Goal: Transaction & Acquisition: Purchase product/service

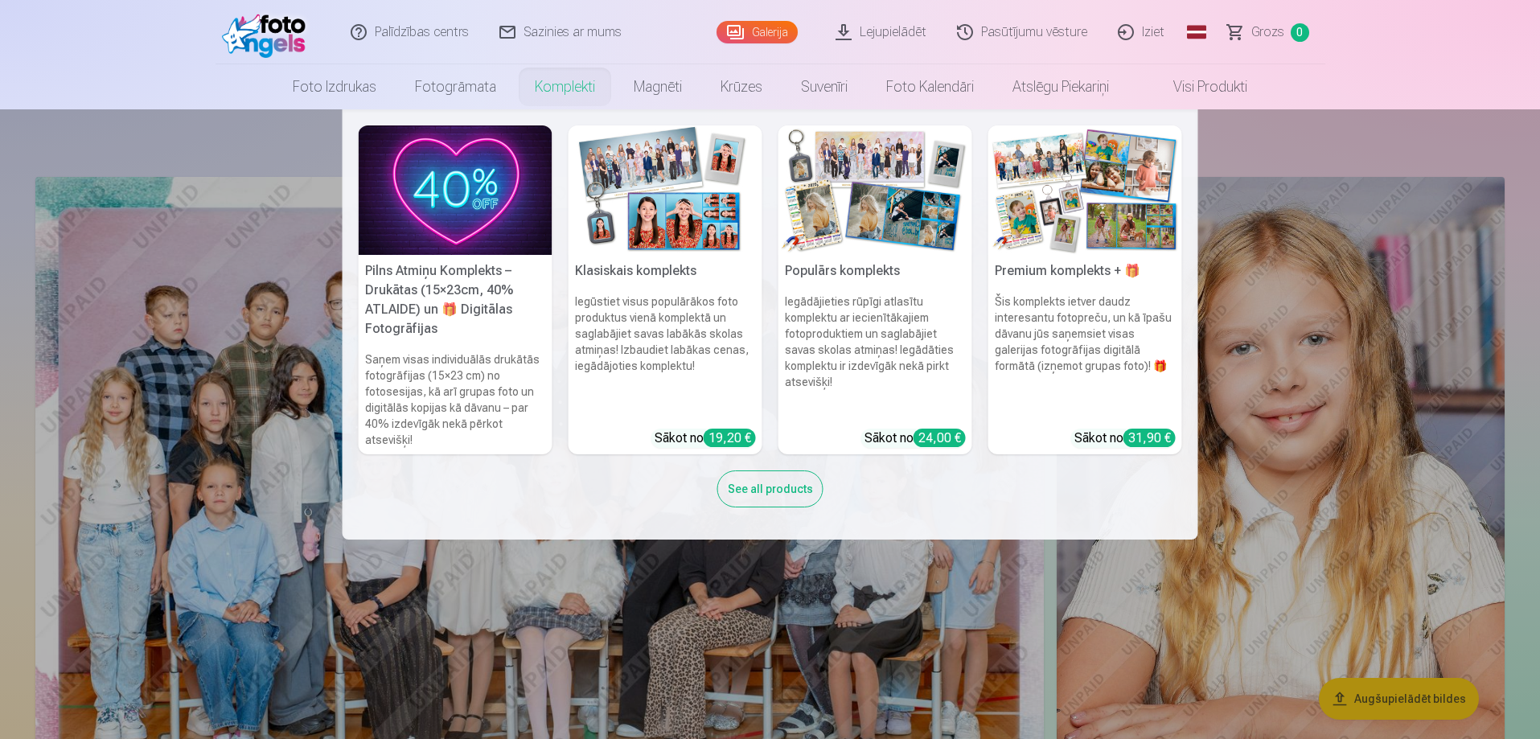
click at [445, 248] on img at bounding box center [456, 189] width 194 height 129
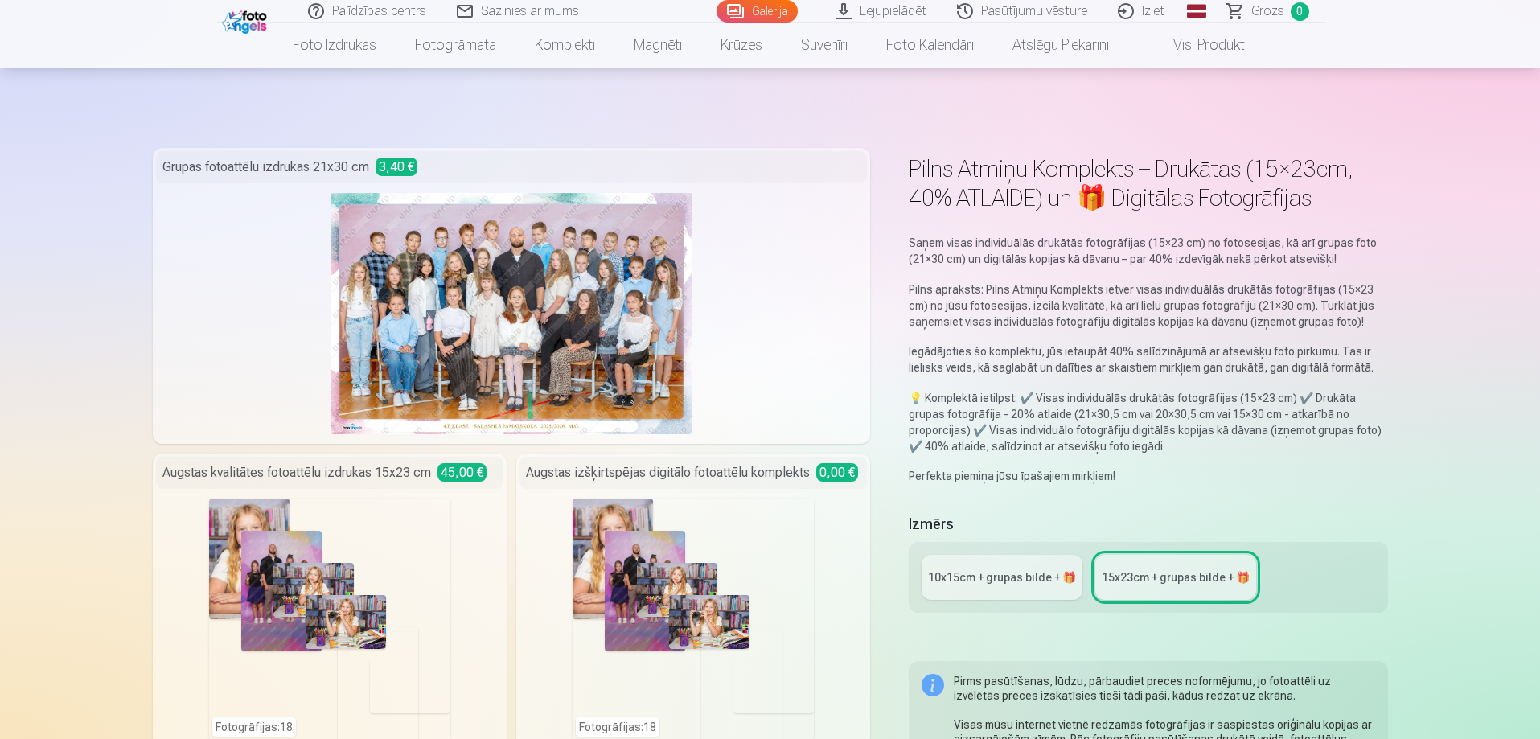
scroll to position [161, 0]
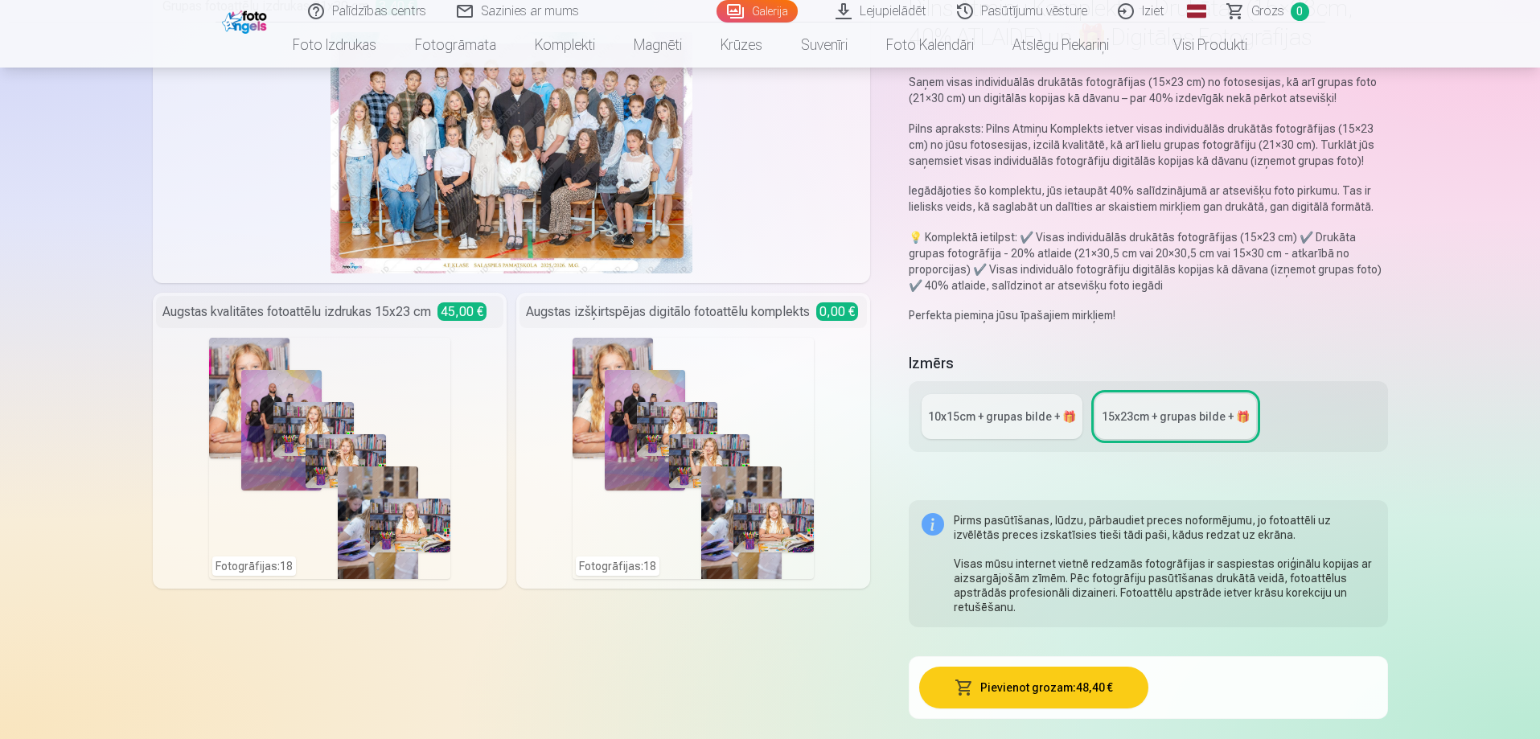
click at [1037, 421] on div "10x15сm + grupas bilde + 🎁" at bounding box center [1002, 416] width 148 height 16
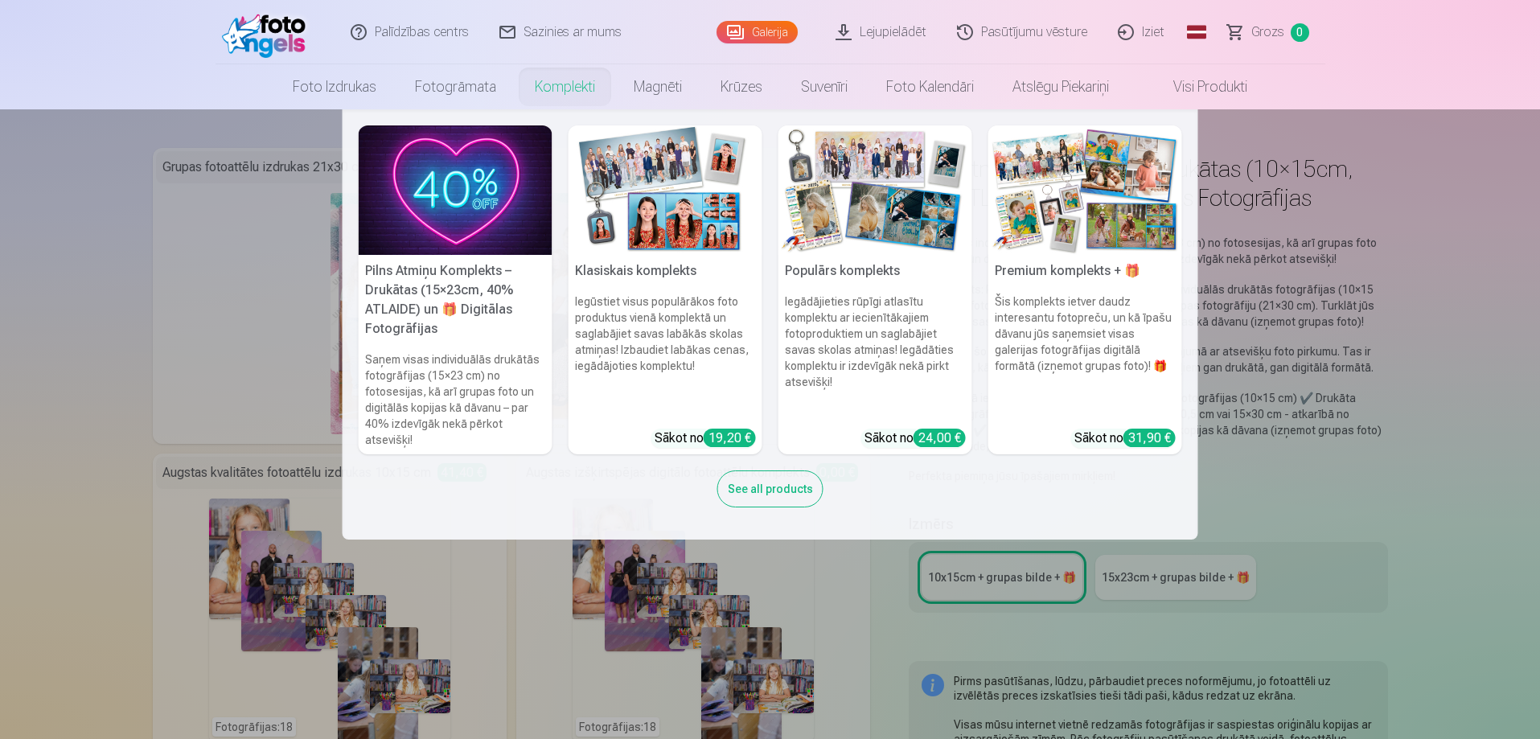
click at [552, 83] on link "Komplekti" at bounding box center [564, 86] width 99 height 45
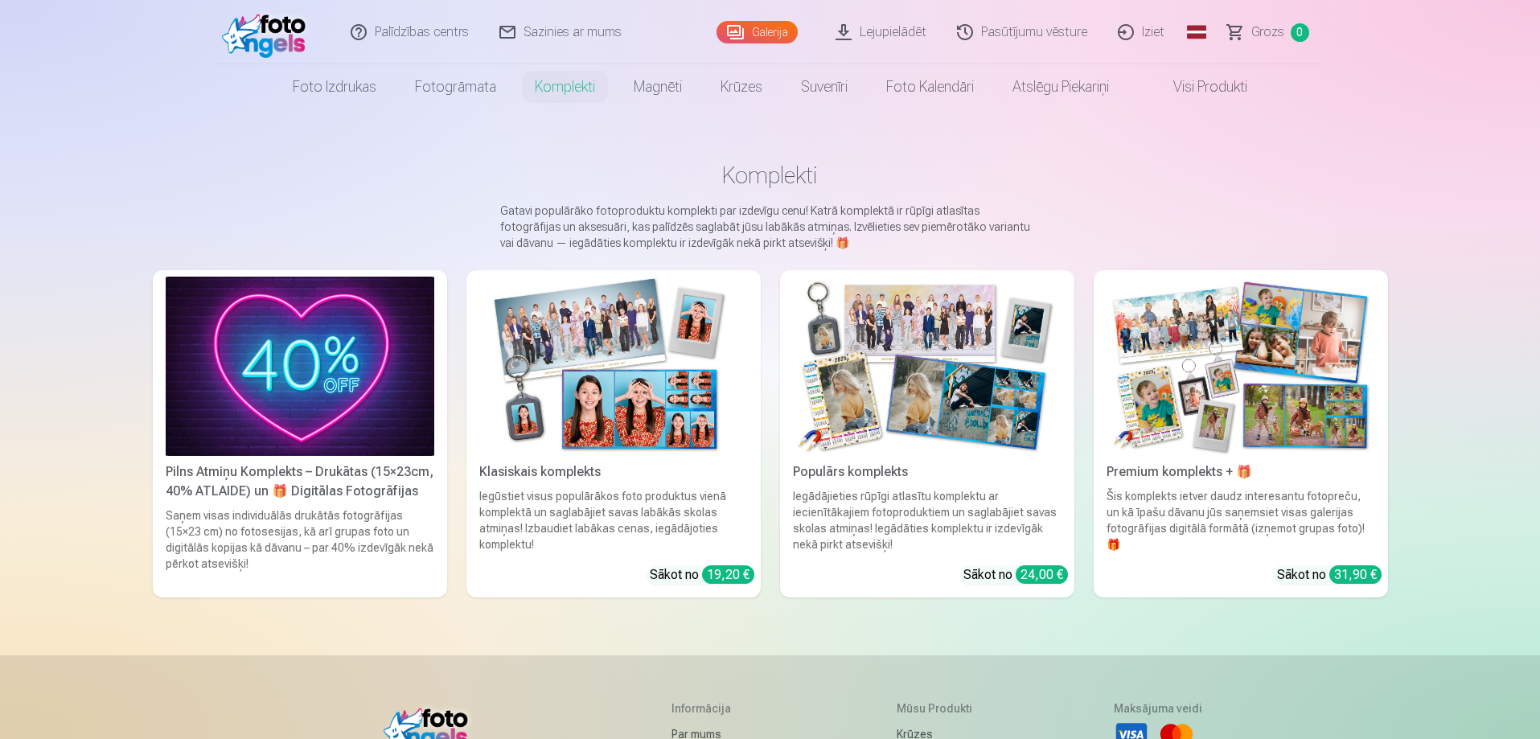
click at [1242, 400] on img at bounding box center [1240, 366] width 269 height 179
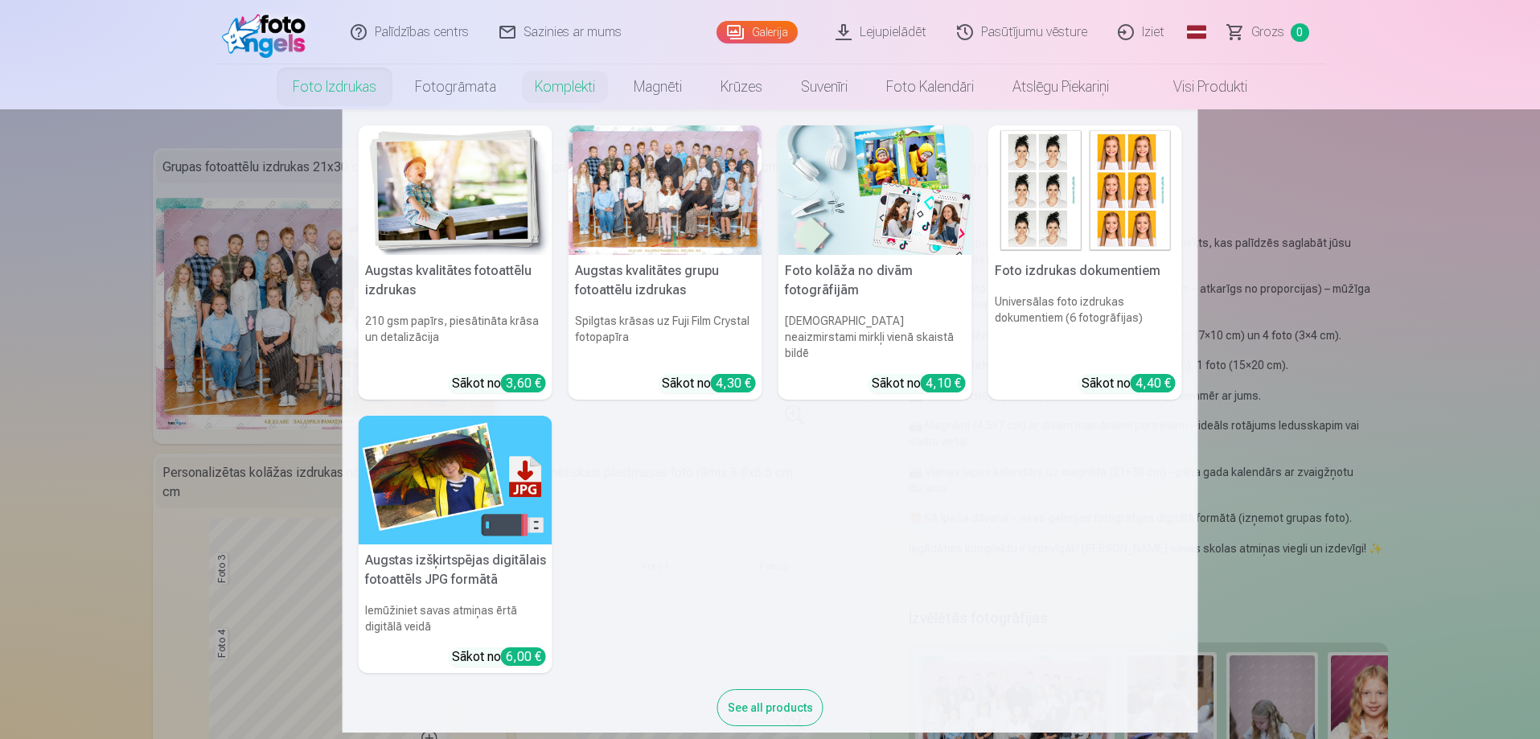
click at [335, 90] on link "Foto izdrukas" at bounding box center [334, 86] width 122 height 45
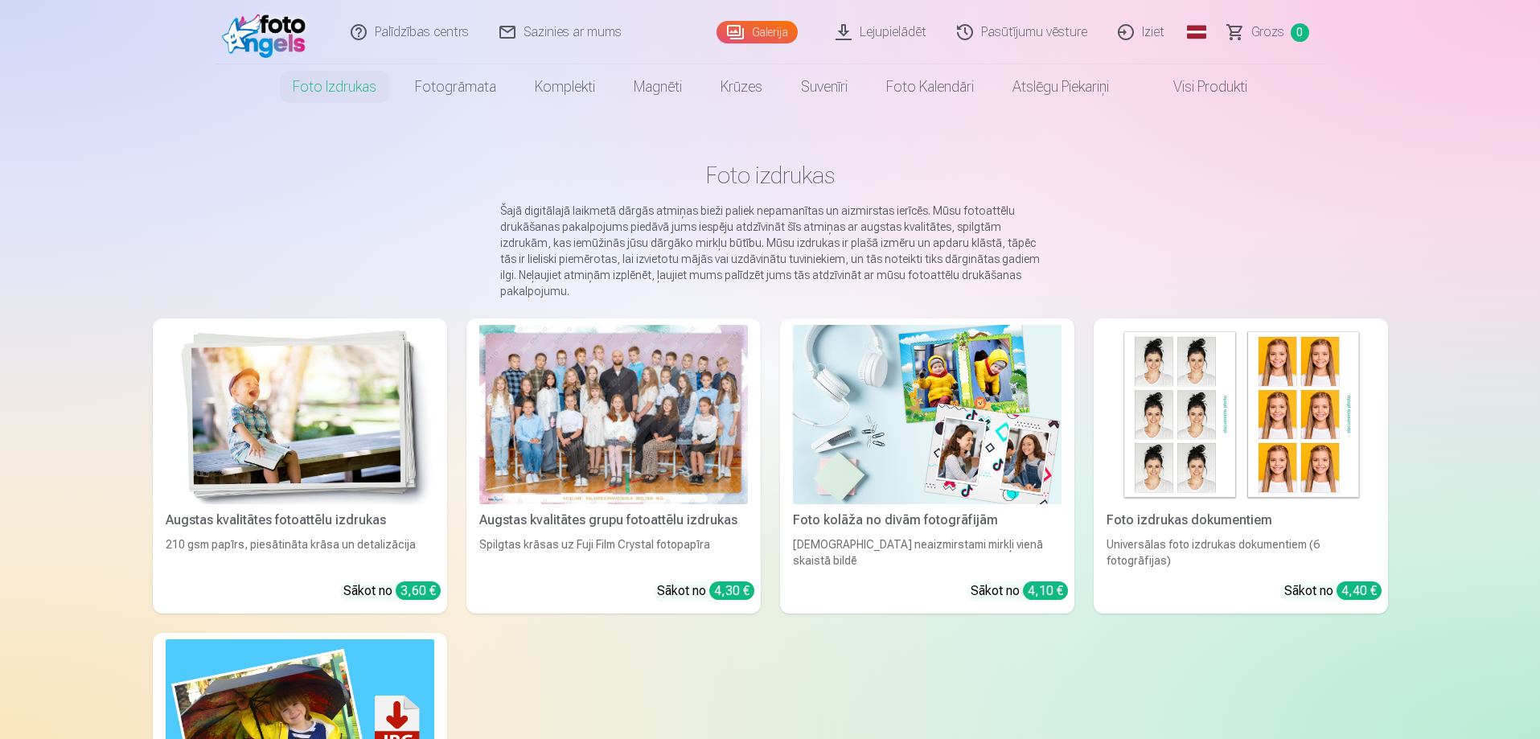
click at [732, 593] on div "4,30 €" at bounding box center [731, 590] width 45 height 18
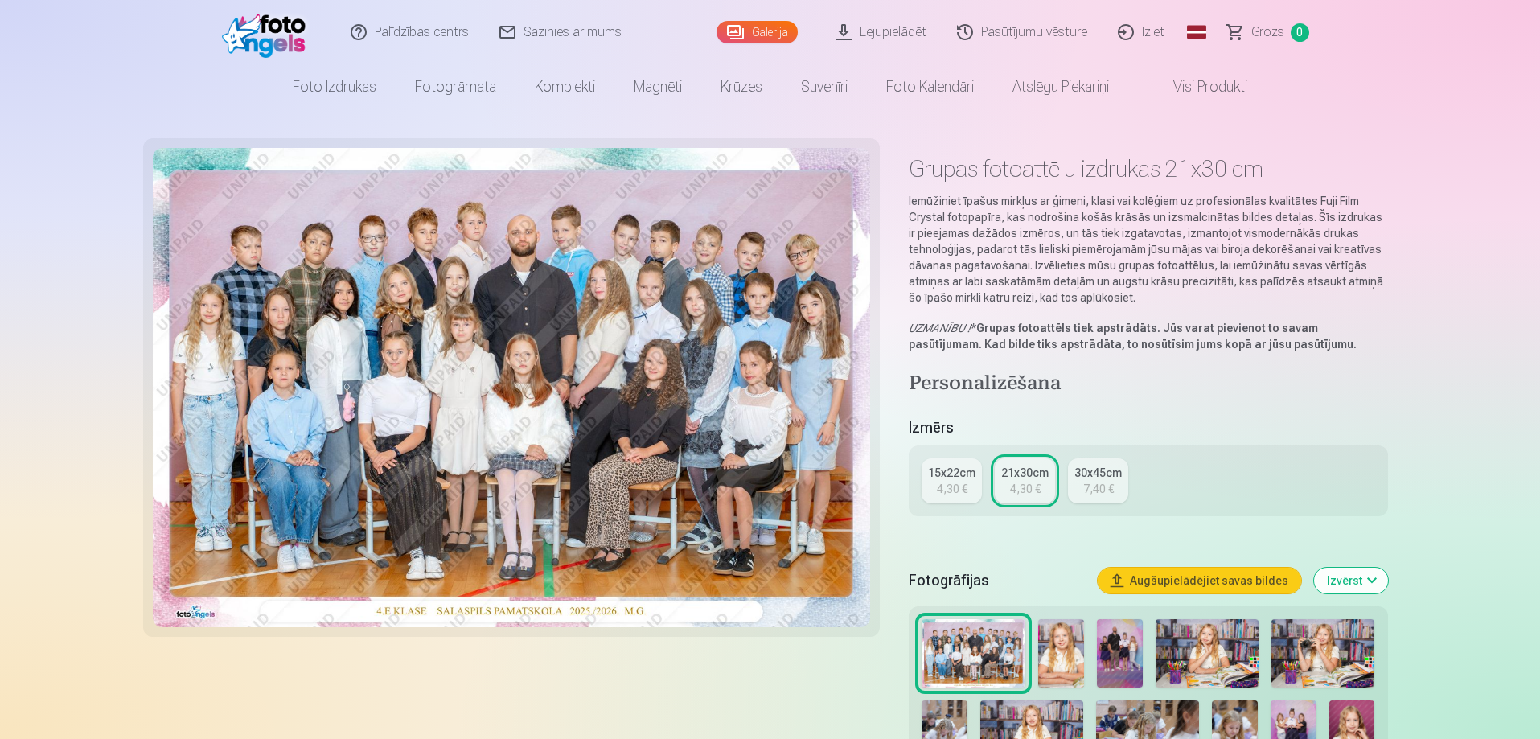
click at [954, 489] on div "4,30 €" at bounding box center [952, 489] width 31 height 16
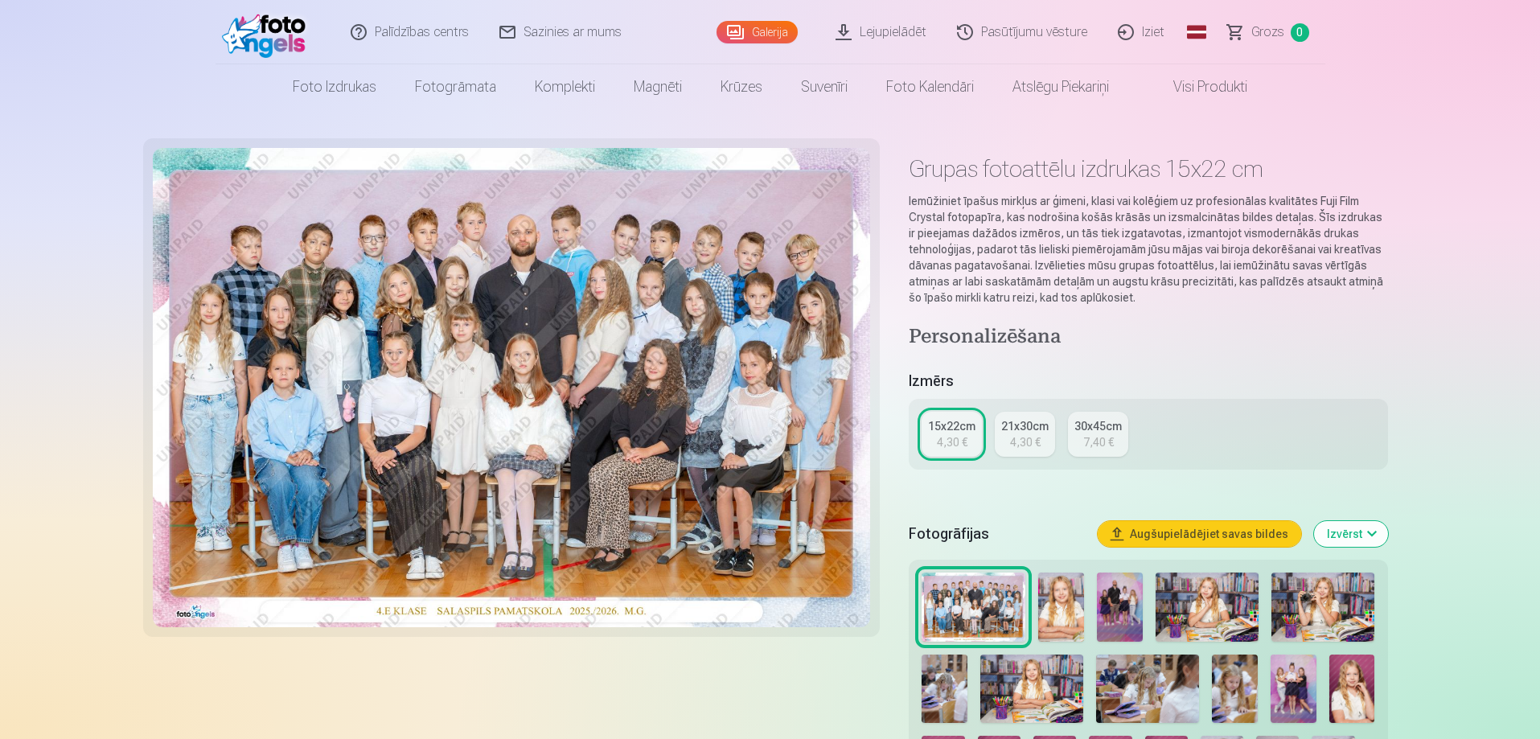
click at [1015, 444] on div "4,30 €" at bounding box center [1025, 442] width 31 height 16
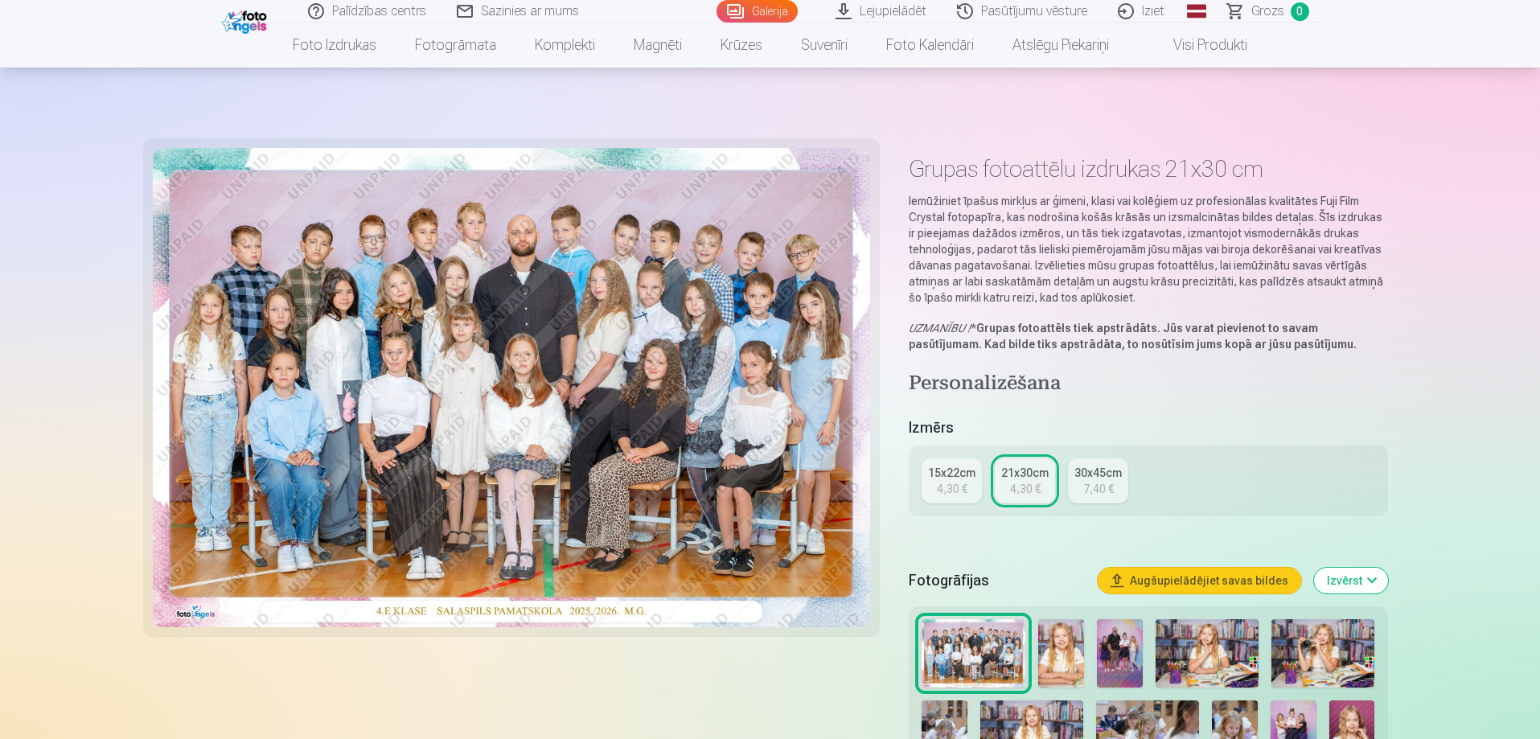
scroll to position [482, 0]
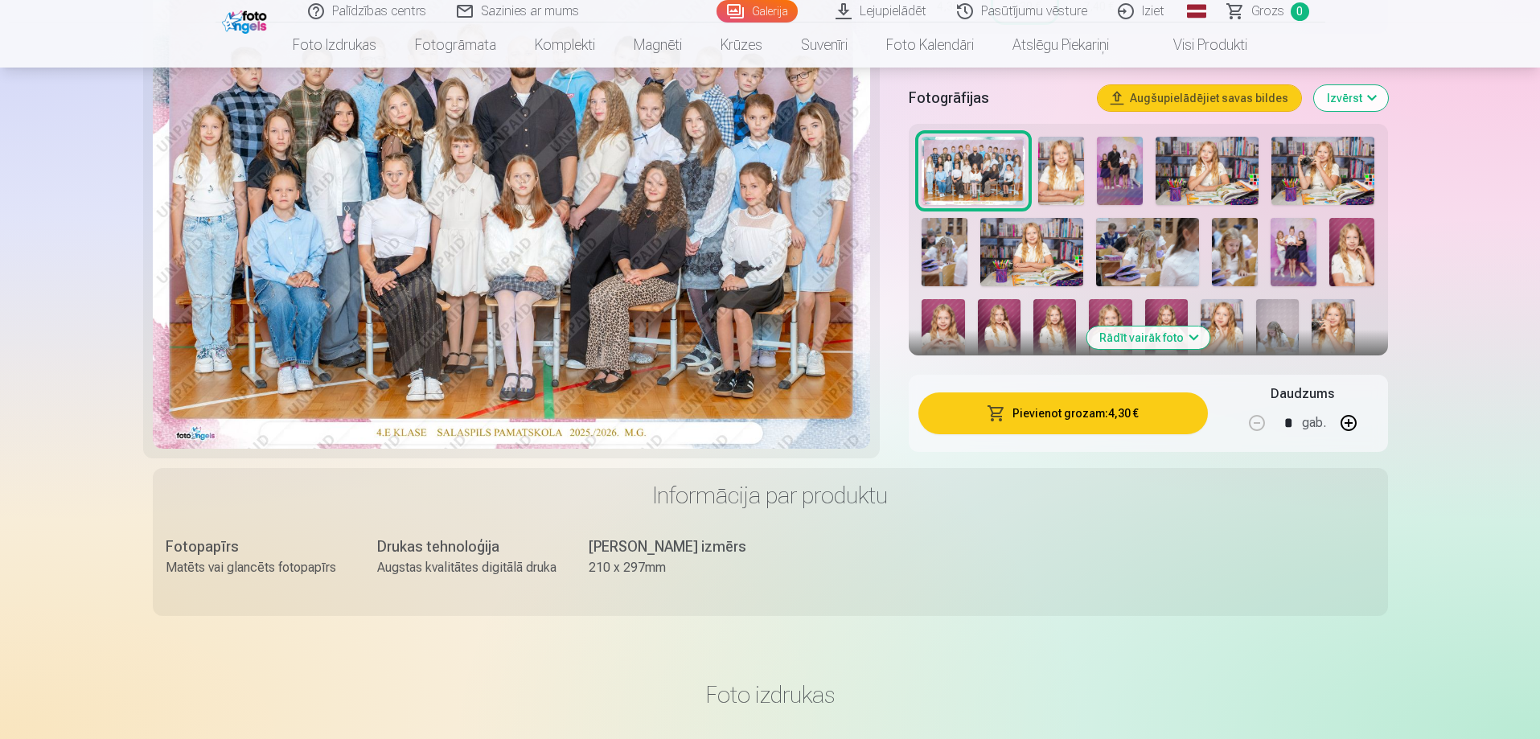
click at [1065, 420] on button "Pievienot grozam : 4,30 €" at bounding box center [1062, 413] width 289 height 42
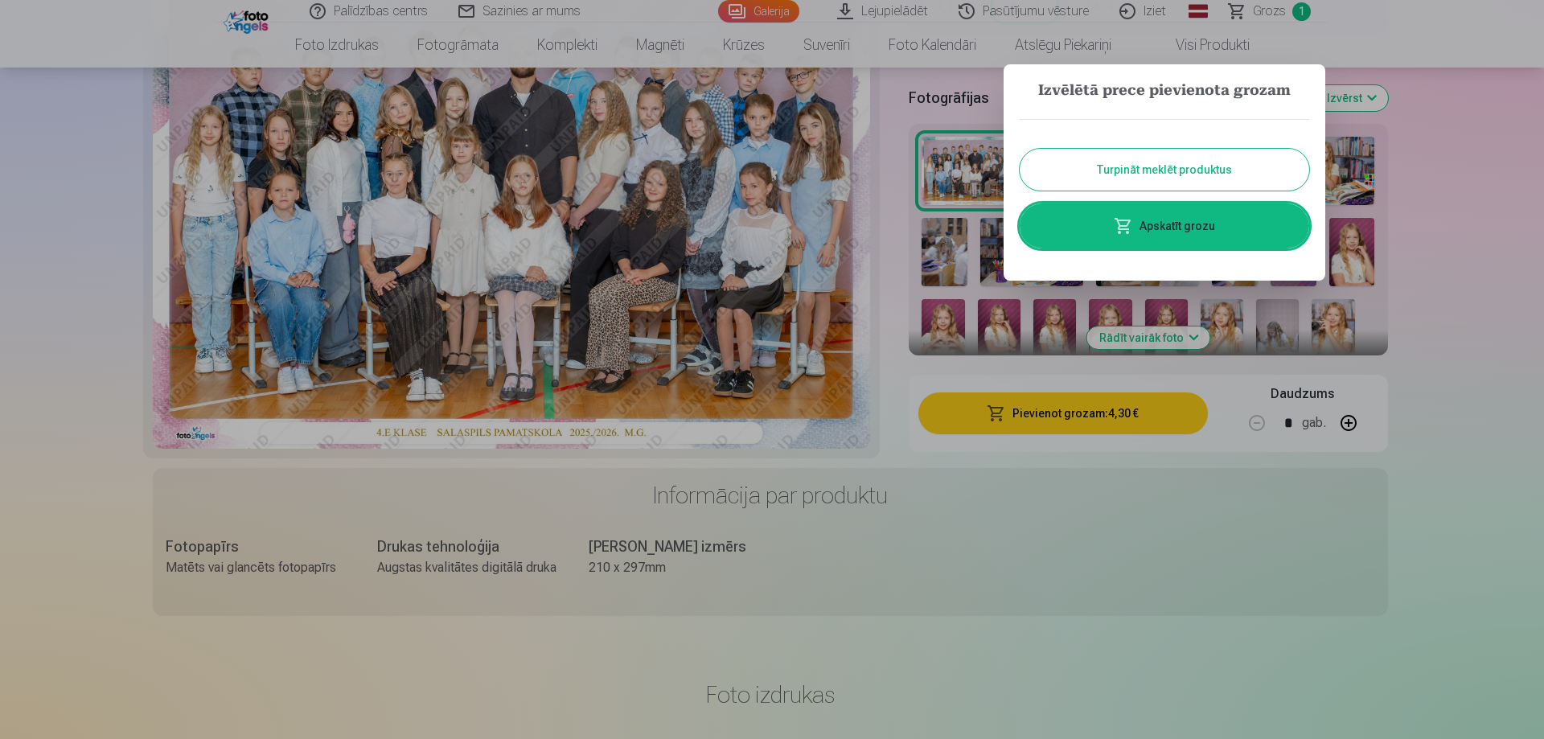
click at [1200, 160] on button "Turpināt meklēt produktus" at bounding box center [1164, 170] width 289 height 42
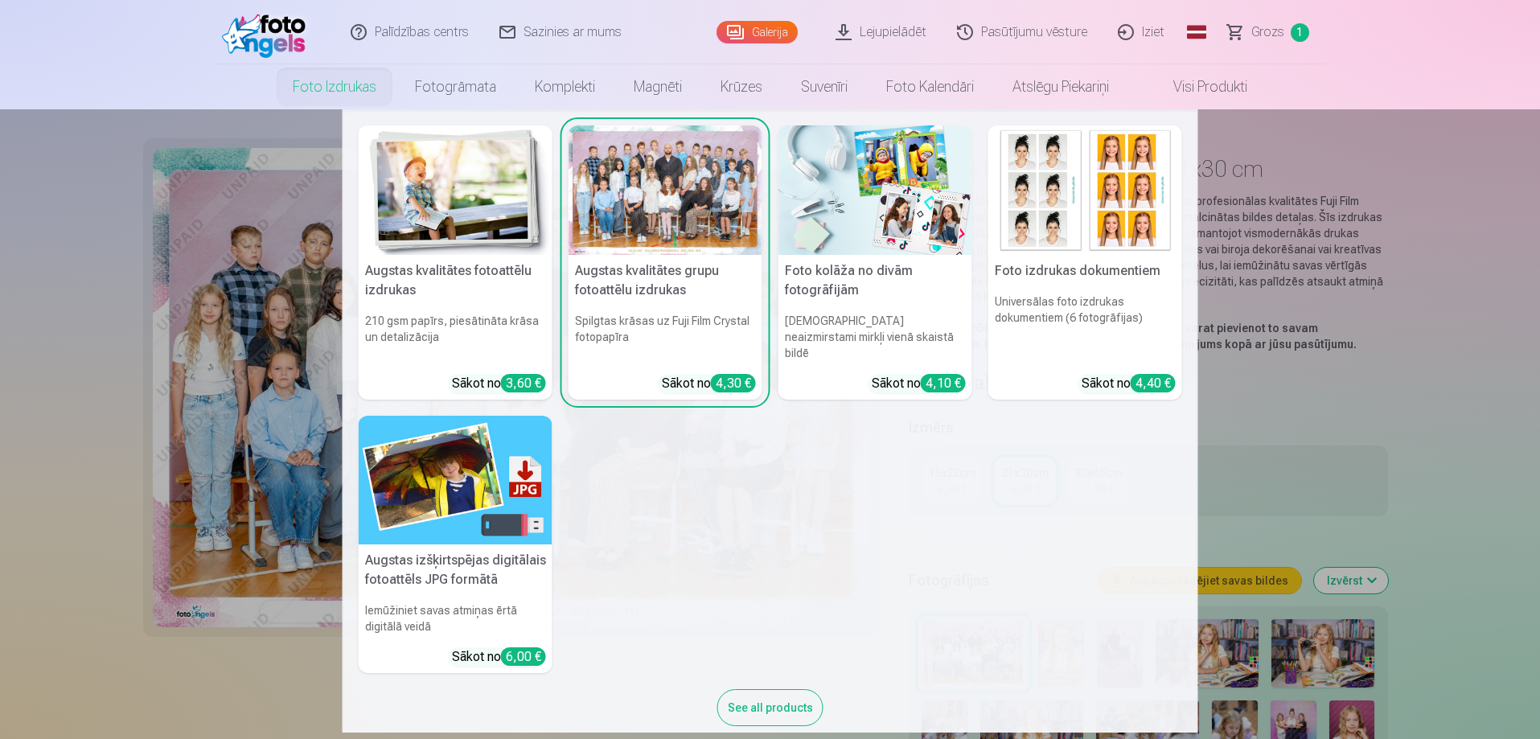
click at [338, 88] on link "Foto izdrukas" at bounding box center [334, 86] width 122 height 45
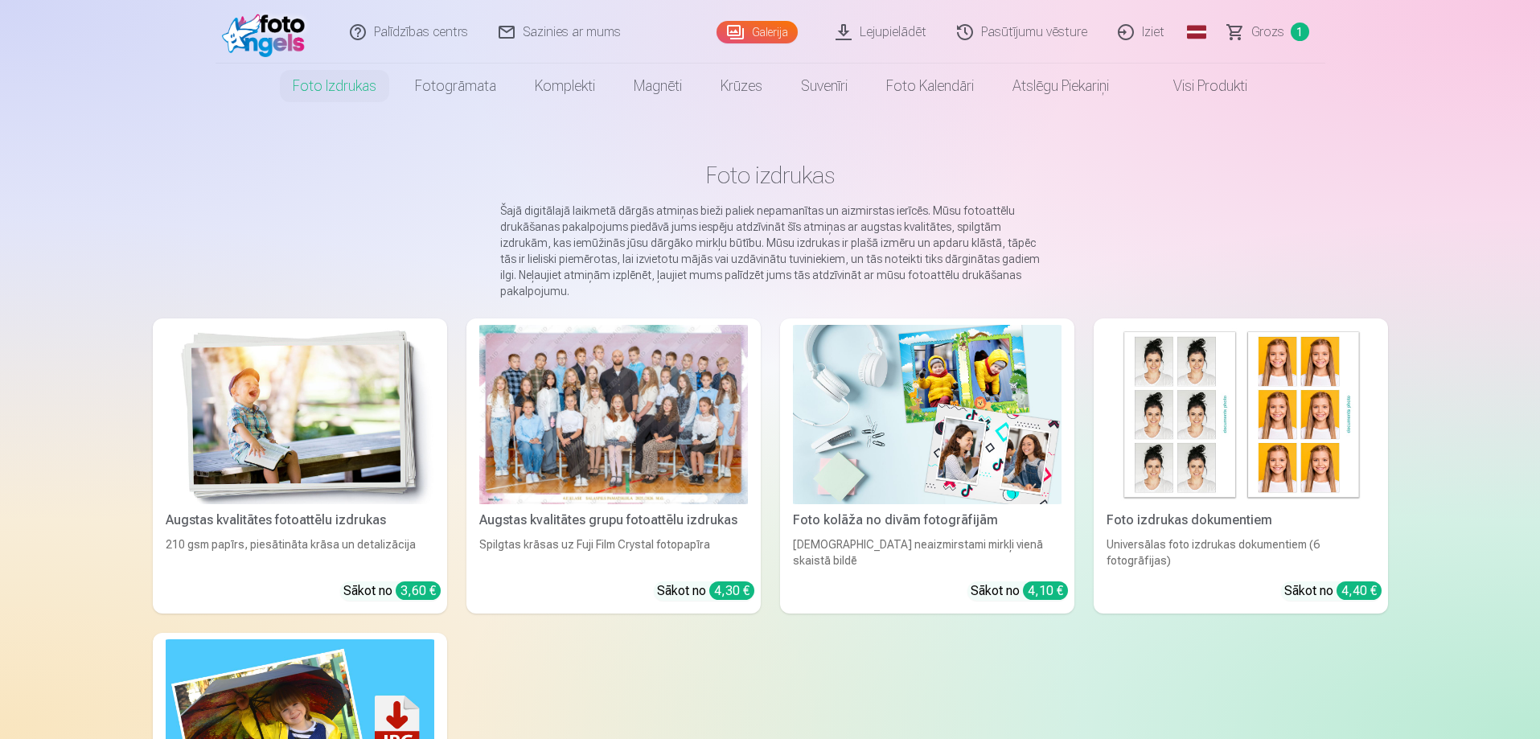
scroll to position [161, 0]
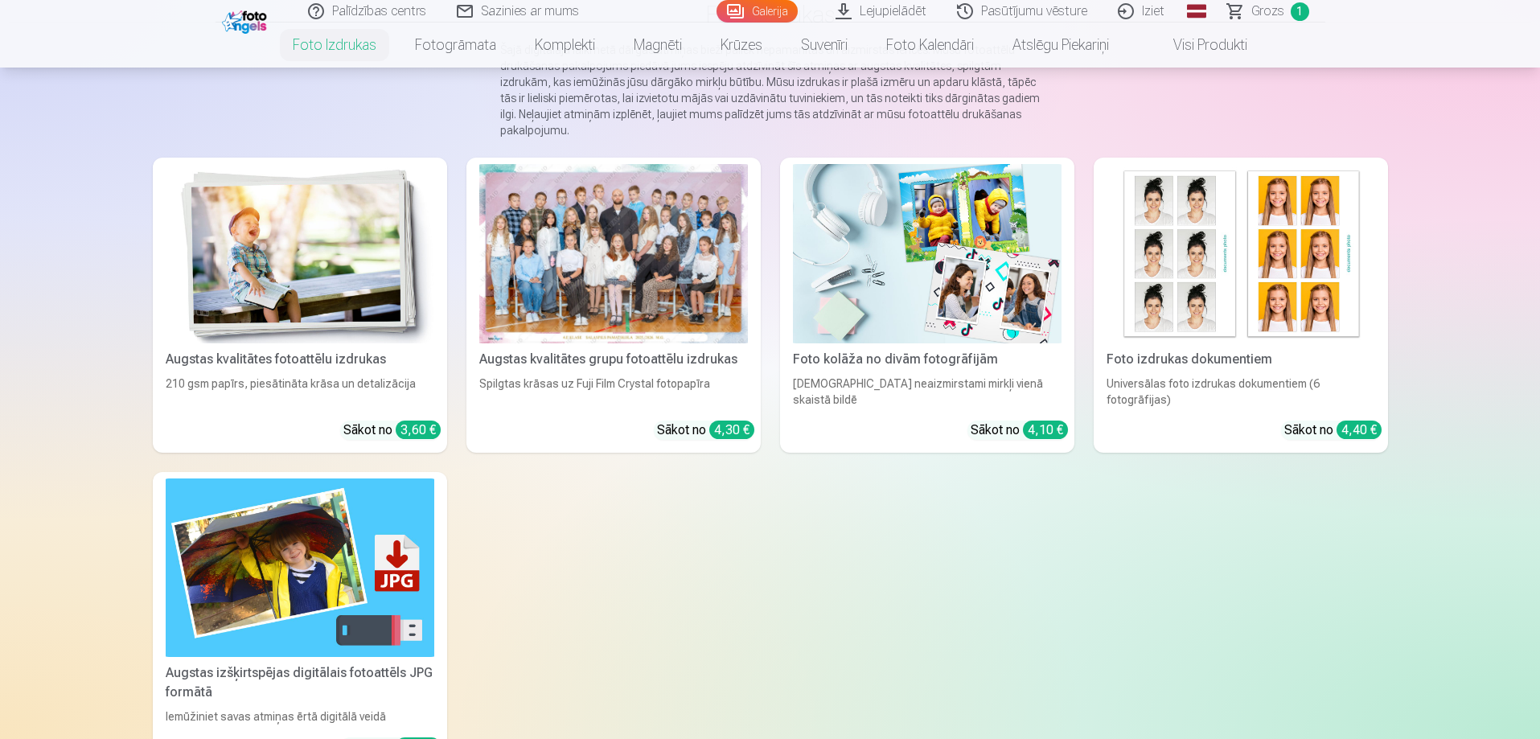
click at [351, 285] on img at bounding box center [300, 253] width 269 height 179
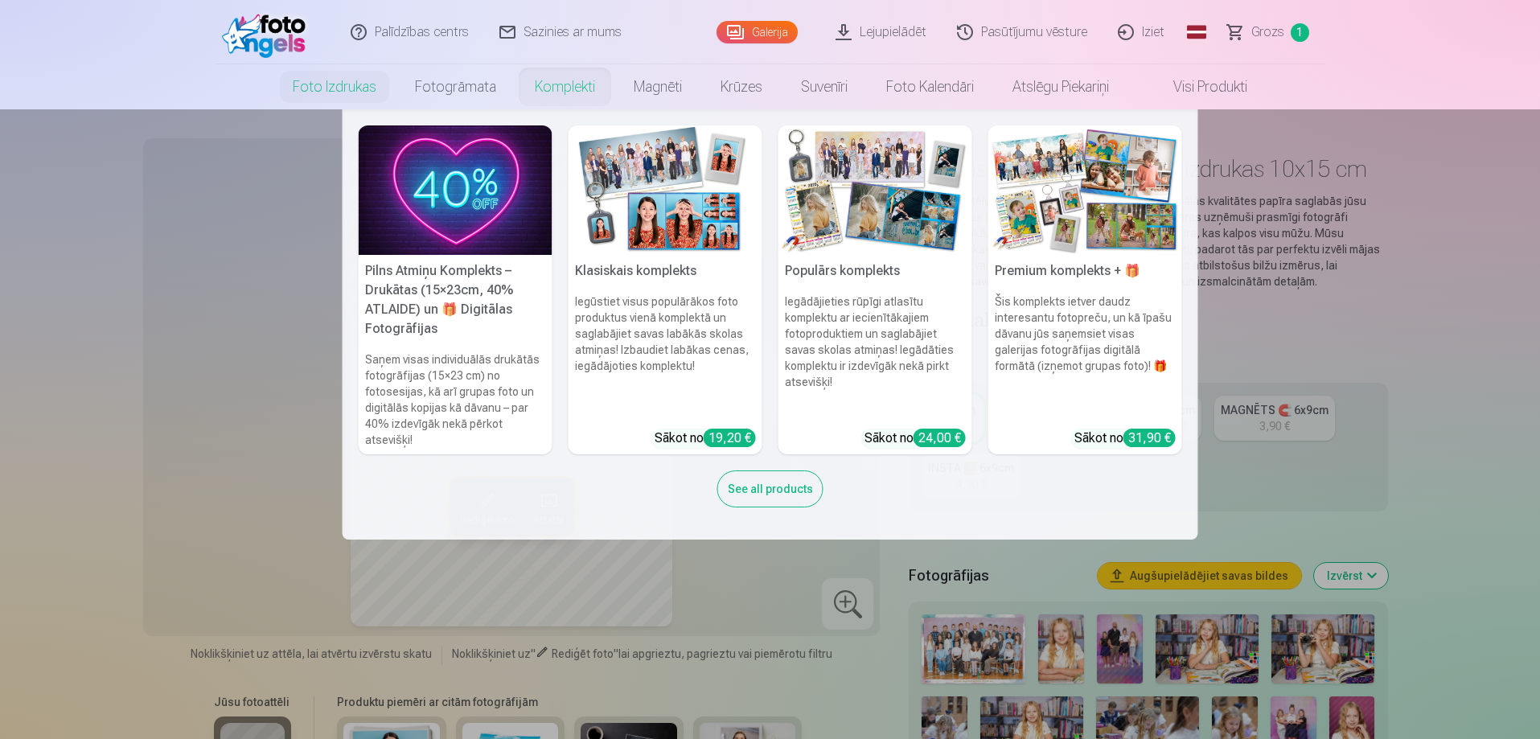
click at [582, 89] on link "Komplekti" at bounding box center [564, 86] width 99 height 45
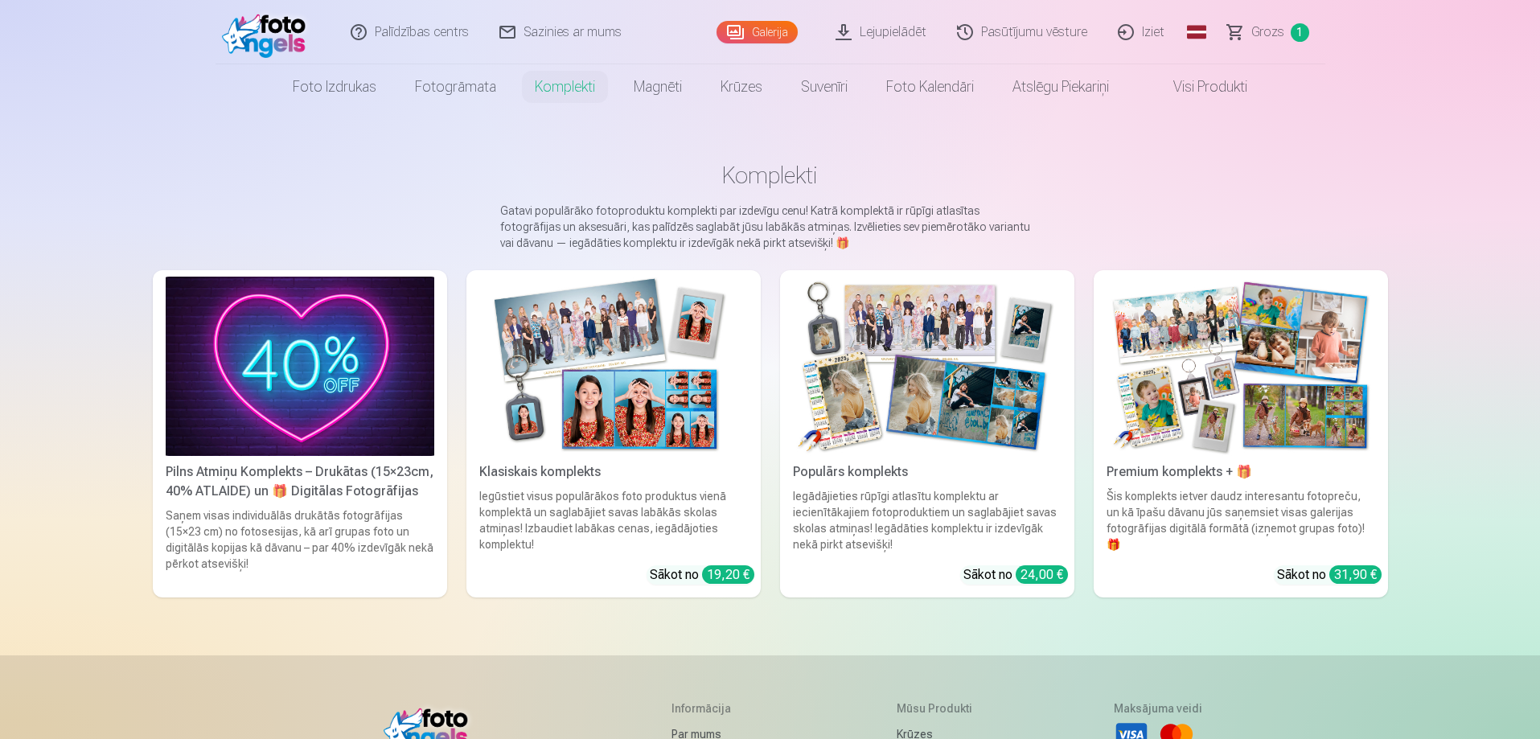
click at [1278, 390] on img at bounding box center [1240, 366] width 269 height 179
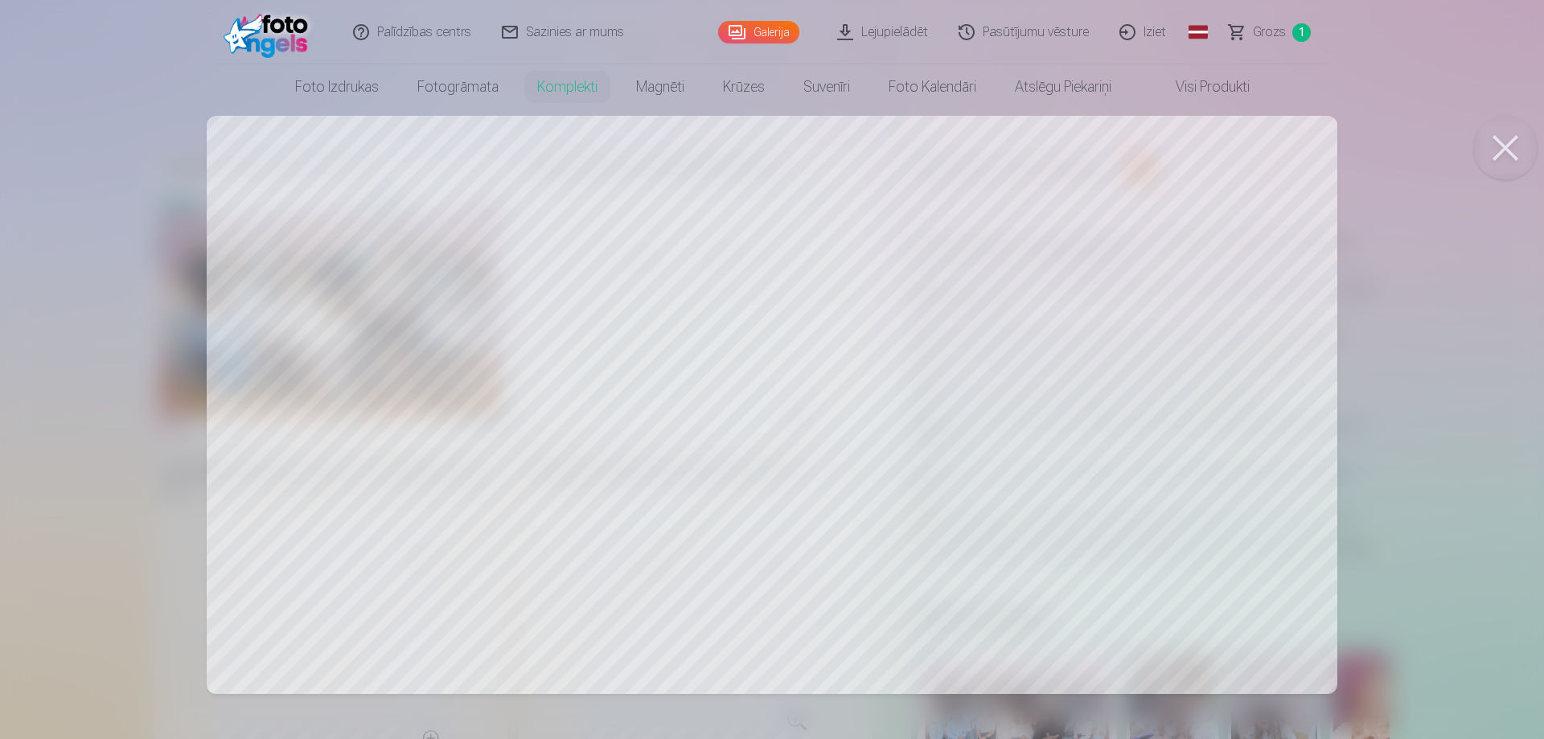
click at [1496, 152] on button at bounding box center [1505, 148] width 64 height 64
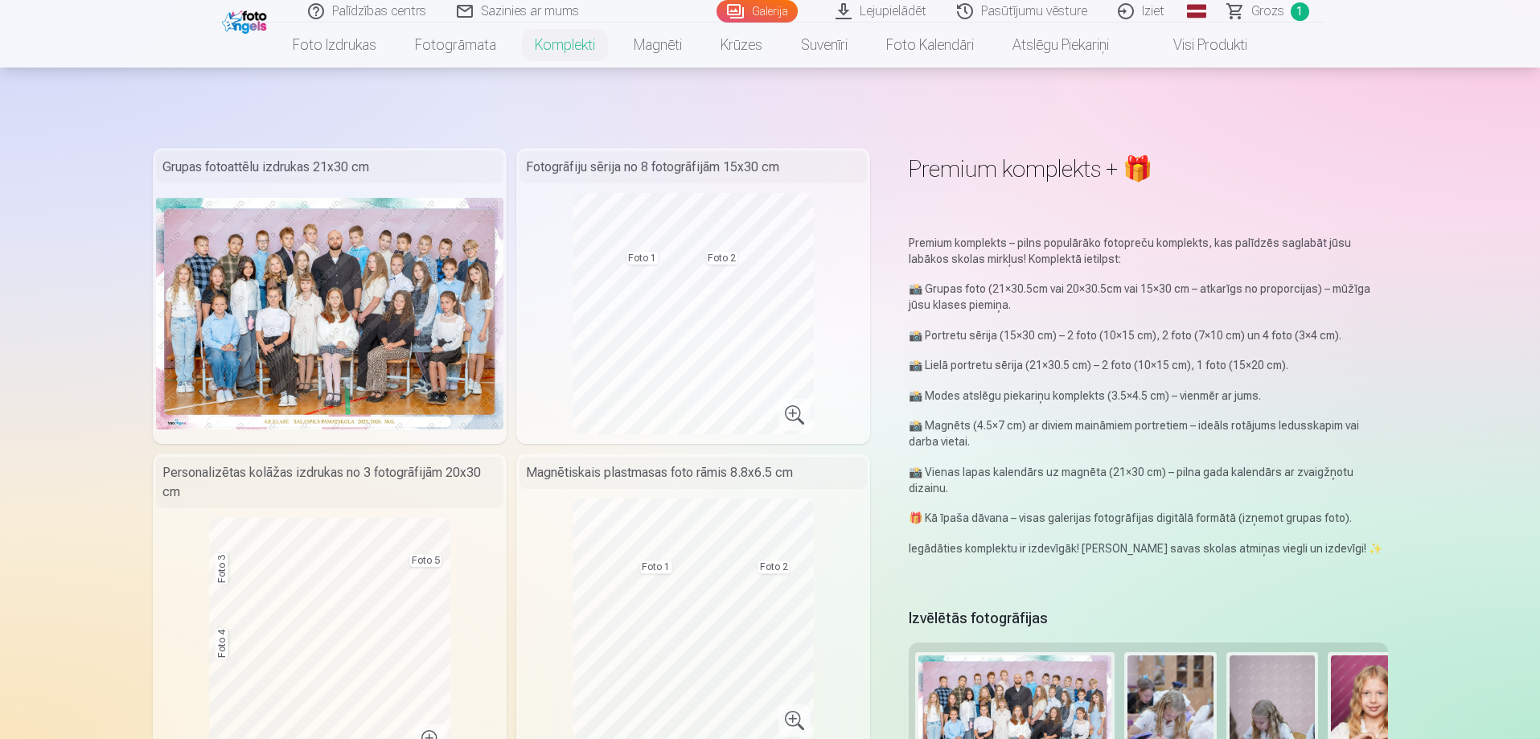
scroll to position [322, 0]
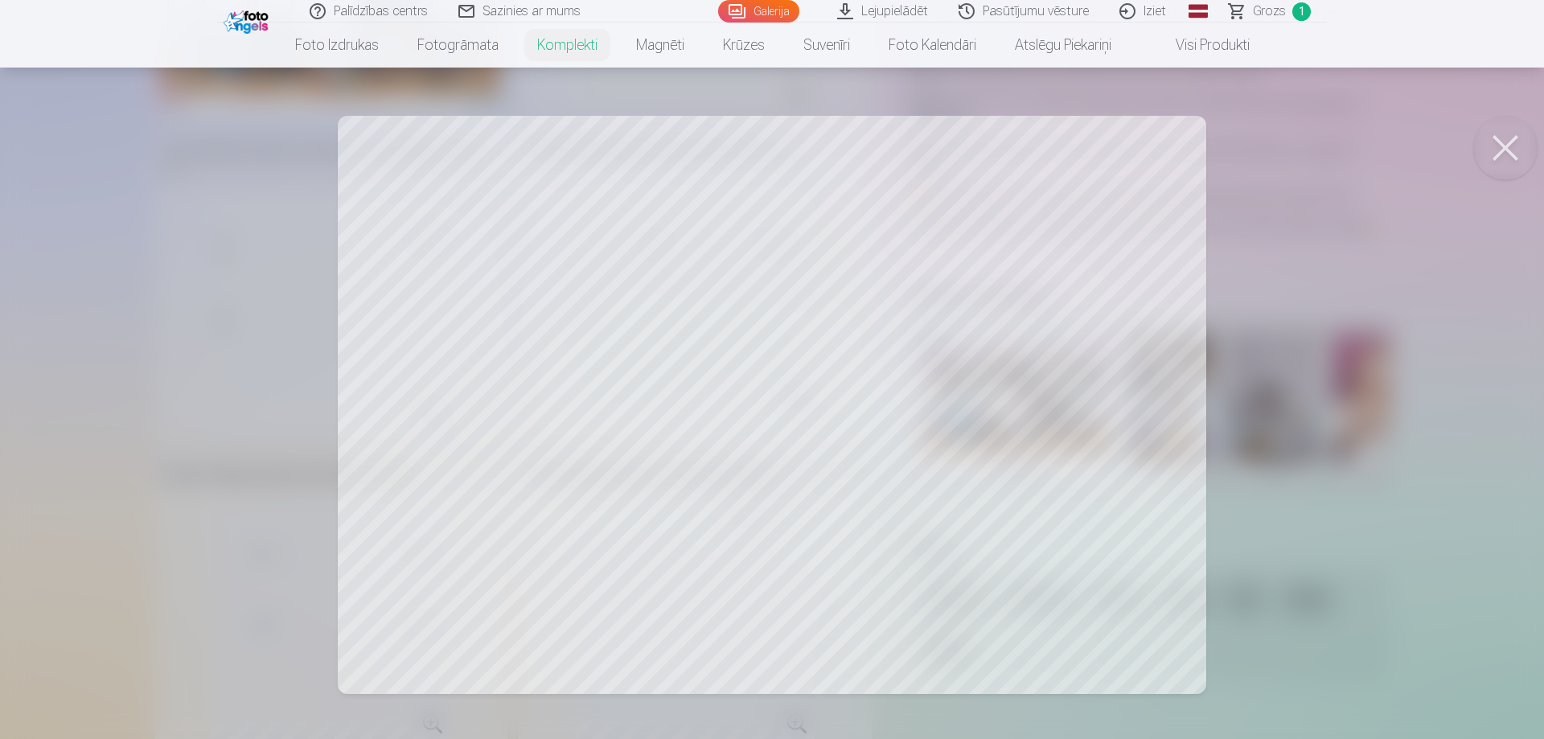
click at [1501, 148] on button at bounding box center [1505, 148] width 64 height 64
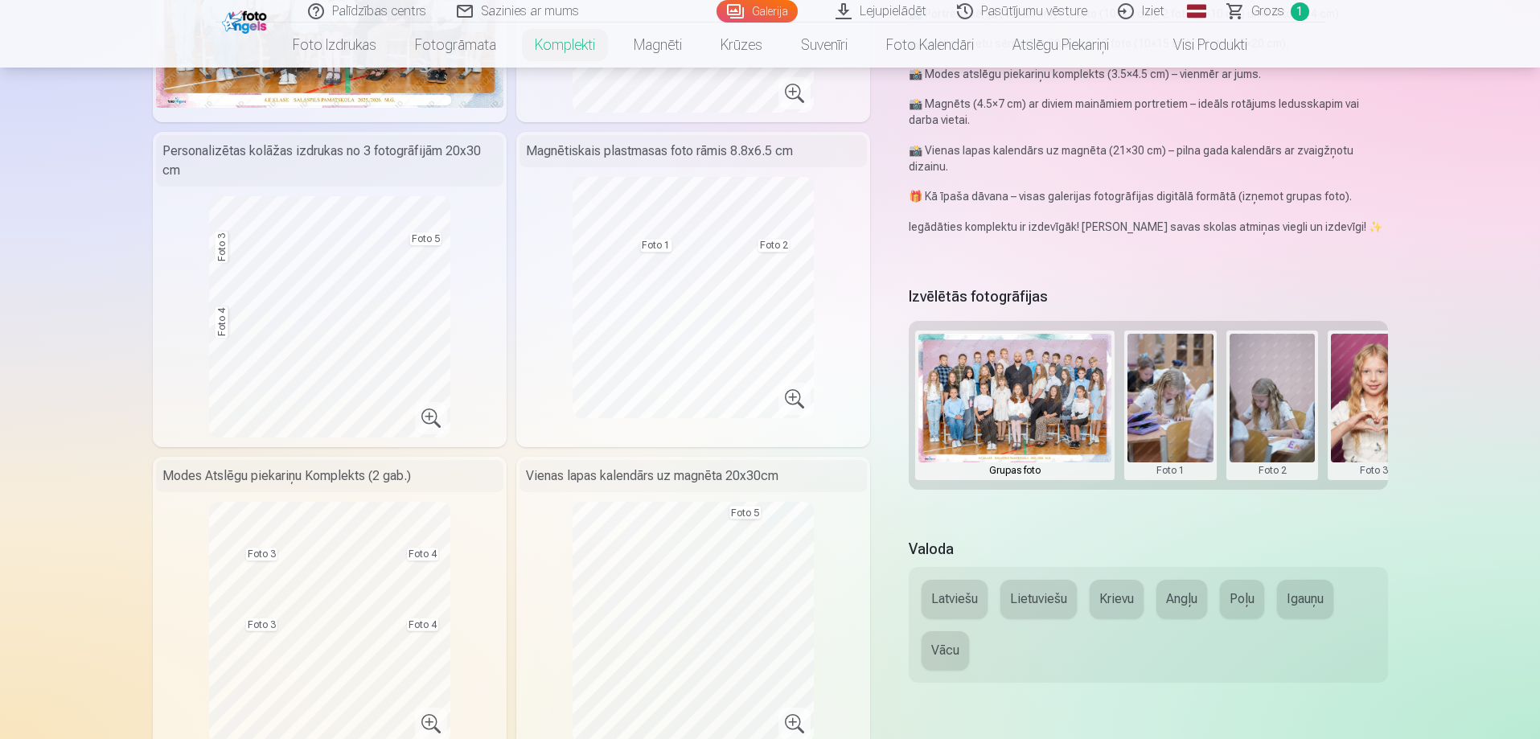
drag, startPoint x: 1302, startPoint y: 416, endPoint x: 1154, endPoint y: 416, distance: 147.9
click at [1154, 416] on div "Grupas foto Foto 1 Foto 2 Foto 3 Foto 4 Foto 5" at bounding box center [1148, 405] width 478 height 169
click at [1168, 404] on button at bounding box center [1170, 405] width 86 height 143
click at [1186, 407] on button "Nomainiet foto" at bounding box center [1169, 404] width 131 height 45
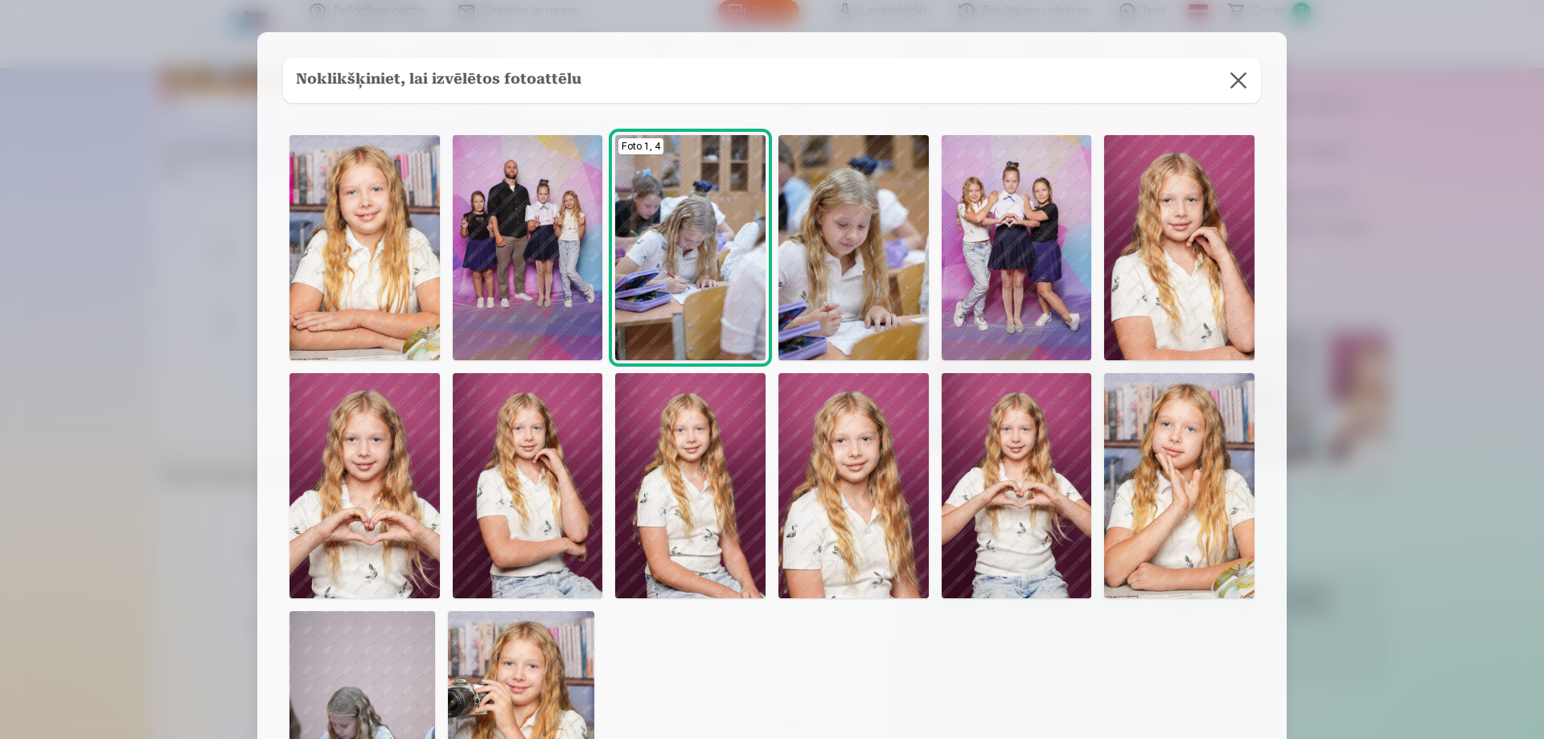
click at [388, 462] on img at bounding box center [364, 485] width 150 height 225
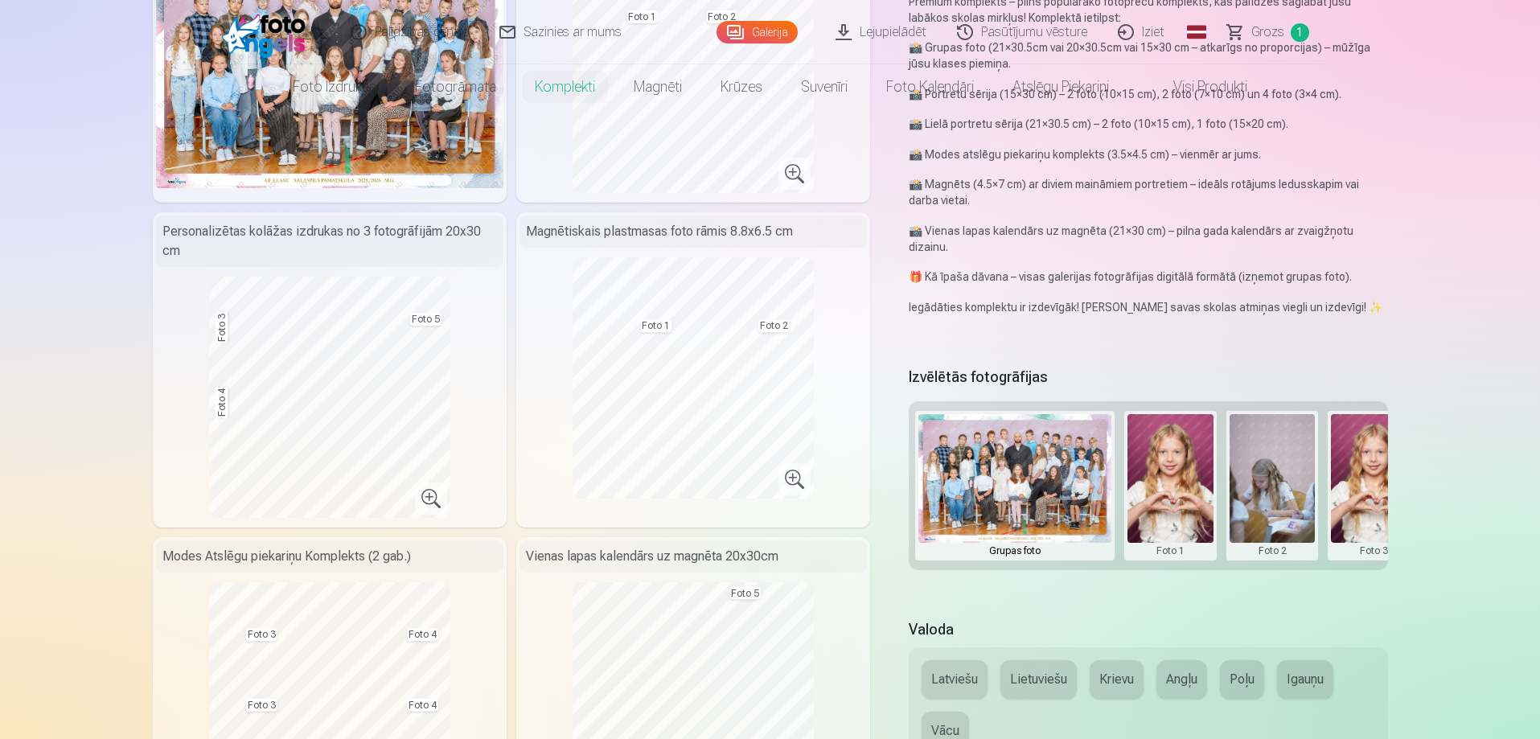
scroll to position [0, 0]
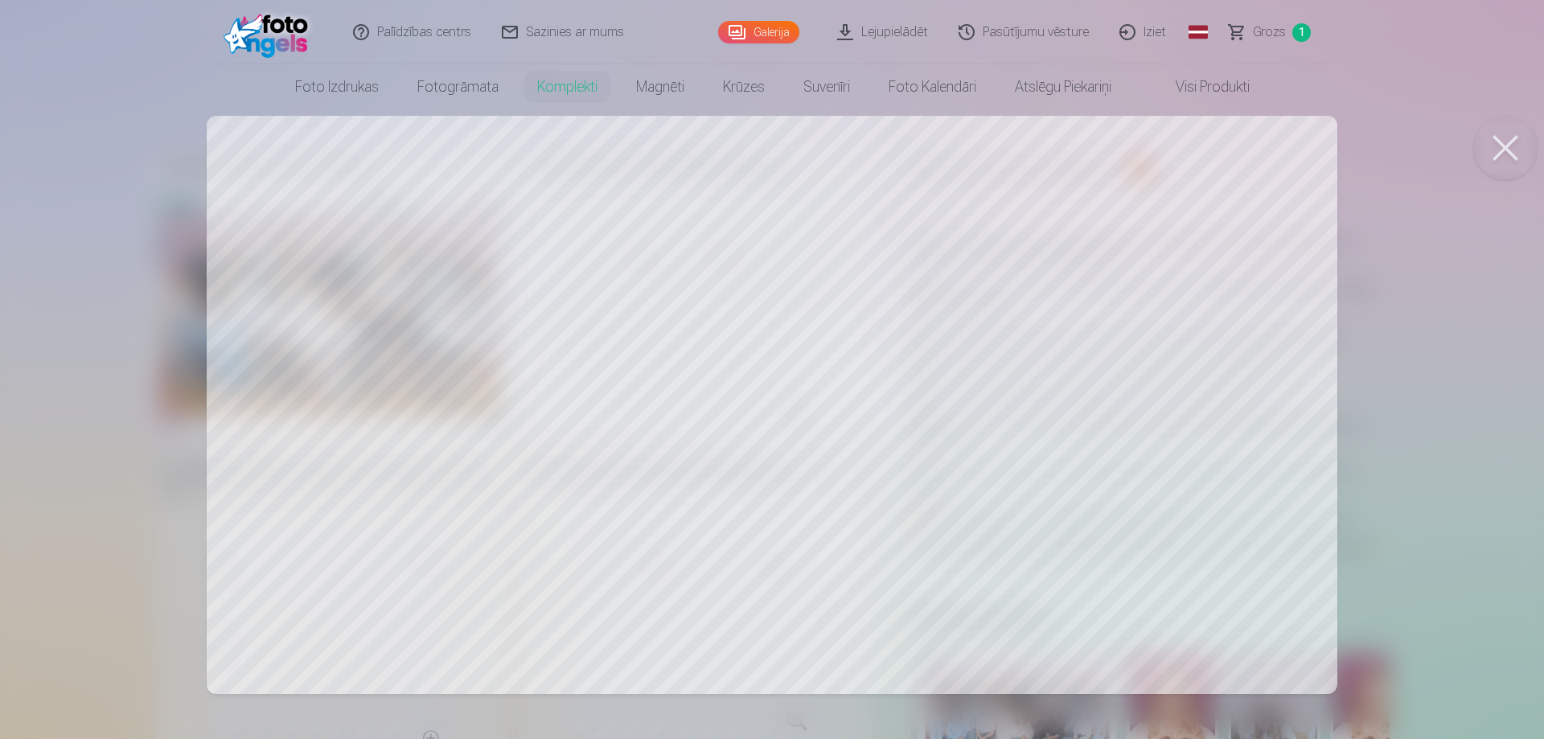
click at [1518, 147] on button at bounding box center [1505, 148] width 64 height 64
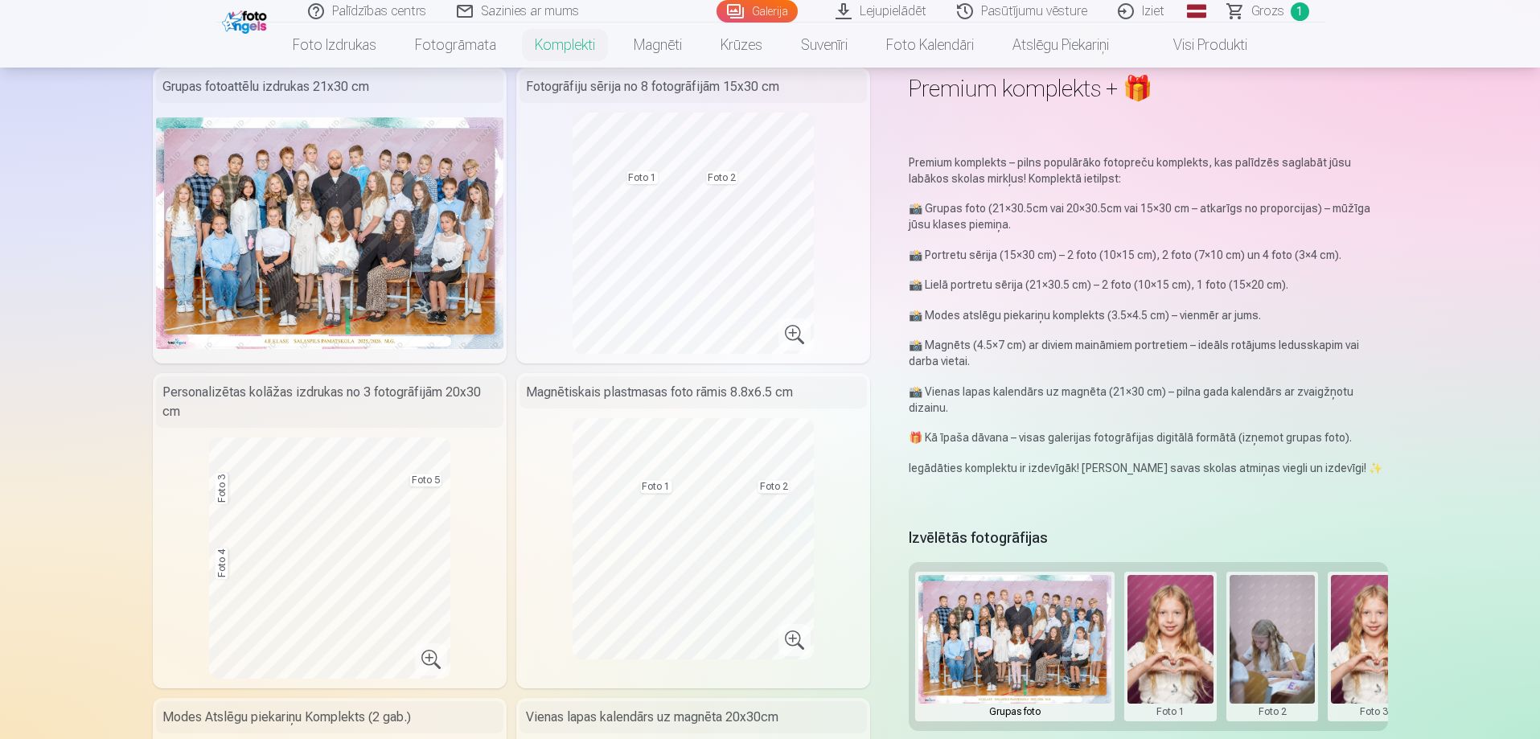
scroll to position [241, 0]
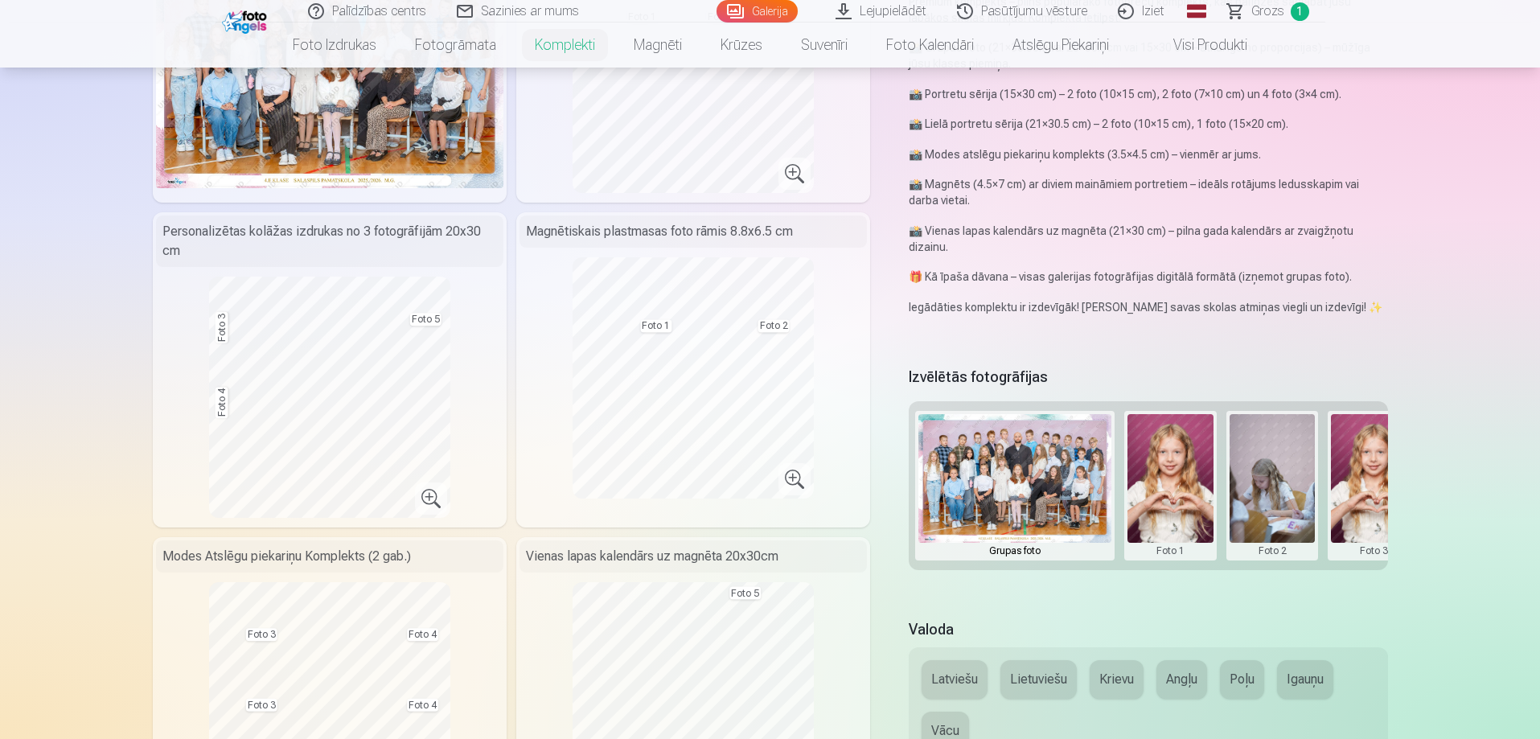
click at [1270, 485] on button at bounding box center [1272, 485] width 86 height 143
click at [1182, 510] on div at bounding box center [770, 369] width 1540 height 739
click at [1175, 474] on button at bounding box center [1170, 485] width 86 height 143
click at [1199, 487] on button "Nomainiet foto" at bounding box center [1169, 484] width 131 height 45
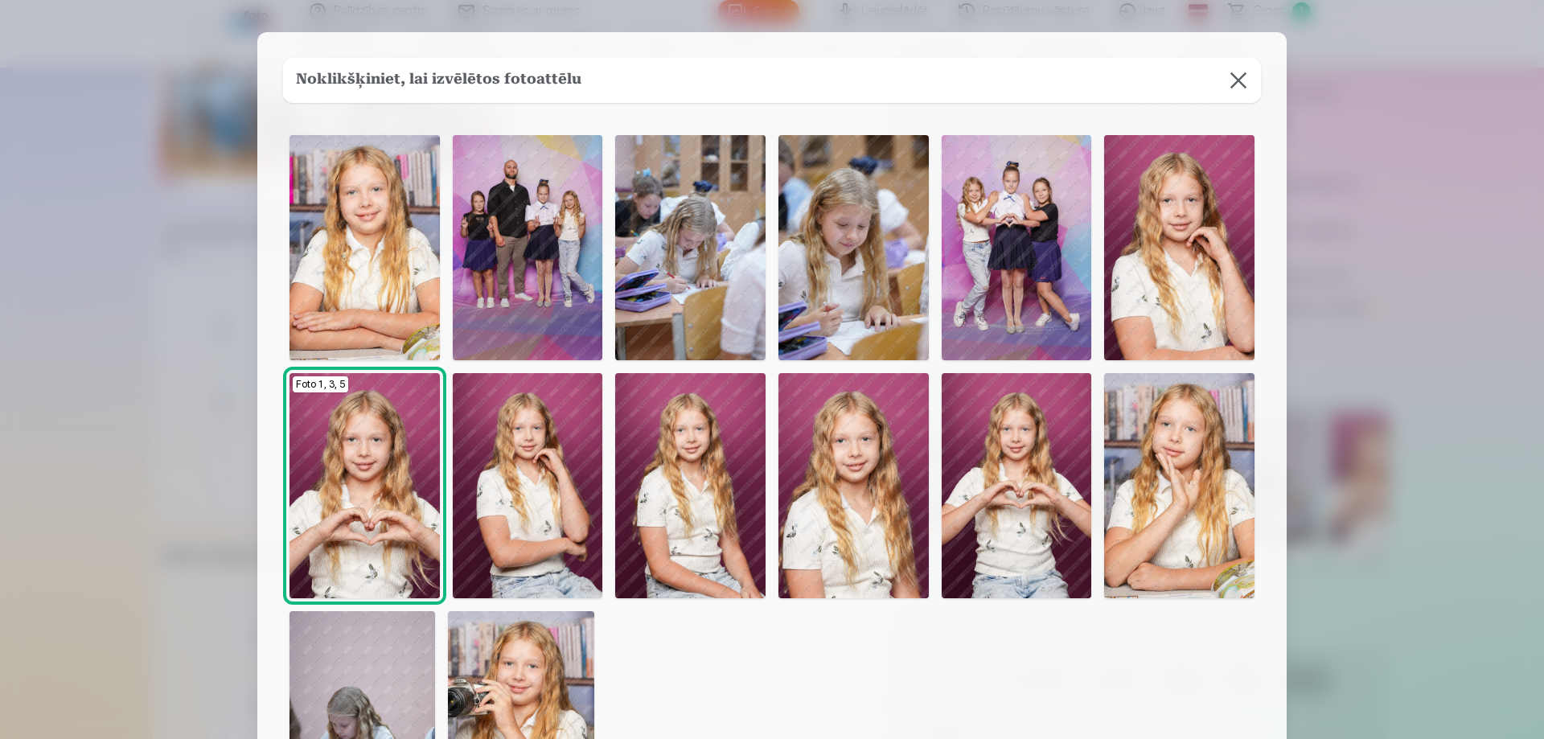
click at [1161, 226] on img at bounding box center [1179, 247] width 150 height 225
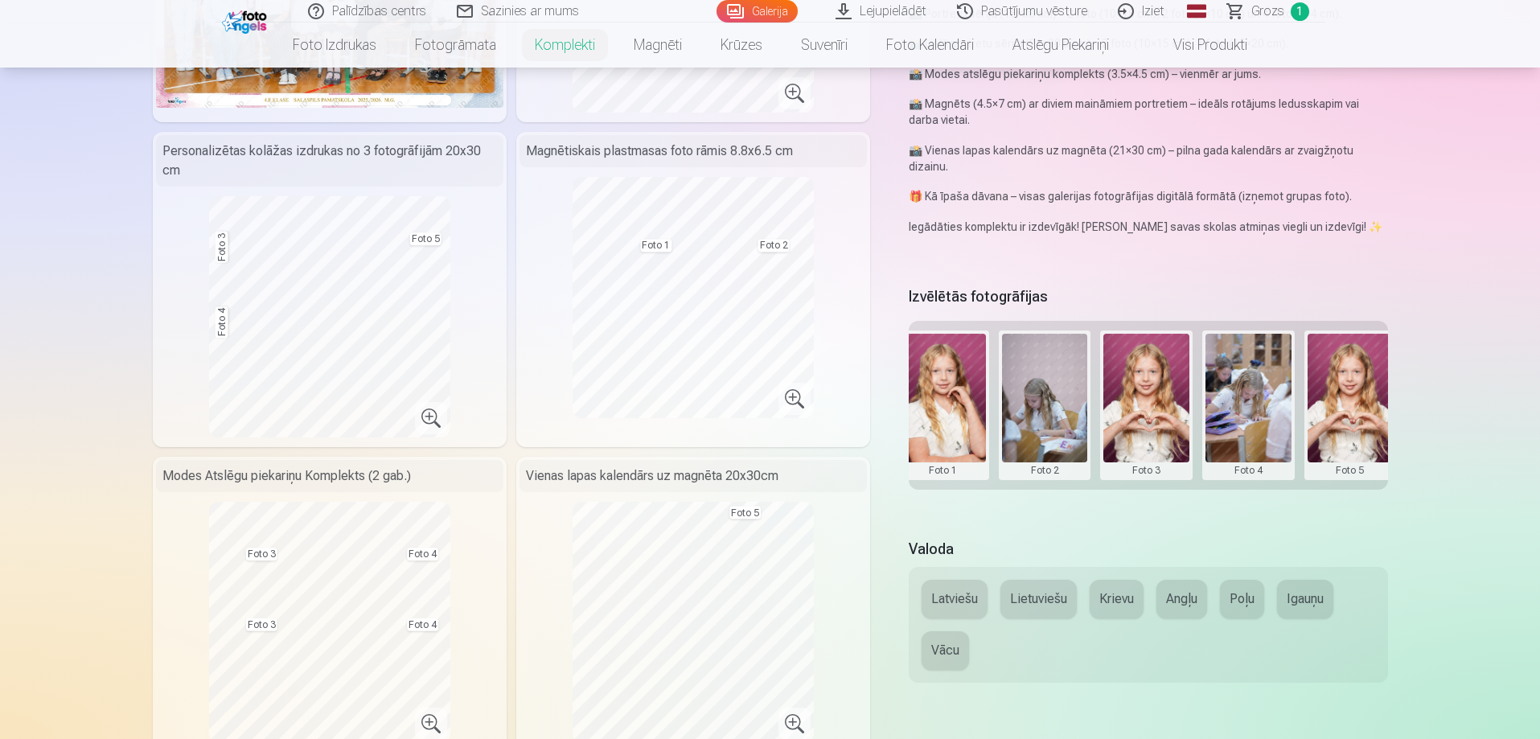
scroll to position [0, 229]
click at [1260, 426] on button at bounding box center [1247, 405] width 86 height 143
click at [1228, 411] on button "Nomainiet foto" at bounding box center [1245, 404] width 131 height 45
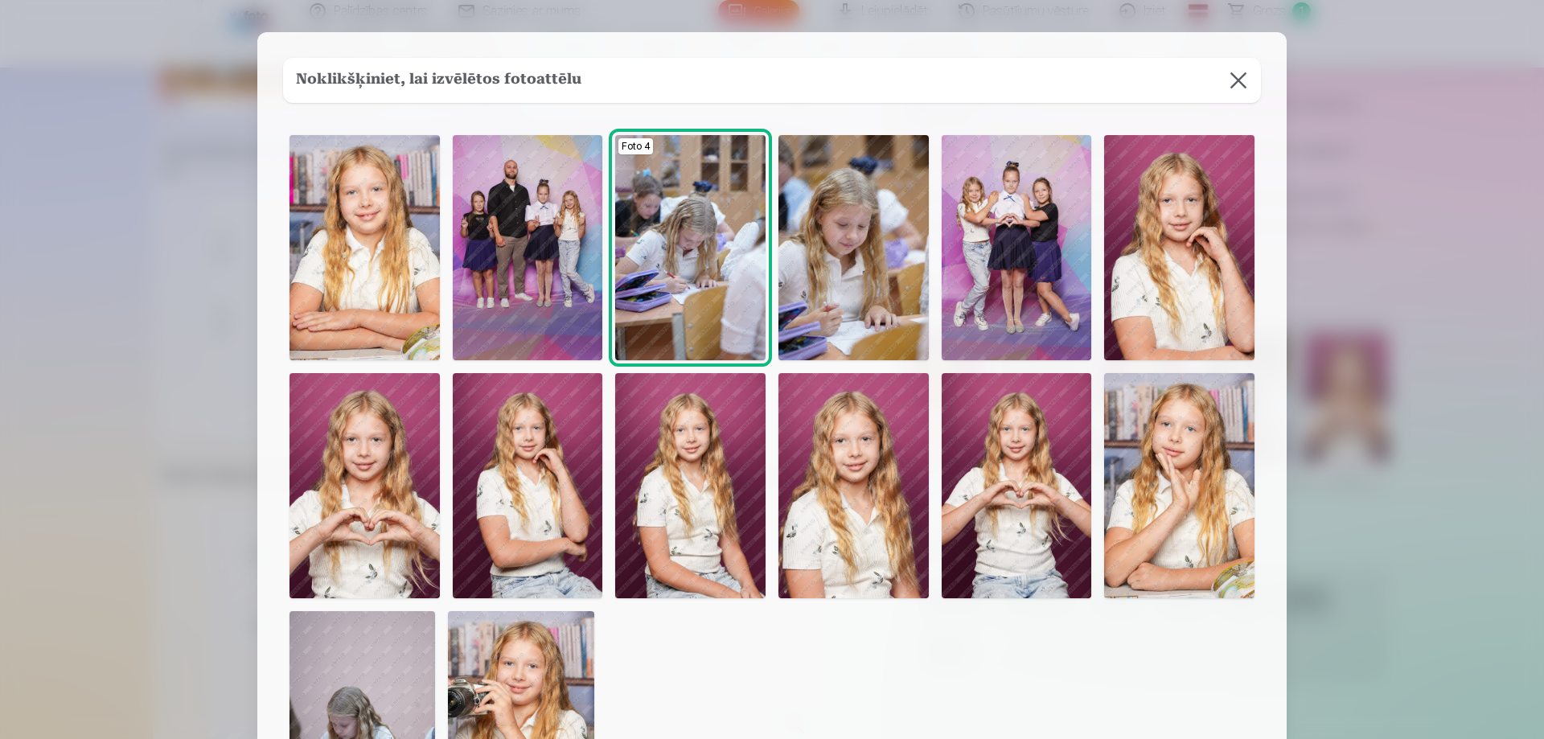
click at [877, 480] on img at bounding box center [853, 485] width 150 height 225
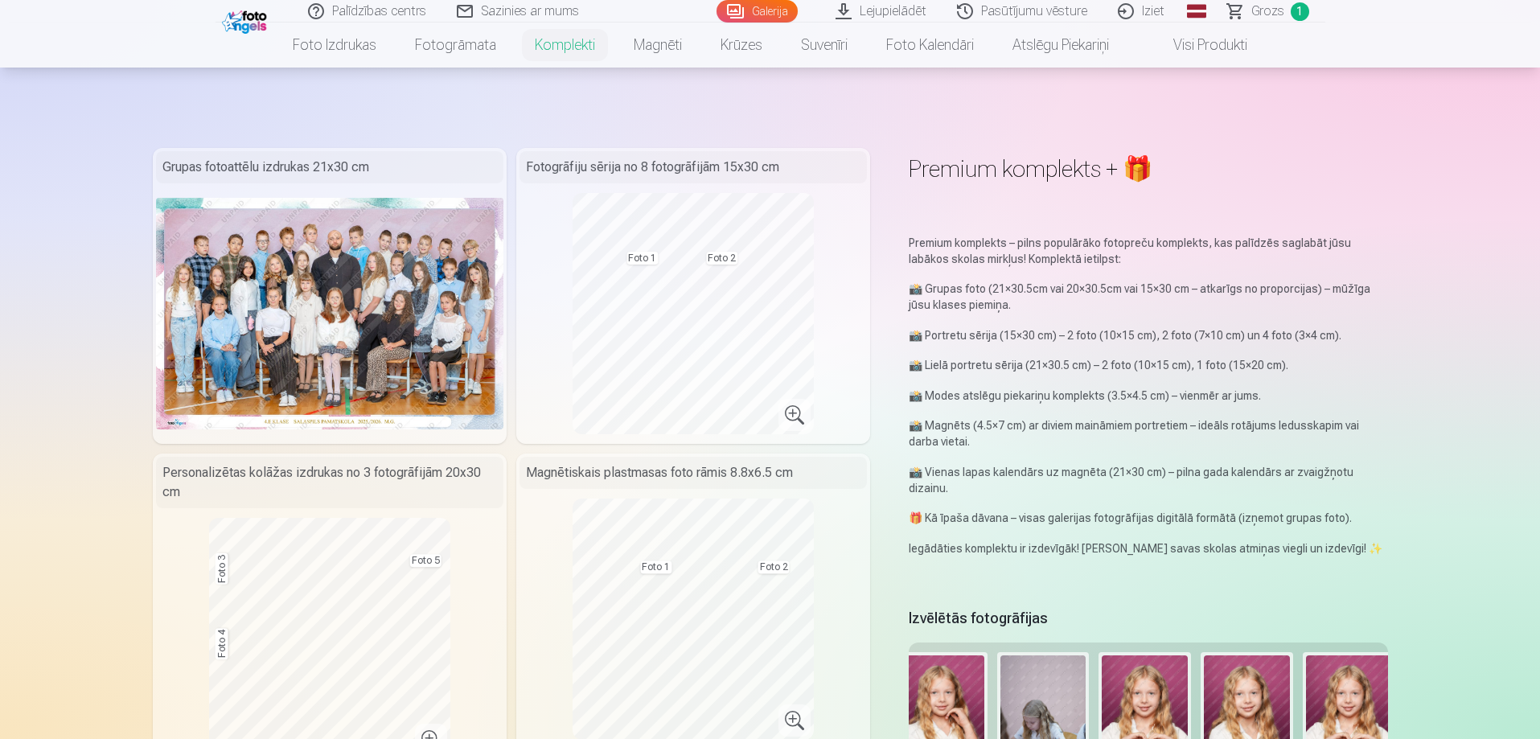
scroll to position [241, 0]
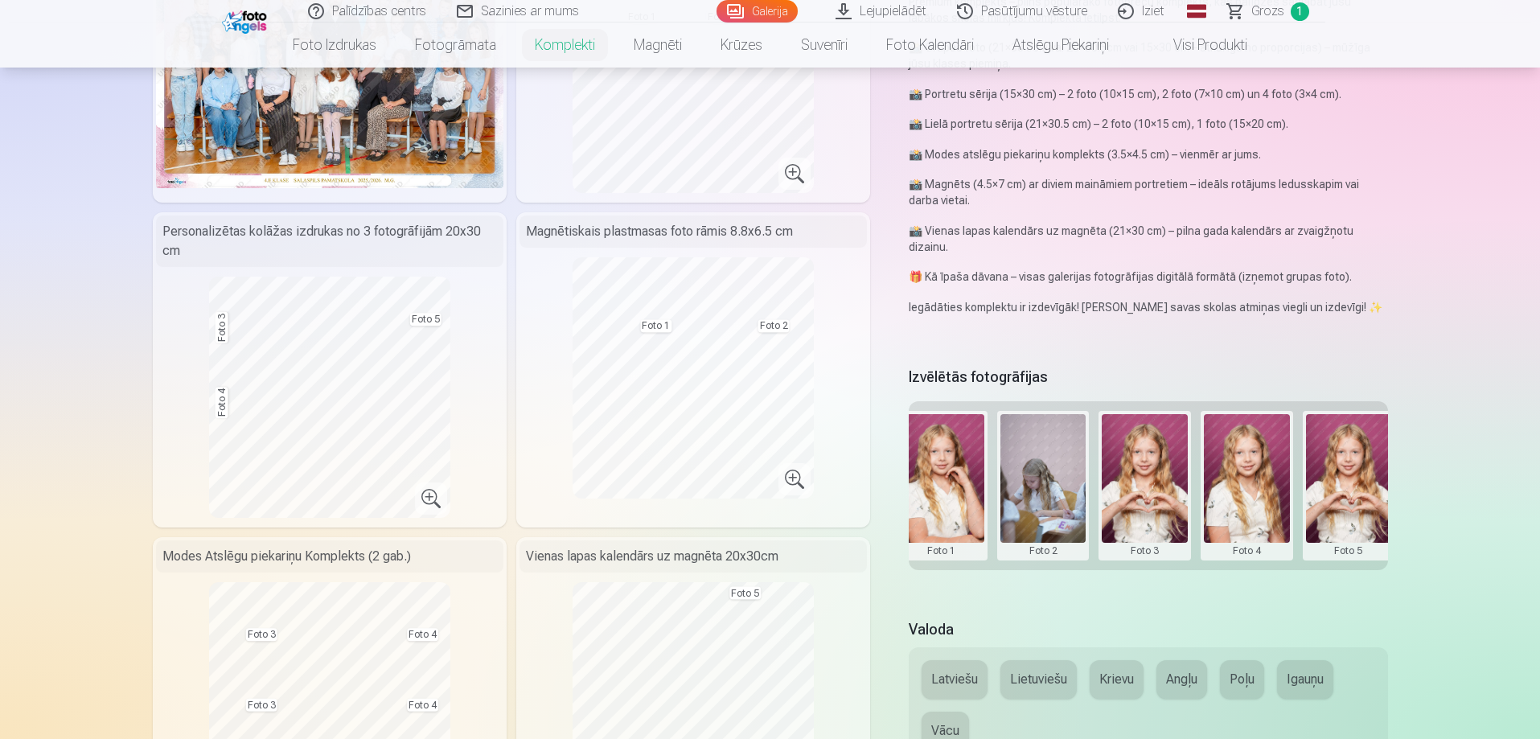
click at [1054, 502] on button at bounding box center [1043, 485] width 86 height 143
click at [1072, 488] on button "Nomainiet foto" at bounding box center [1042, 484] width 131 height 45
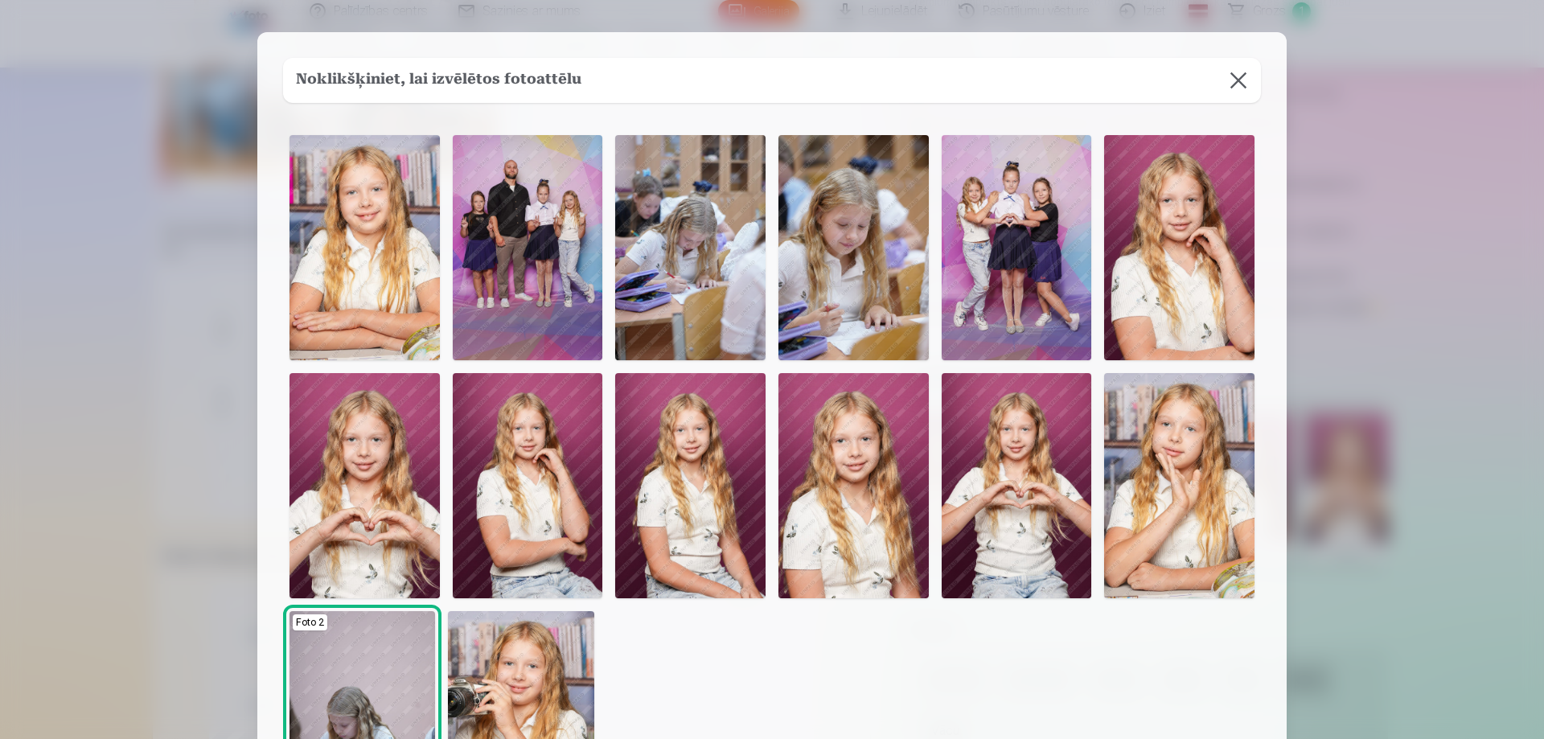
click at [1040, 210] on img at bounding box center [1017, 247] width 150 height 225
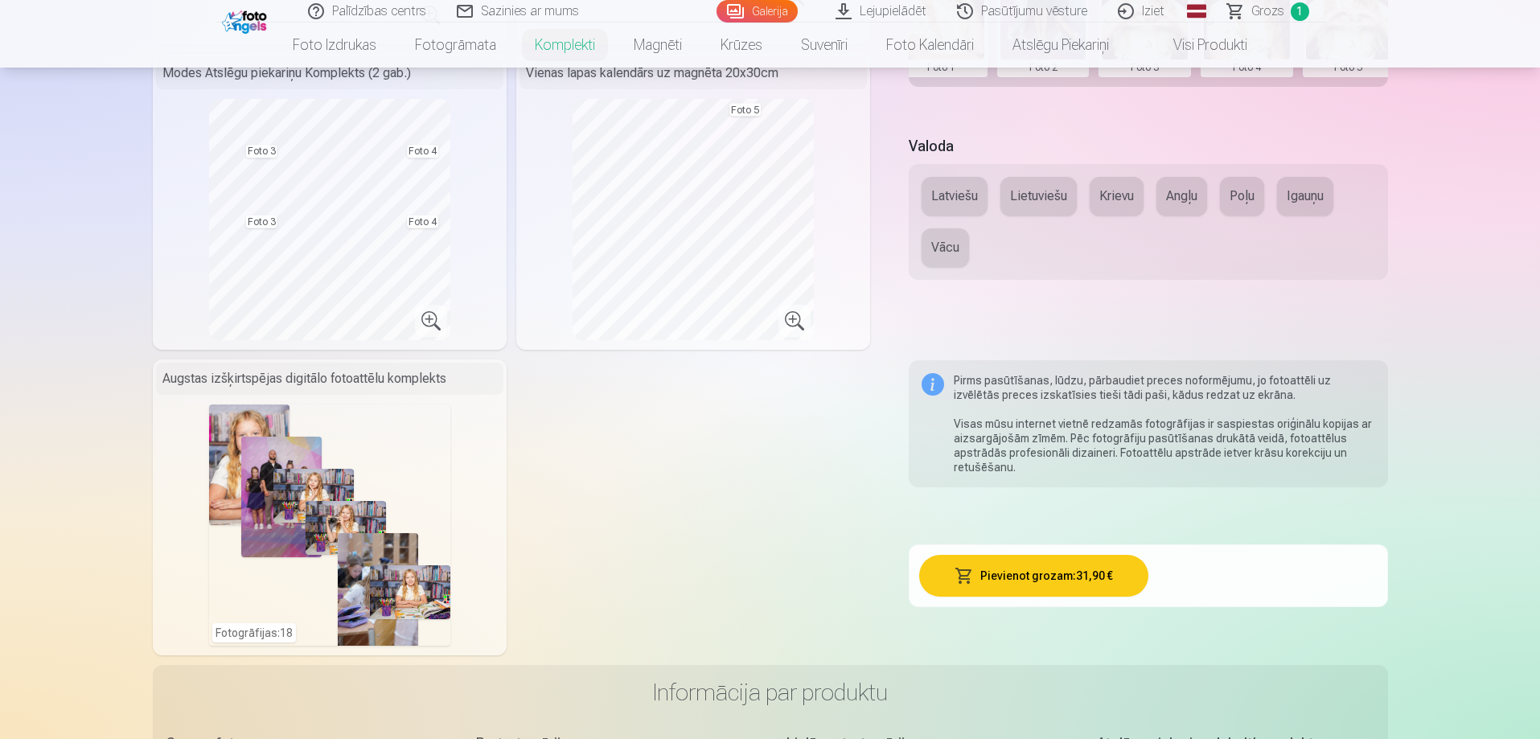
scroll to position [804, 0]
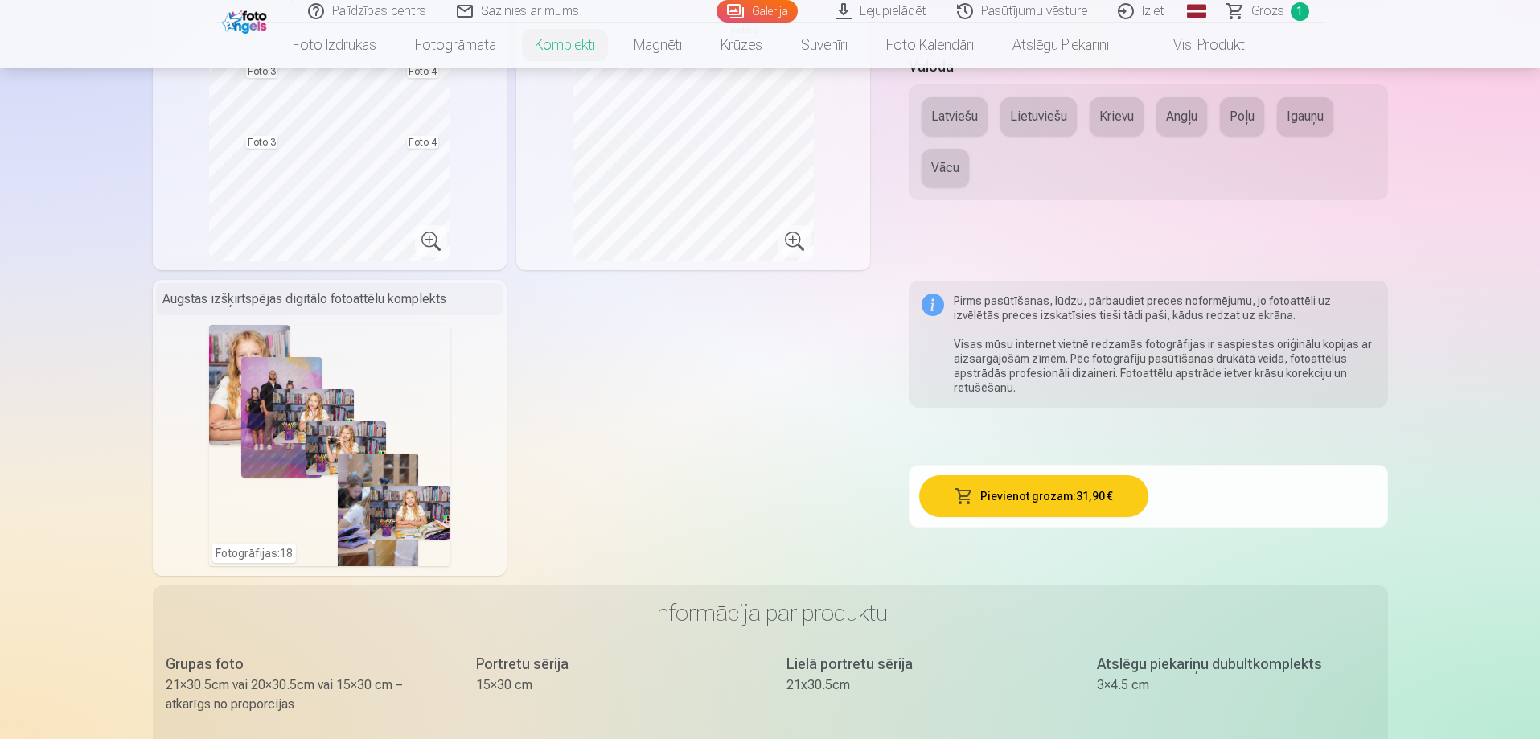
click at [1046, 503] on button "Pievienot grozam : 31,90 €" at bounding box center [1033, 496] width 229 height 42
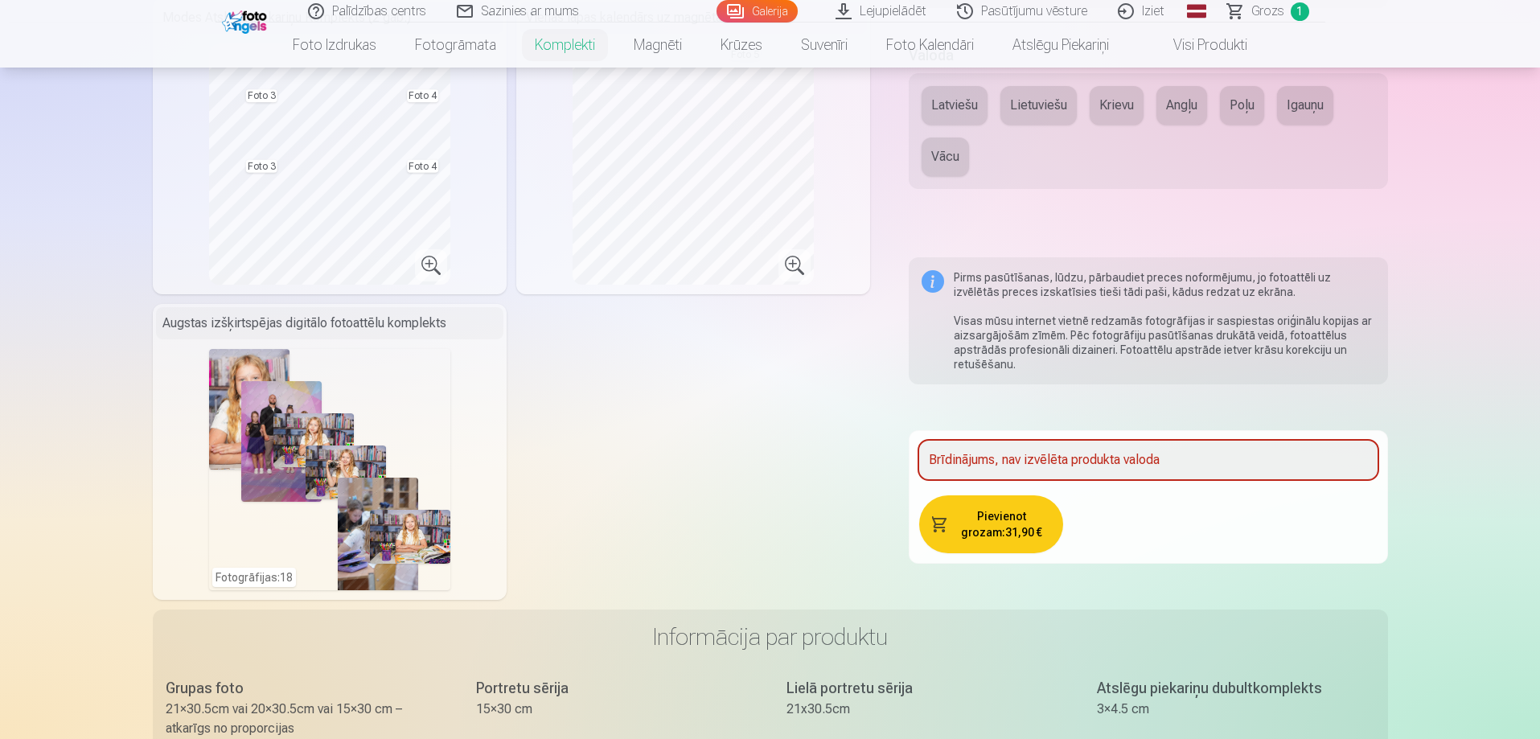
scroll to position [619, 0]
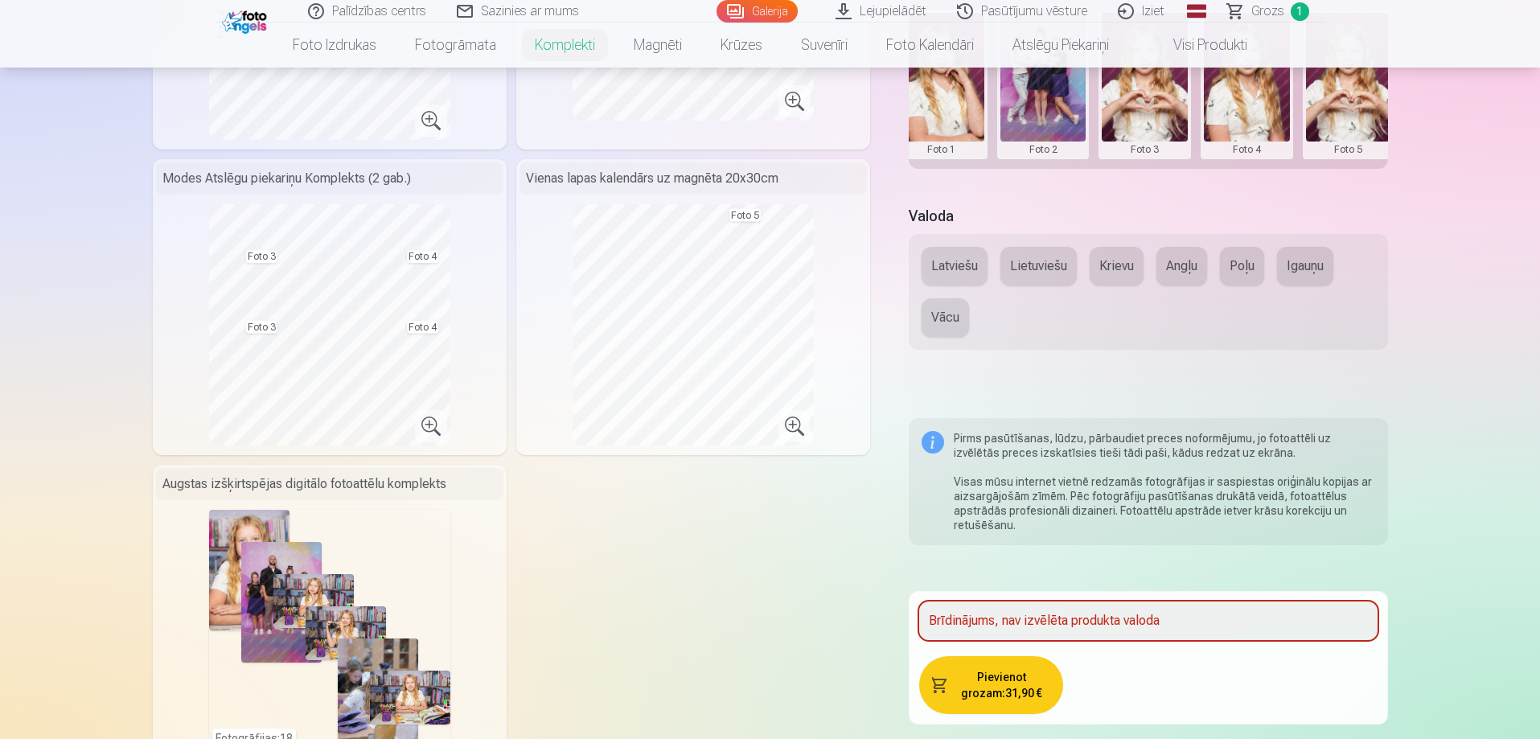
click at [941, 269] on button "Latviešu" at bounding box center [954, 266] width 66 height 39
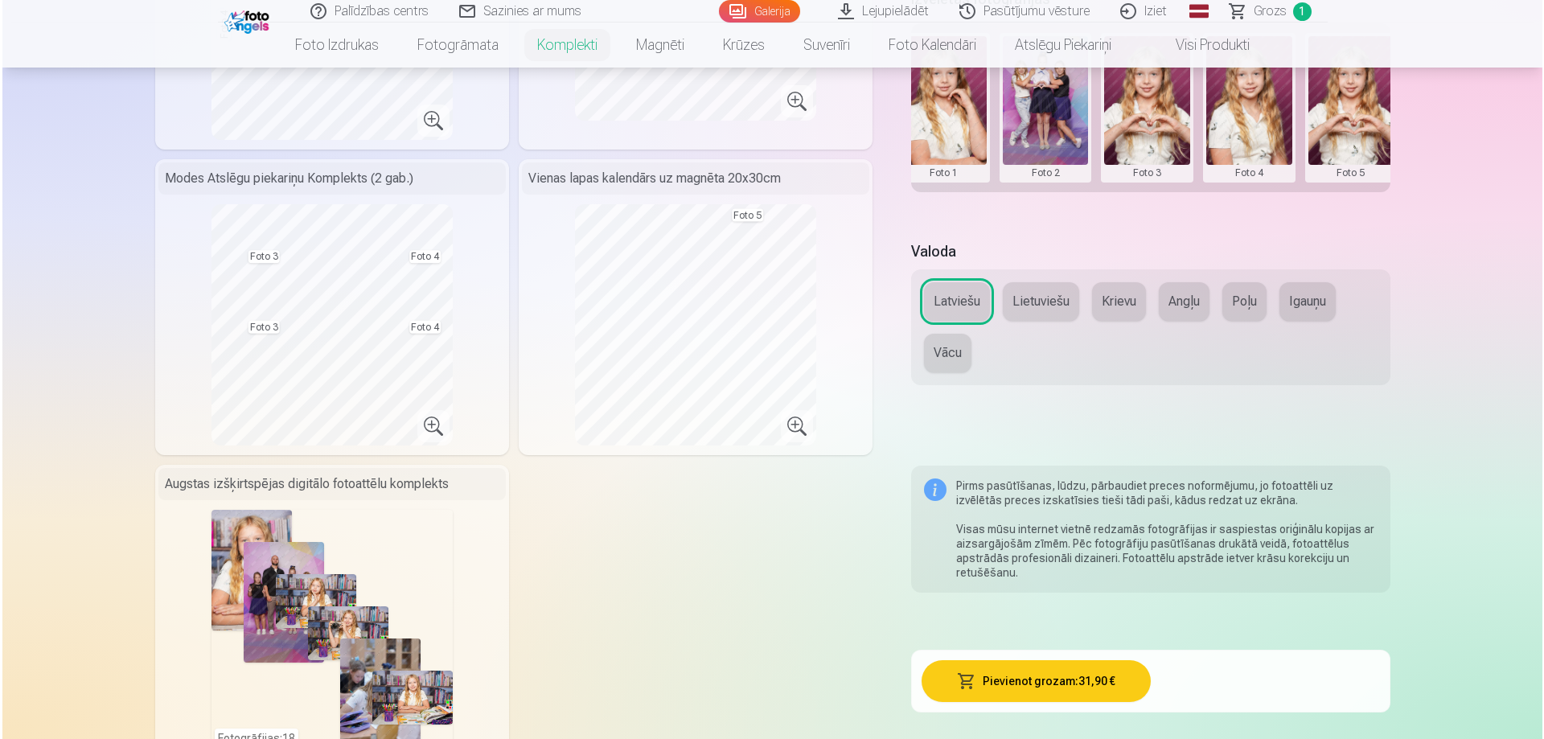
scroll to position [643, 0]
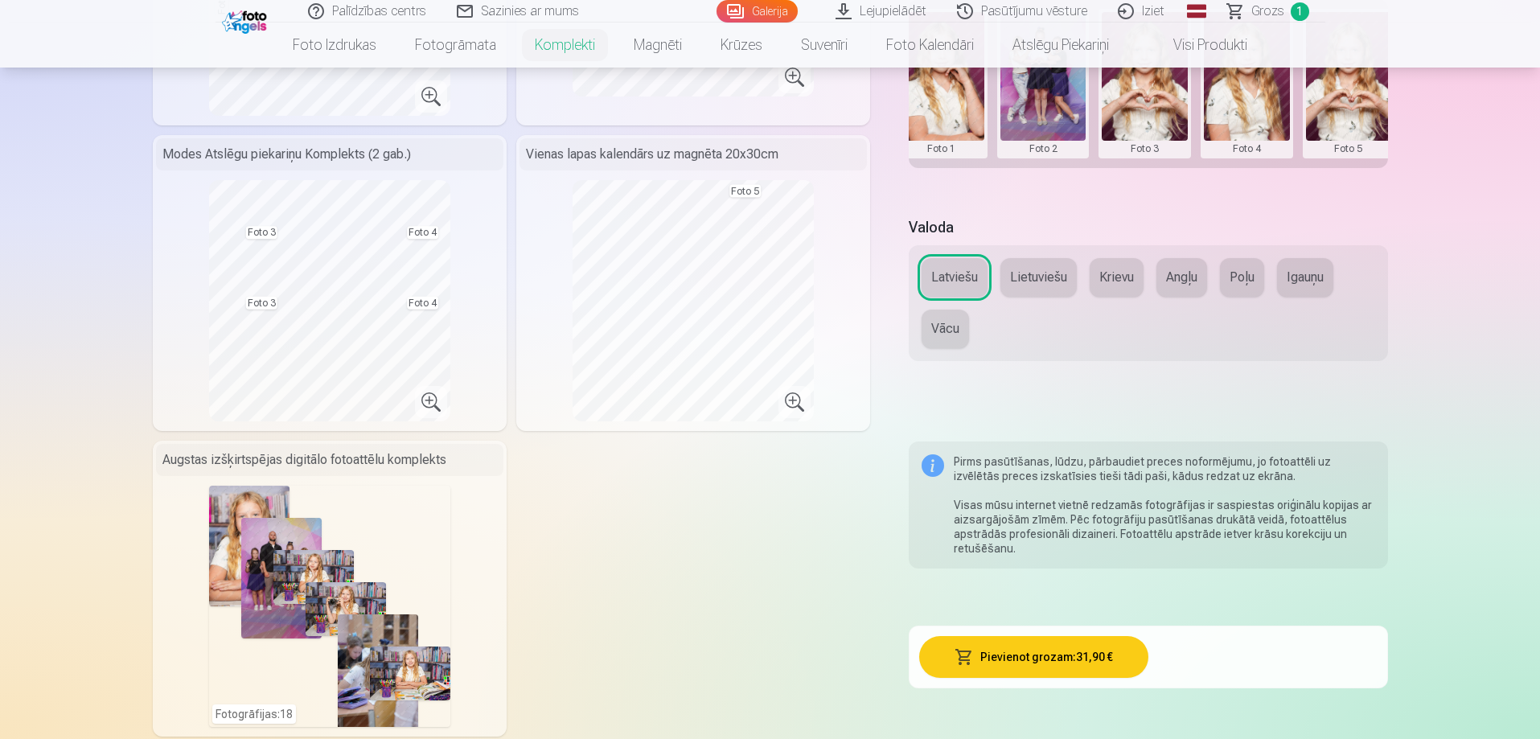
click at [1081, 667] on button "Pievienot grozam : 31,90 €" at bounding box center [1033, 657] width 229 height 42
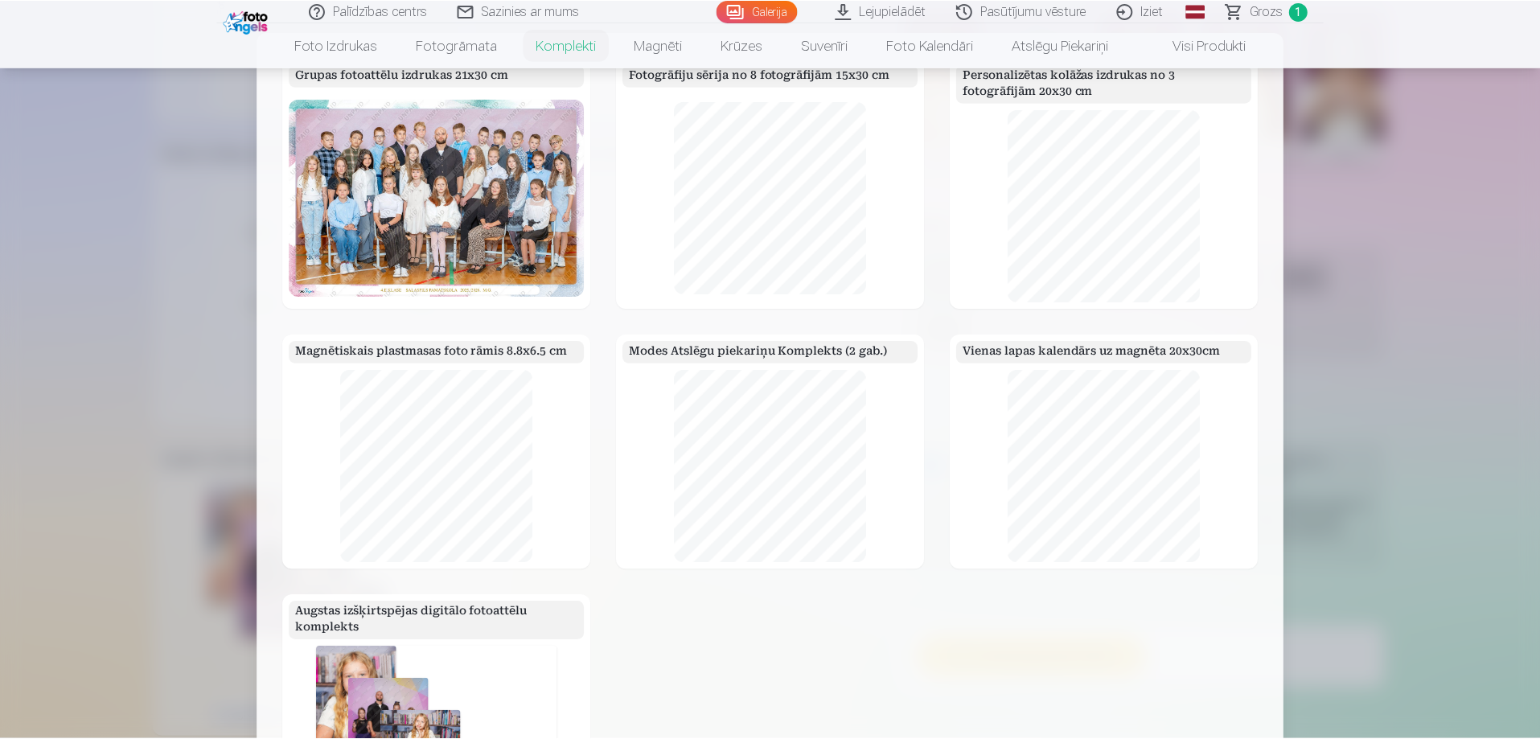
scroll to position [509, 0]
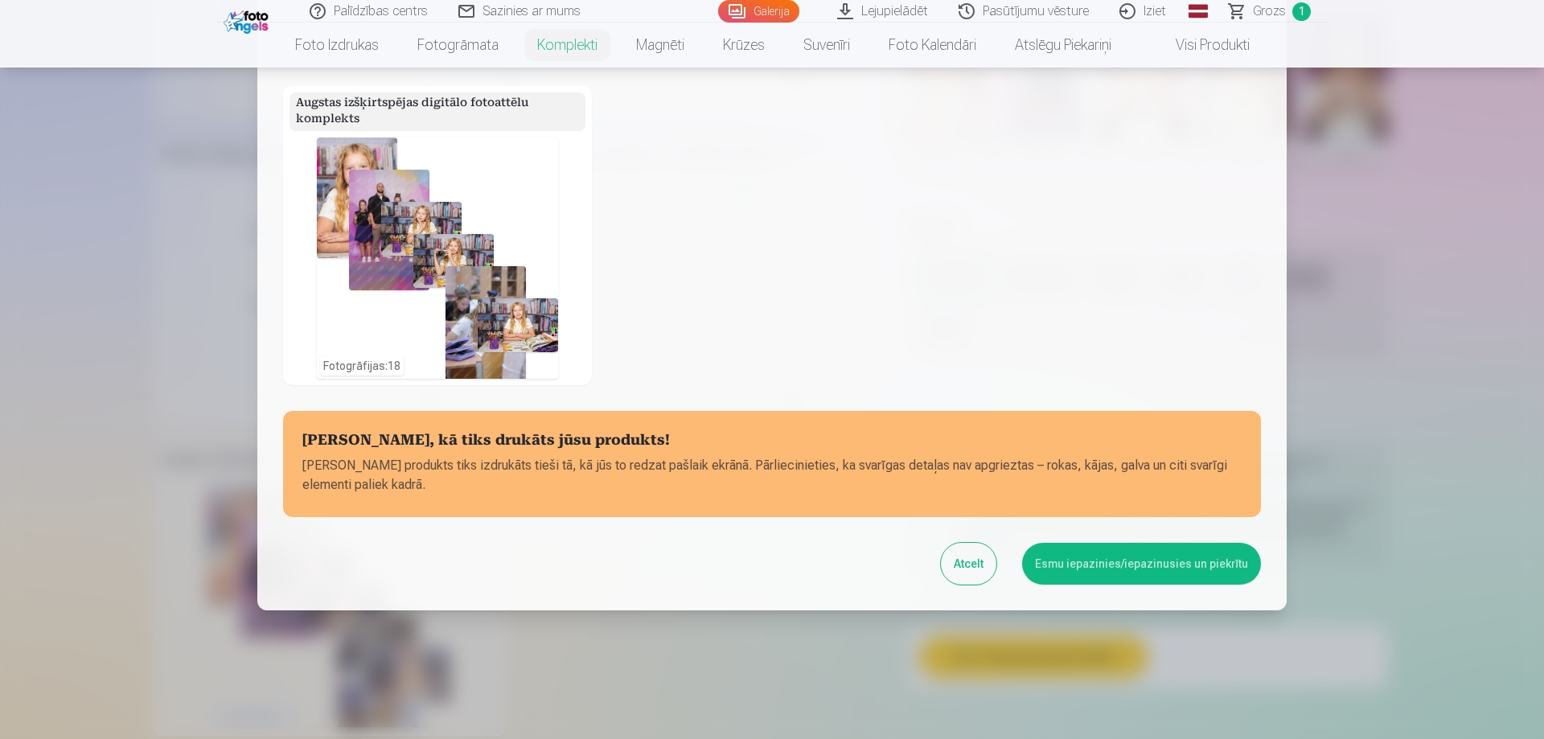
click at [1116, 568] on button "Esmu iepazinies/iepazinusies un piekrītu" at bounding box center [1141, 564] width 239 height 42
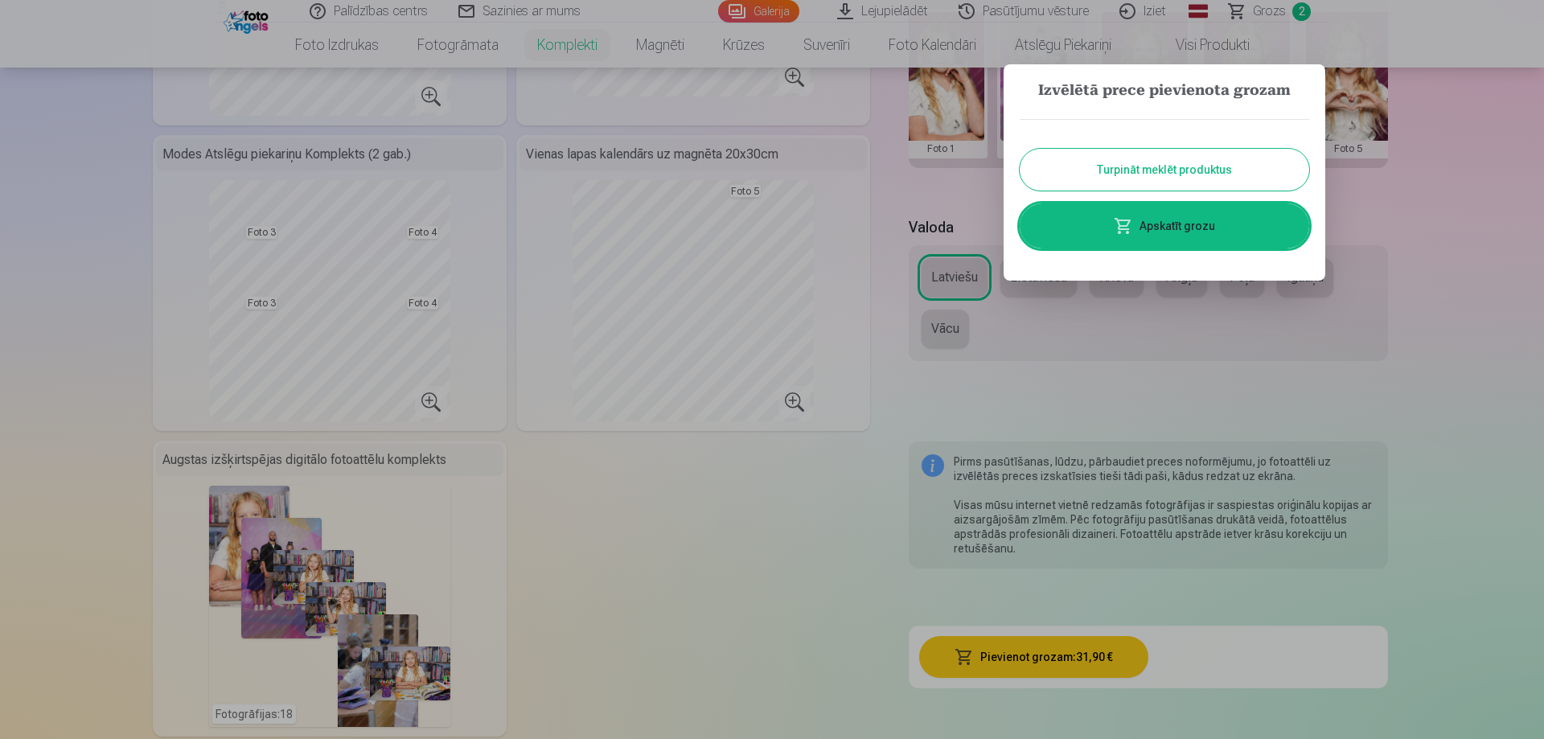
click at [1192, 232] on link "Apskatīt grozu" at bounding box center [1164, 225] width 289 height 45
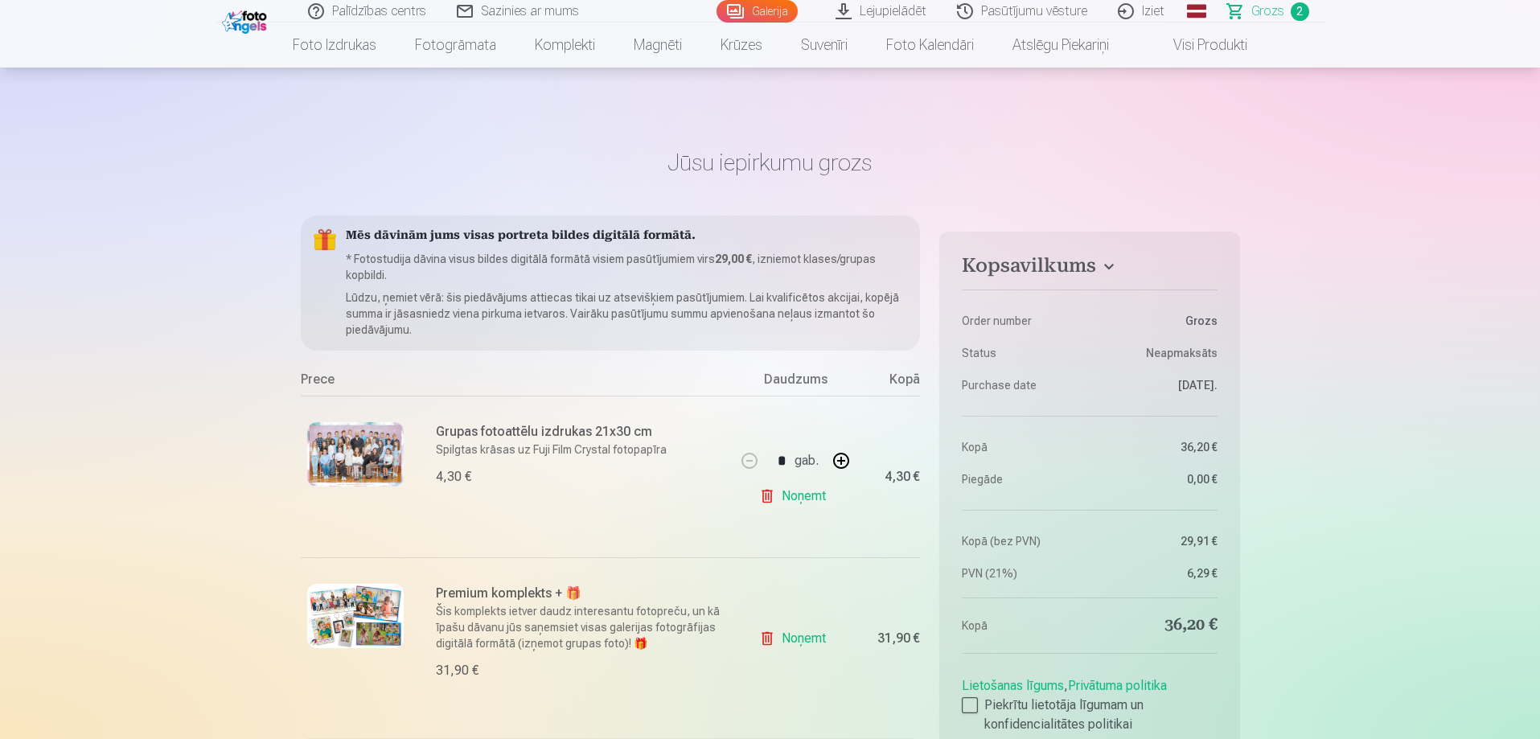
scroll to position [241, 0]
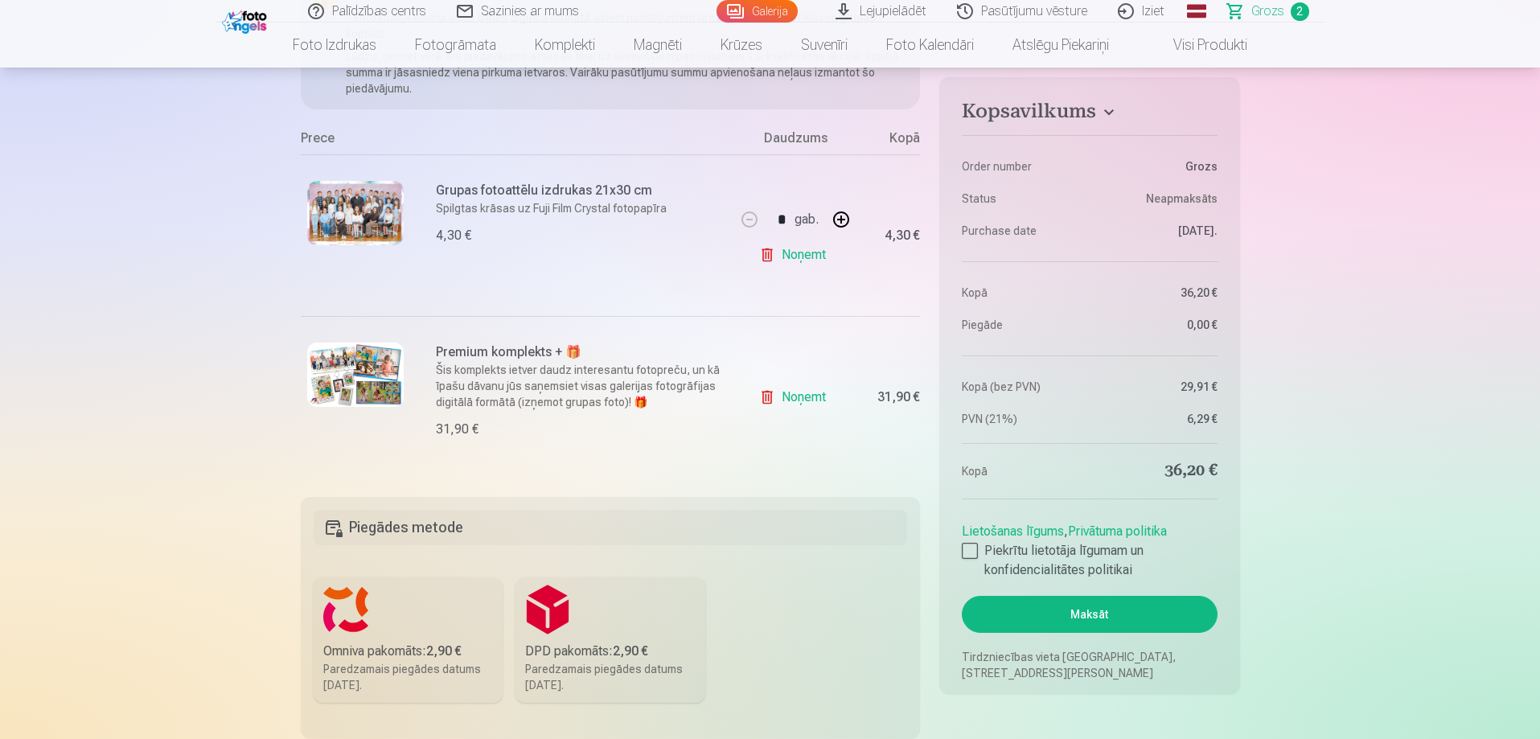
click at [804, 260] on link "Noņemt" at bounding box center [795, 255] width 73 height 32
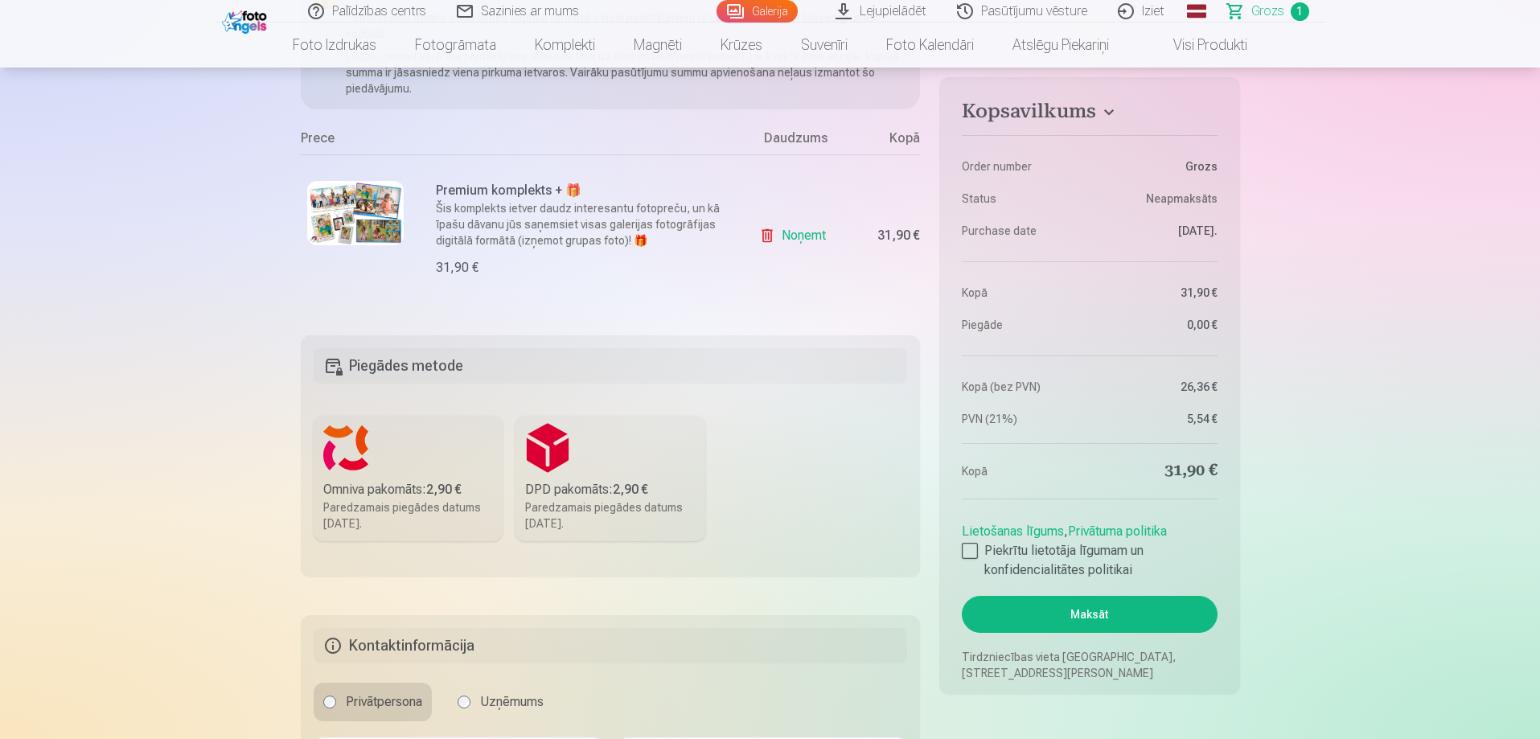
click at [460, 482] on b "2,90 €" at bounding box center [443, 489] width 35 height 15
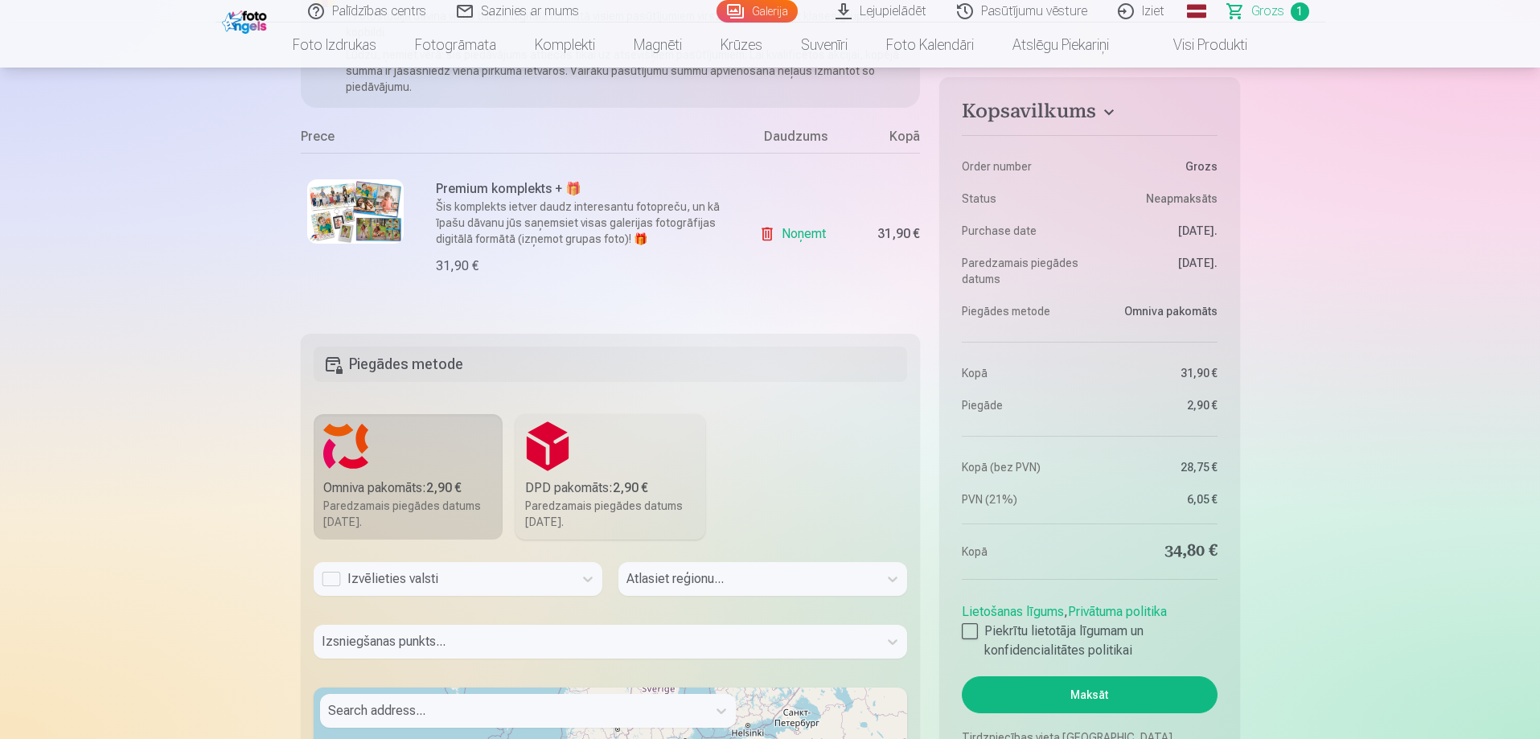
scroll to position [482, 0]
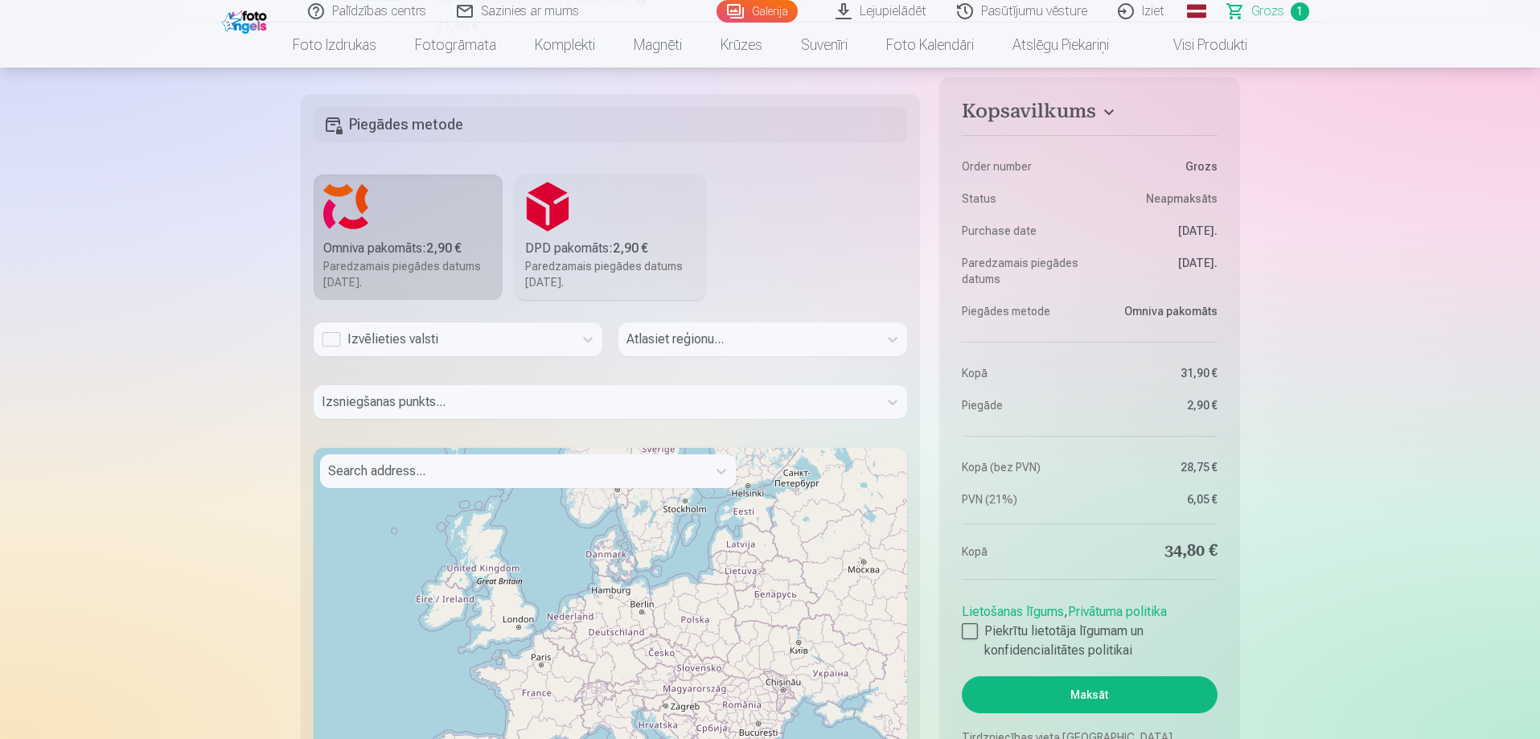
click at [371, 347] on div "Izvēlieties valsti" at bounding box center [444, 339] width 244 height 19
click at [441, 380] on div "Latvija" at bounding box center [457, 383] width 287 height 32
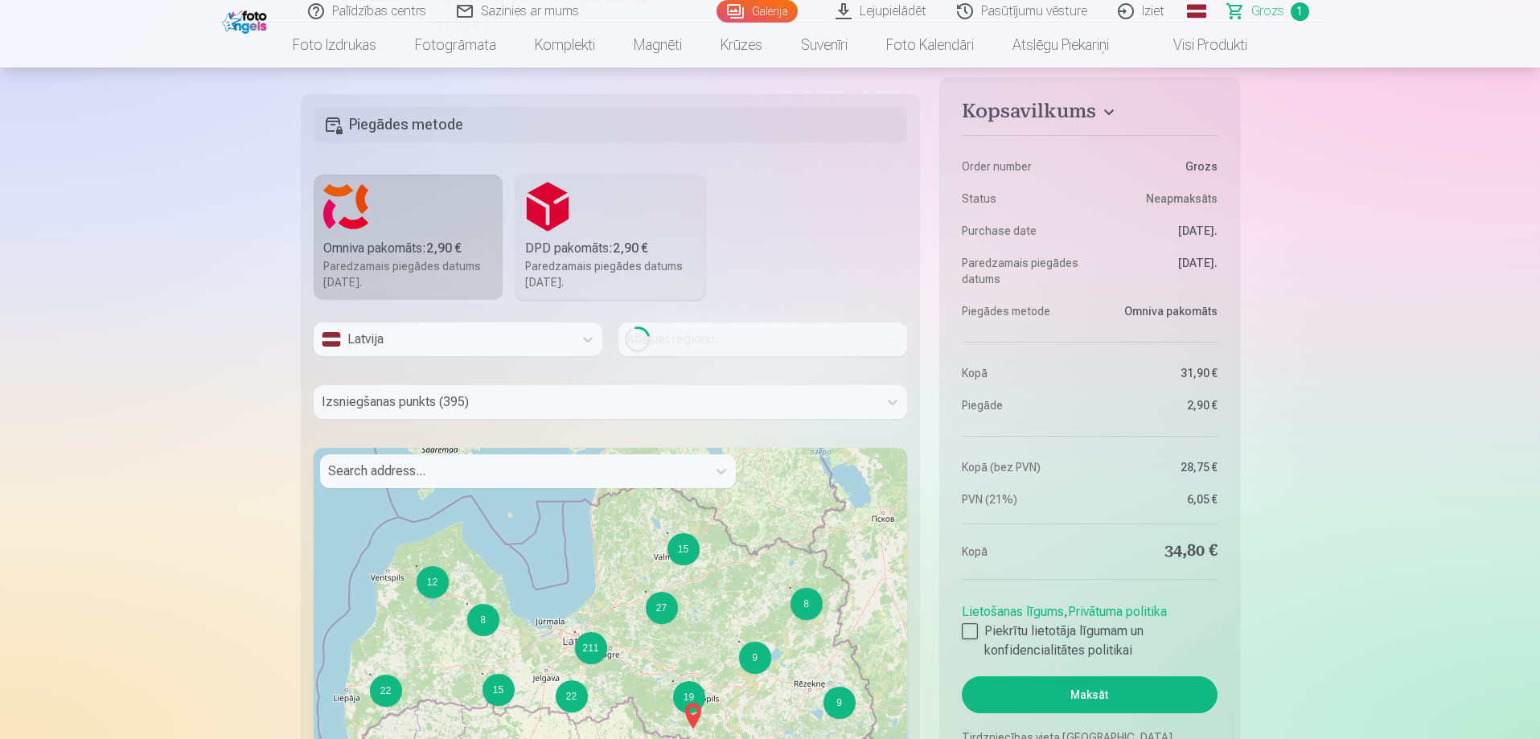
click at [692, 339] on div "Loading..." at bounding box center [762, 339] width 289 height 34
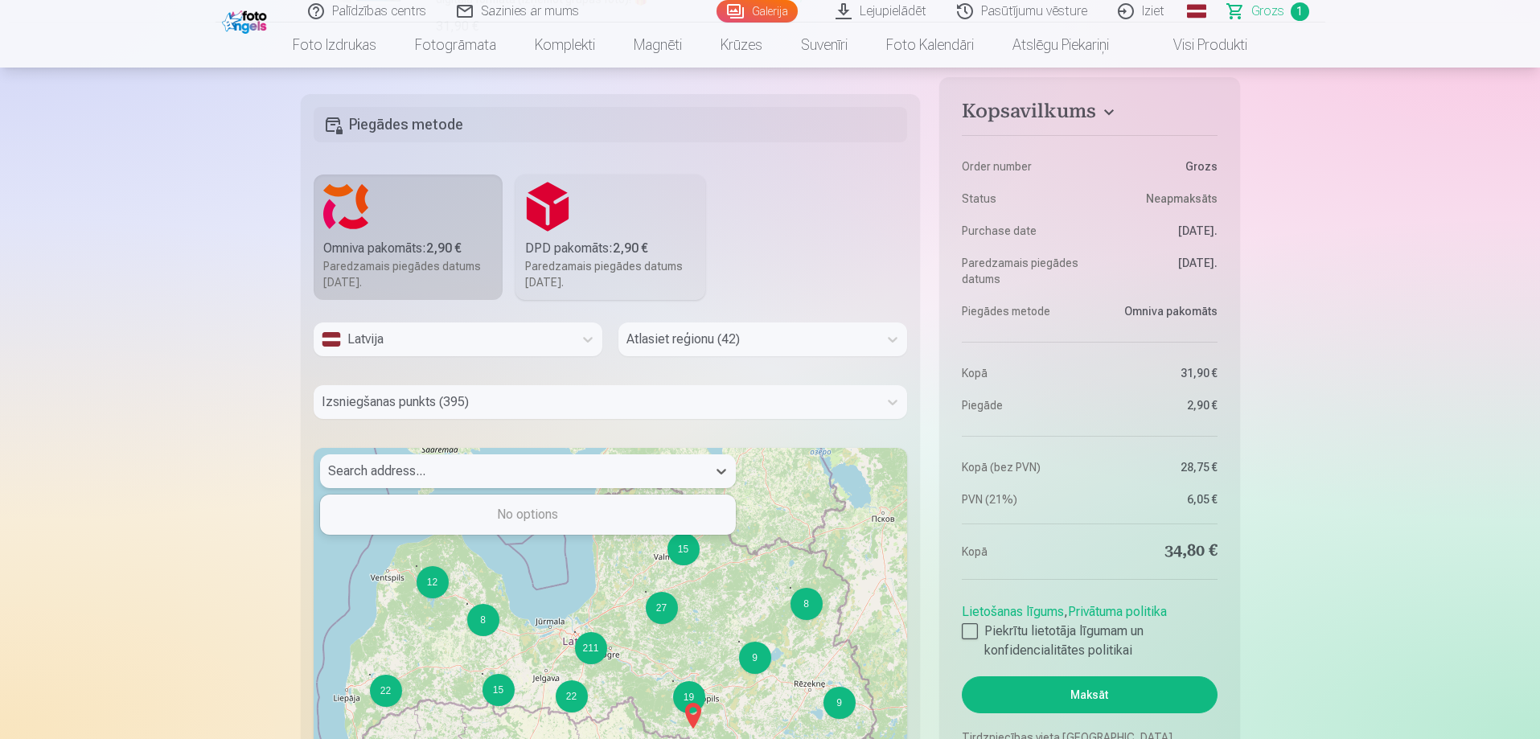
click at [583, 473] on div at bounding box center [513, 471] width 371 height 23
type input "*********"
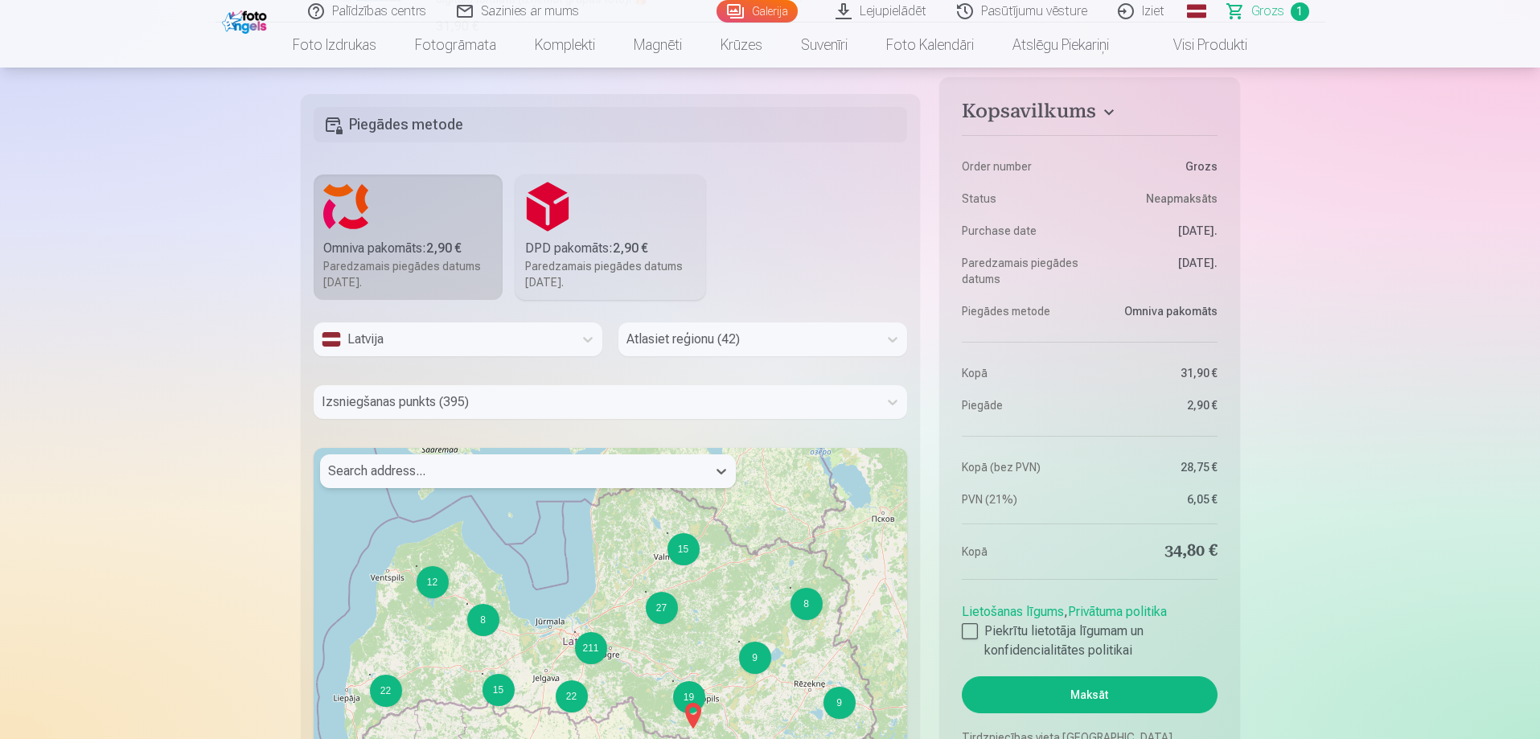
drag, startPoint x: 456, startPoint y: 466, endPoint x: 343, endPoint y: 463, distance: 113.4
click at [343, 463] on div at bounding box center [513, 471] width 371 height 23
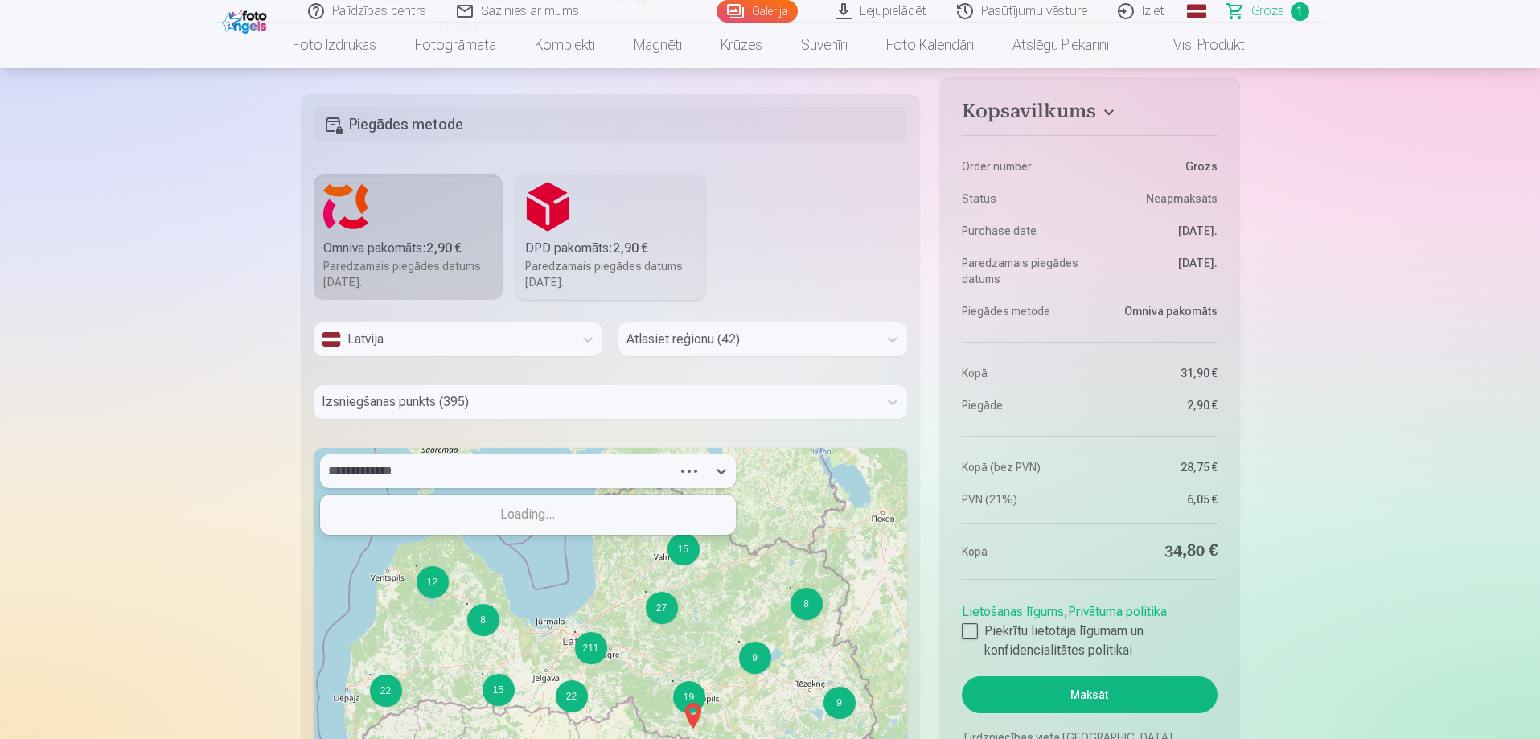
type input "**********"
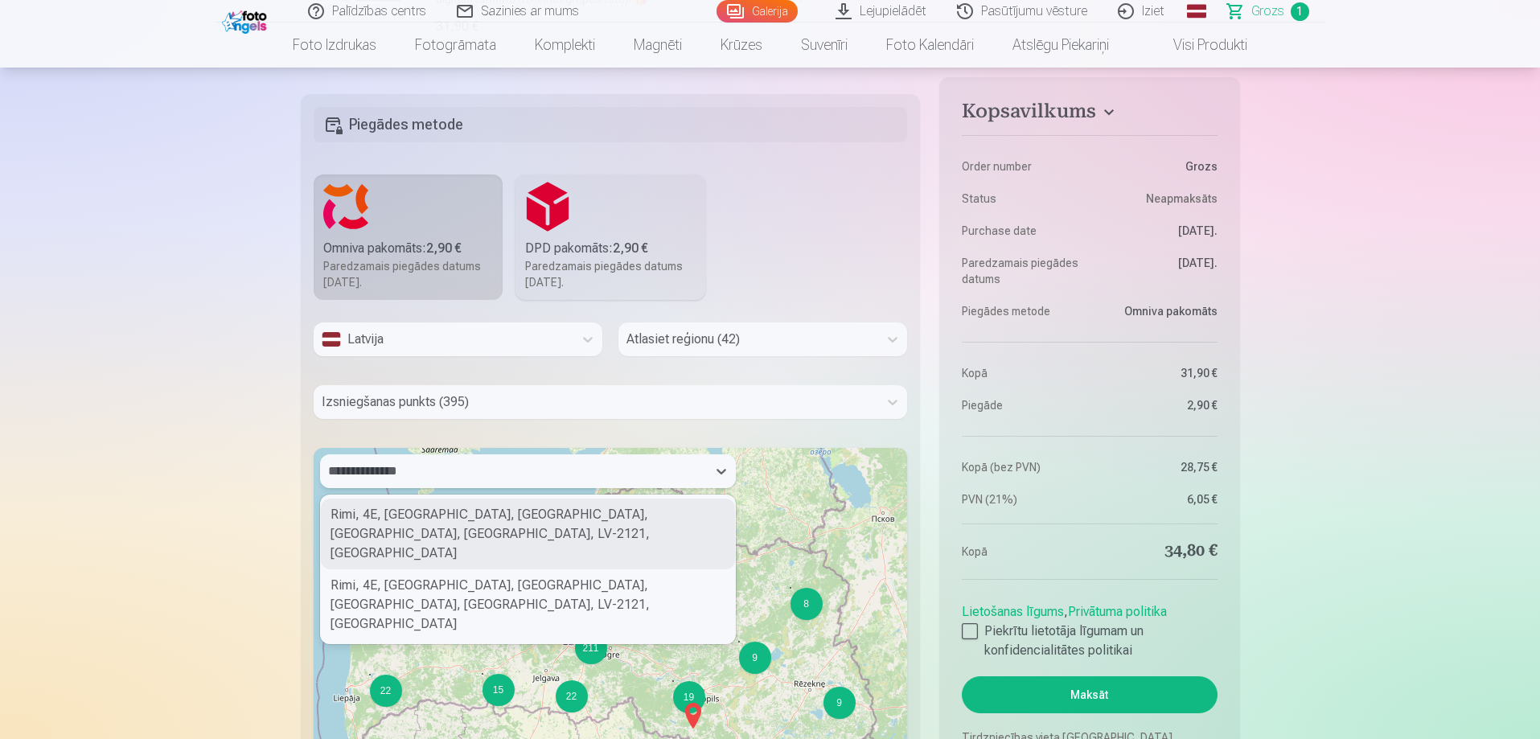
click at [492, 524] on div "Rimi, 4E, [GEOGRAPHIC_DATA], [GEOGRAPHIC_DATA], [GEOGRAPHIC_DATA], [GEOGRAPHIC_…" at bounding box center [528, 534] width 414 height 71
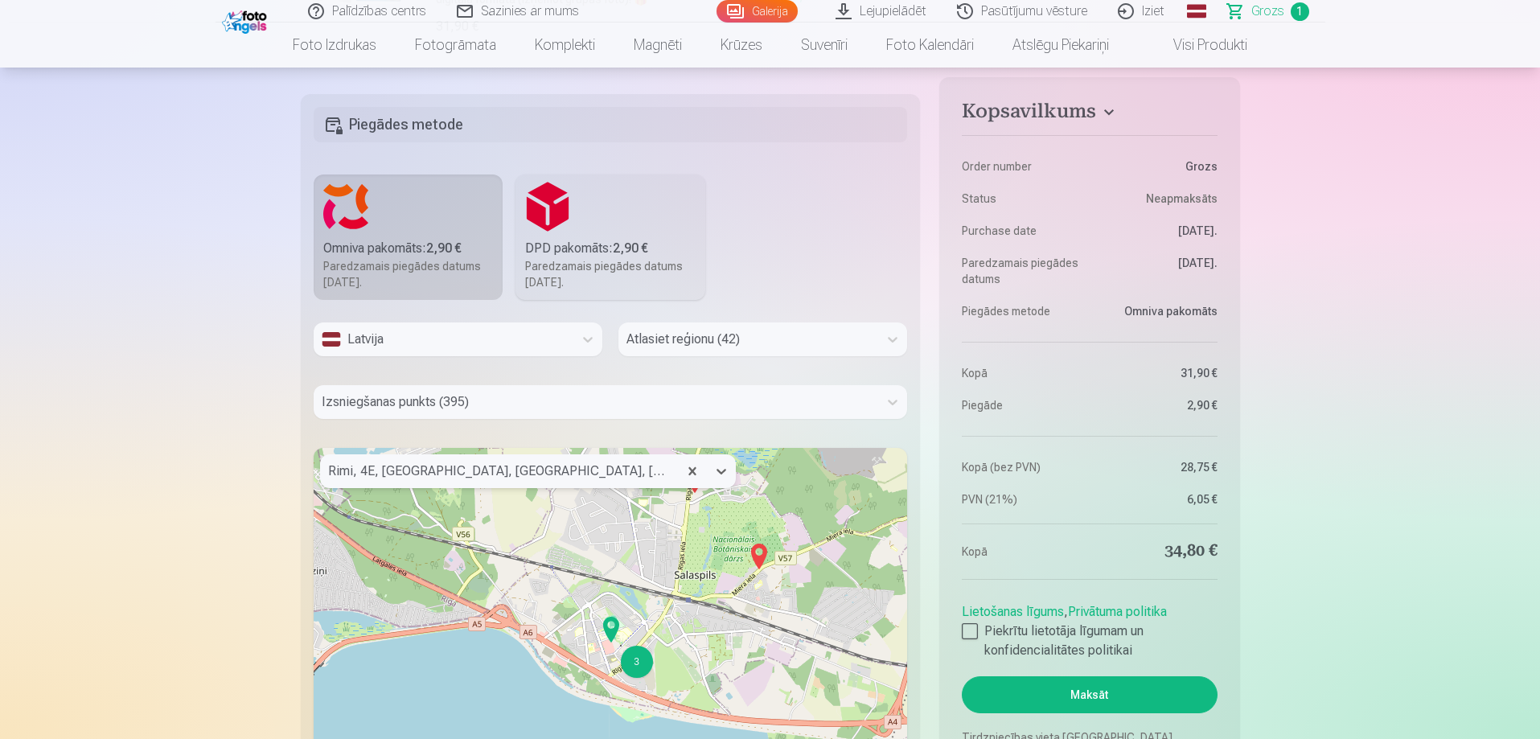
scroll to position [402, 0]
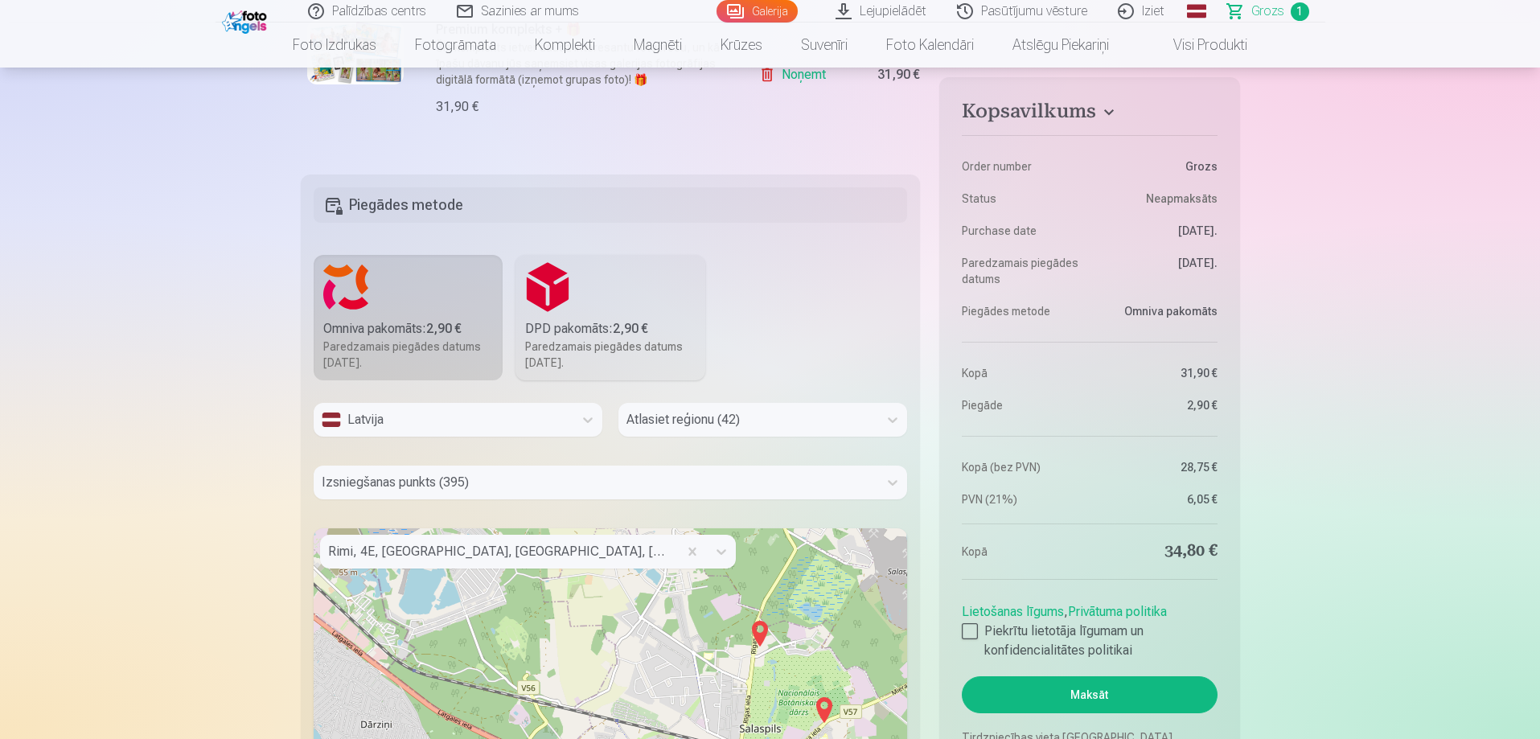
drag, startPoint x: 715, startPoint y: 651, endPoint x: 775, endPoint y: 728, distance: 98.0
click at [775, 728] on div "3 2 4 3 3 2 + − Leaflet | © OpenStreetMap contributors" at bounding box center [611, 729] width 594 height 402
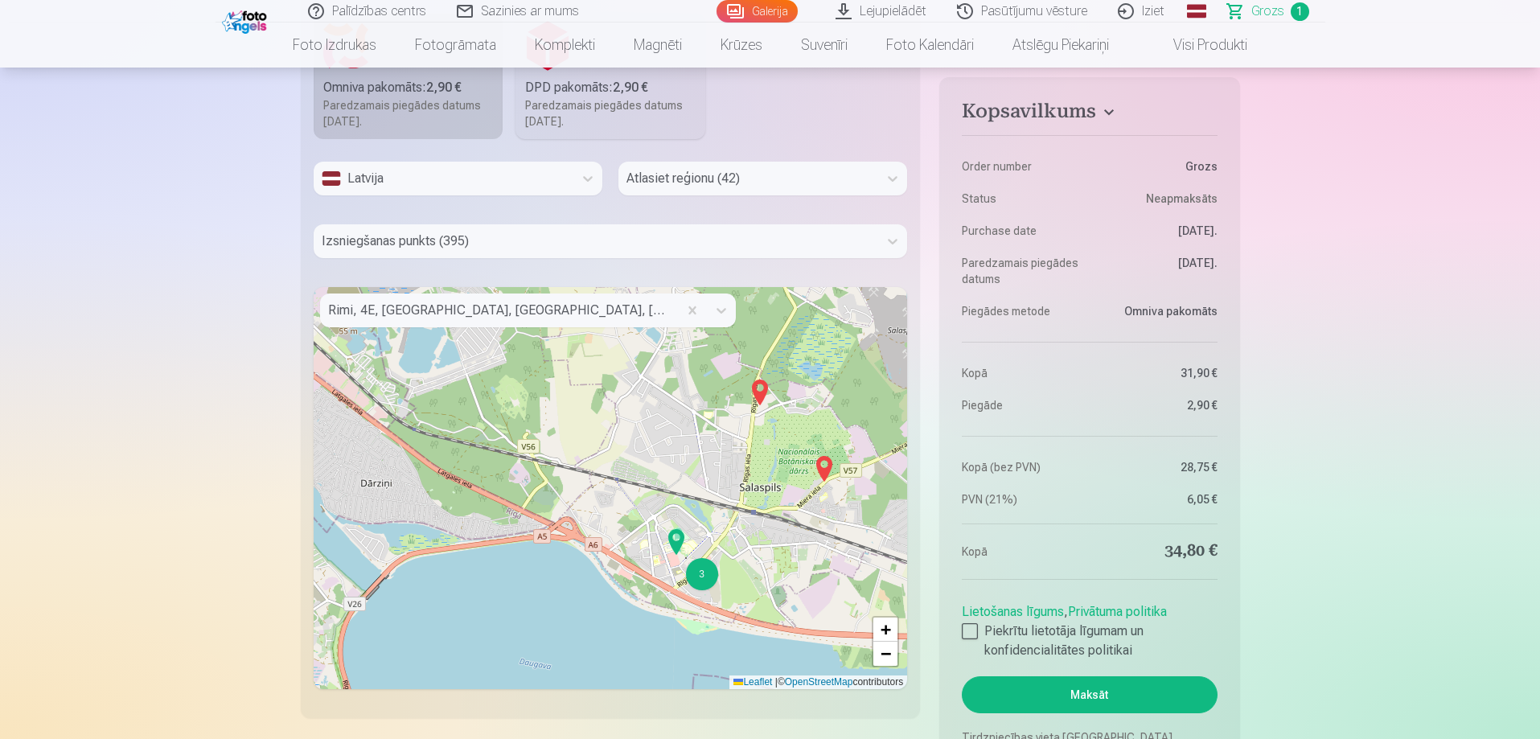
scroll to position [804, 0]
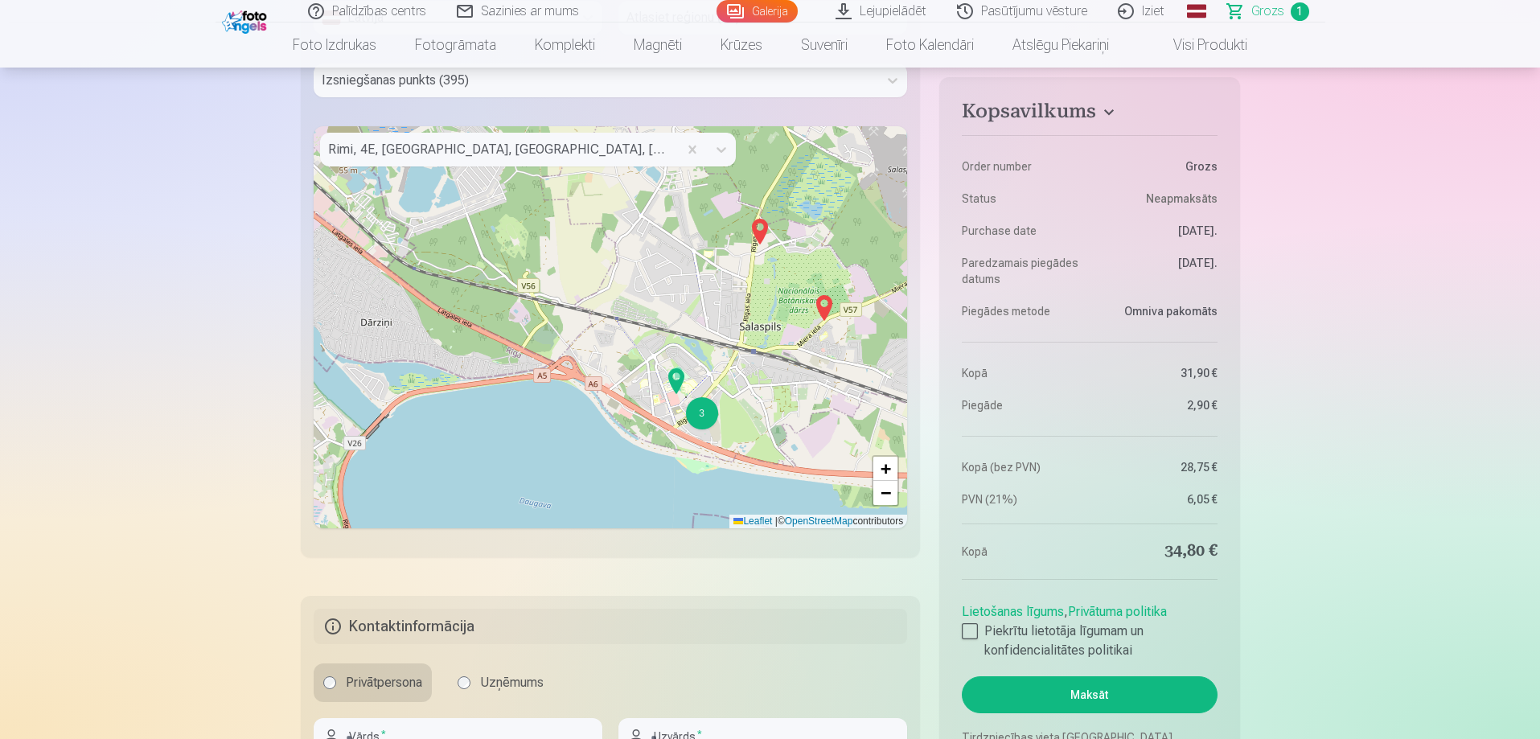
click at [757, 224] on img at bounding box center [760, 231] width 26 height 39
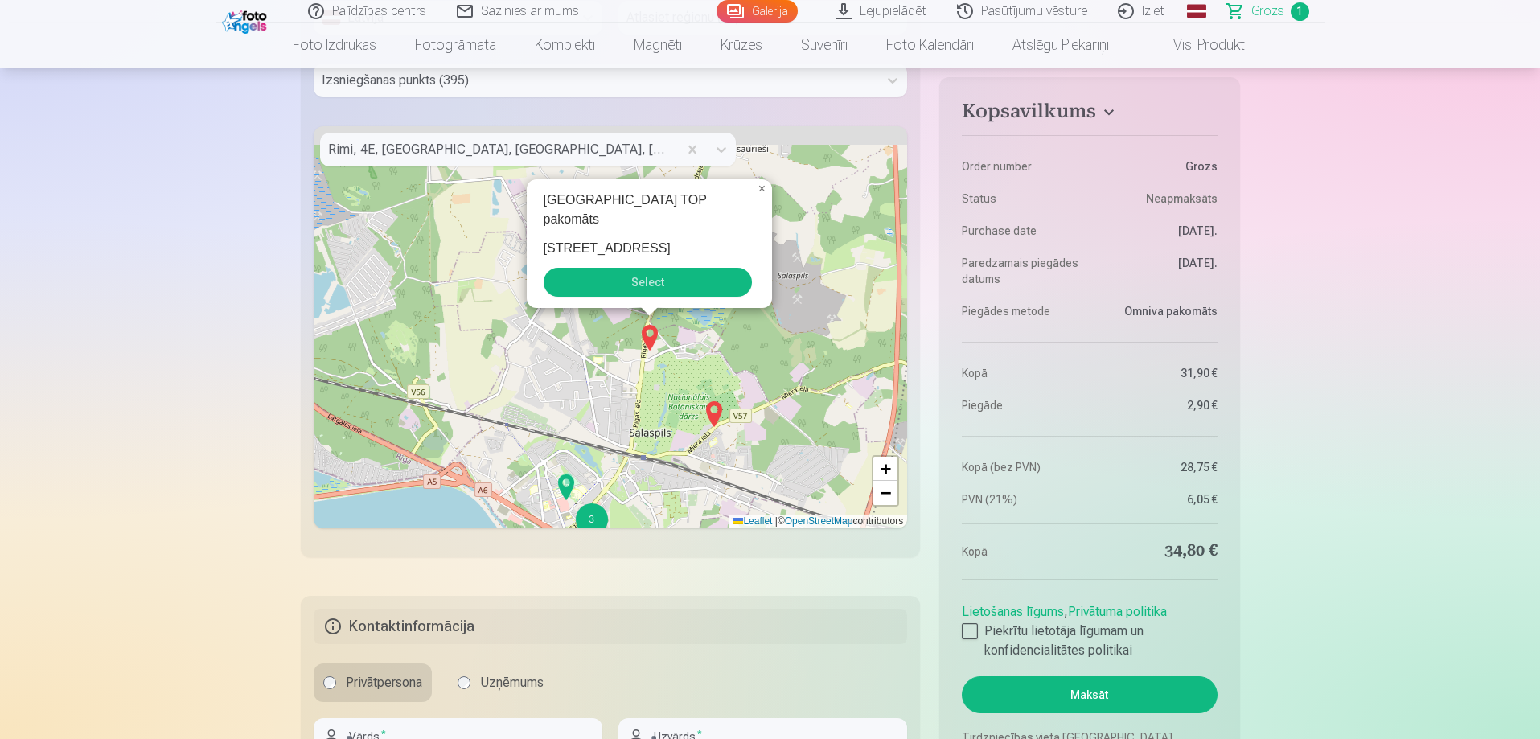
drag, startPoint x: 583, startPoint y: 322, endPoint x: 671, endPoint y: 366, distance: 98.9
click at [641, 355] on div "3 2 4 3 3 2 4 2 3 [GEOGRAPHIC_DATA] TOP pakomāts [GEOGRAPHIC_DATA] 48 Select × …" at bounding box center [611, 327] width 594 height 402
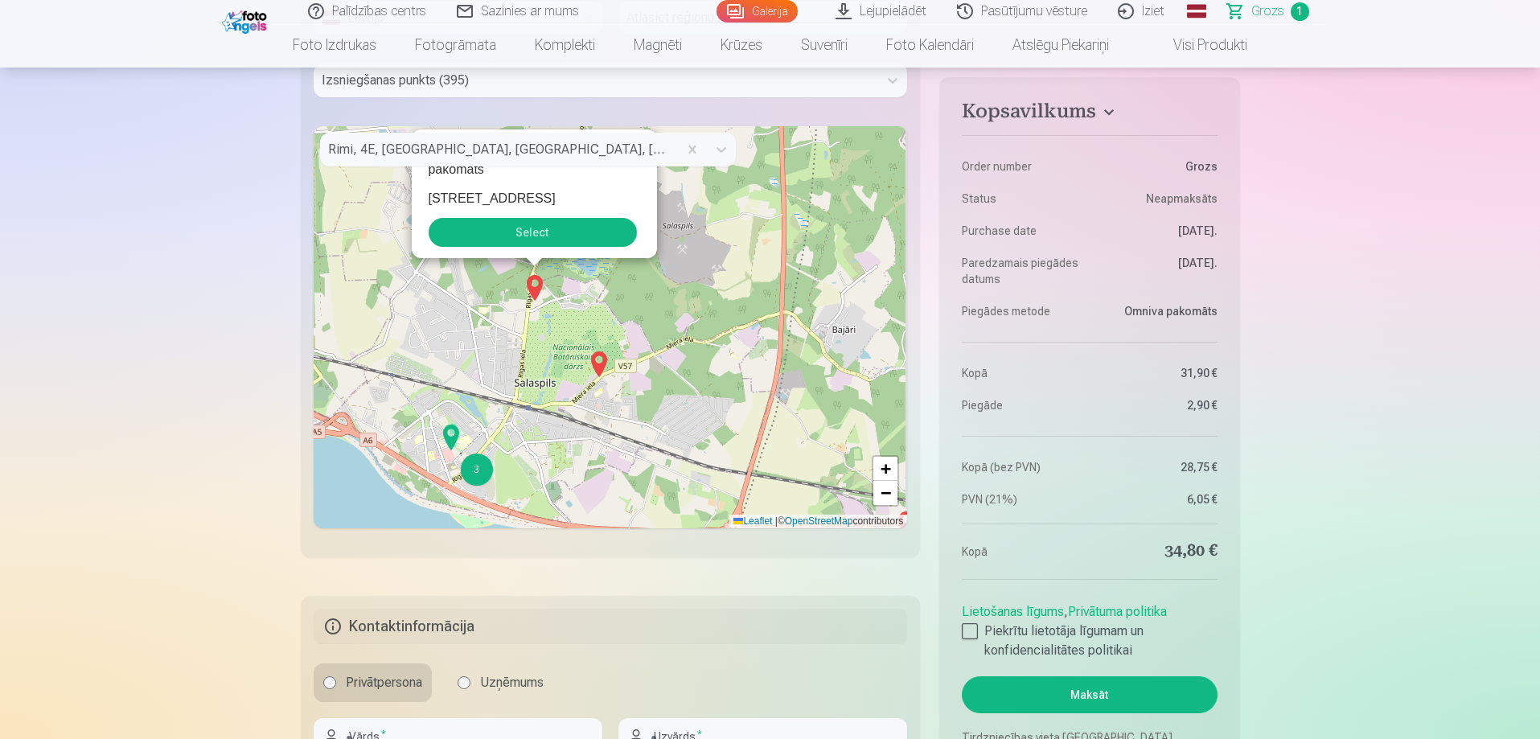
drag, startPoint x: 671, startPoint y: 366, endPoint x: 490, endPoint y: 284, distance: 198.6
click at [491, 285] on div "3 2 4 3 3 2 4 2 3 2 [GEOGRAPHIC_DATA] TOP pakomāts [STREET_ADDRESS] Select × + …" at bounding box center [611, 327] width 594 height 402
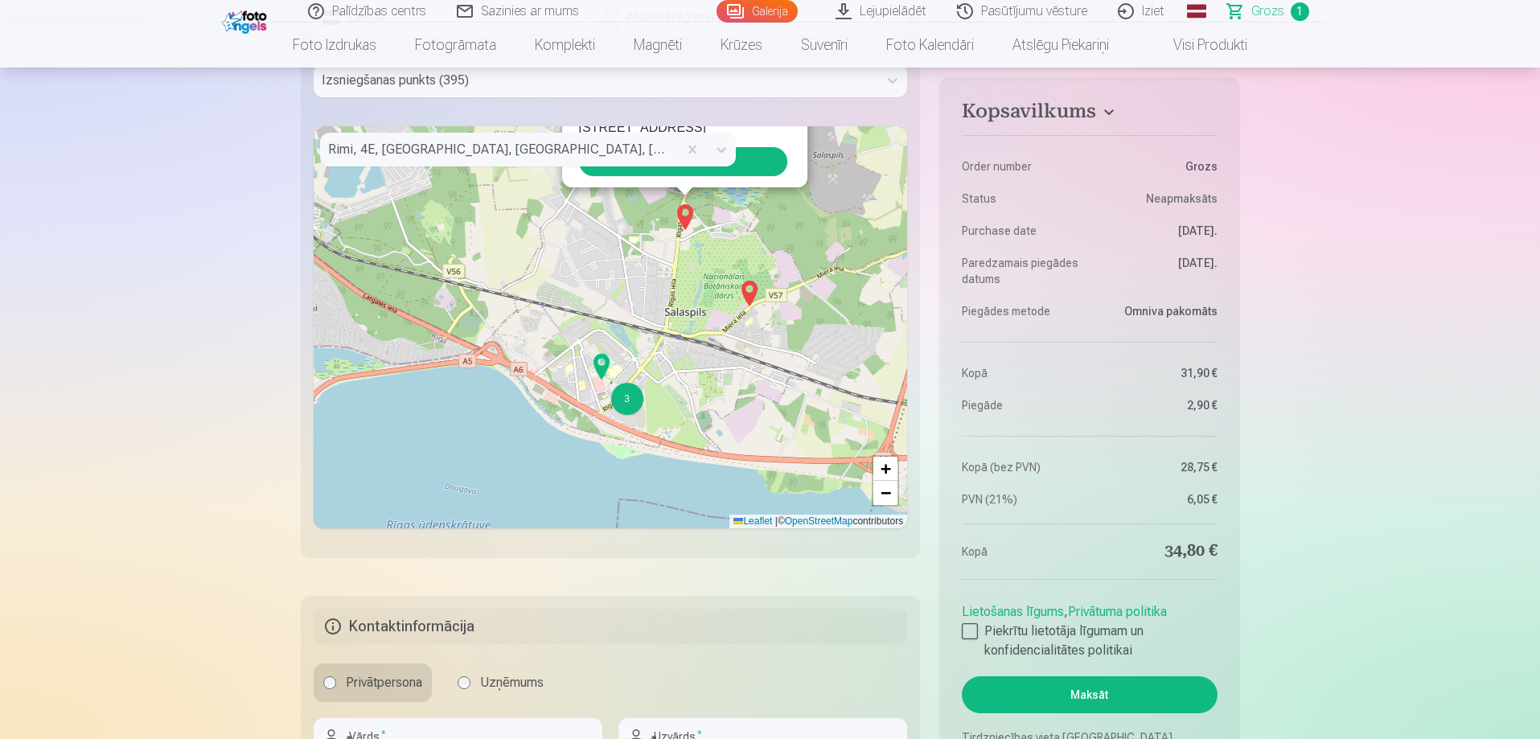
drag, startPoint x: 609, startPoint y: 407, endPoint x: 724, endPoint y: 334, distance: 135.2
click at [724, 334] on div "3 3 3 2 4 2 3 4 [GEOGRAPHIC_DATA] TOP pakomāts [GEOGRAPHIC_DATA] 48 Select × + …" at bounding box center [611, 327] width 594 height 402
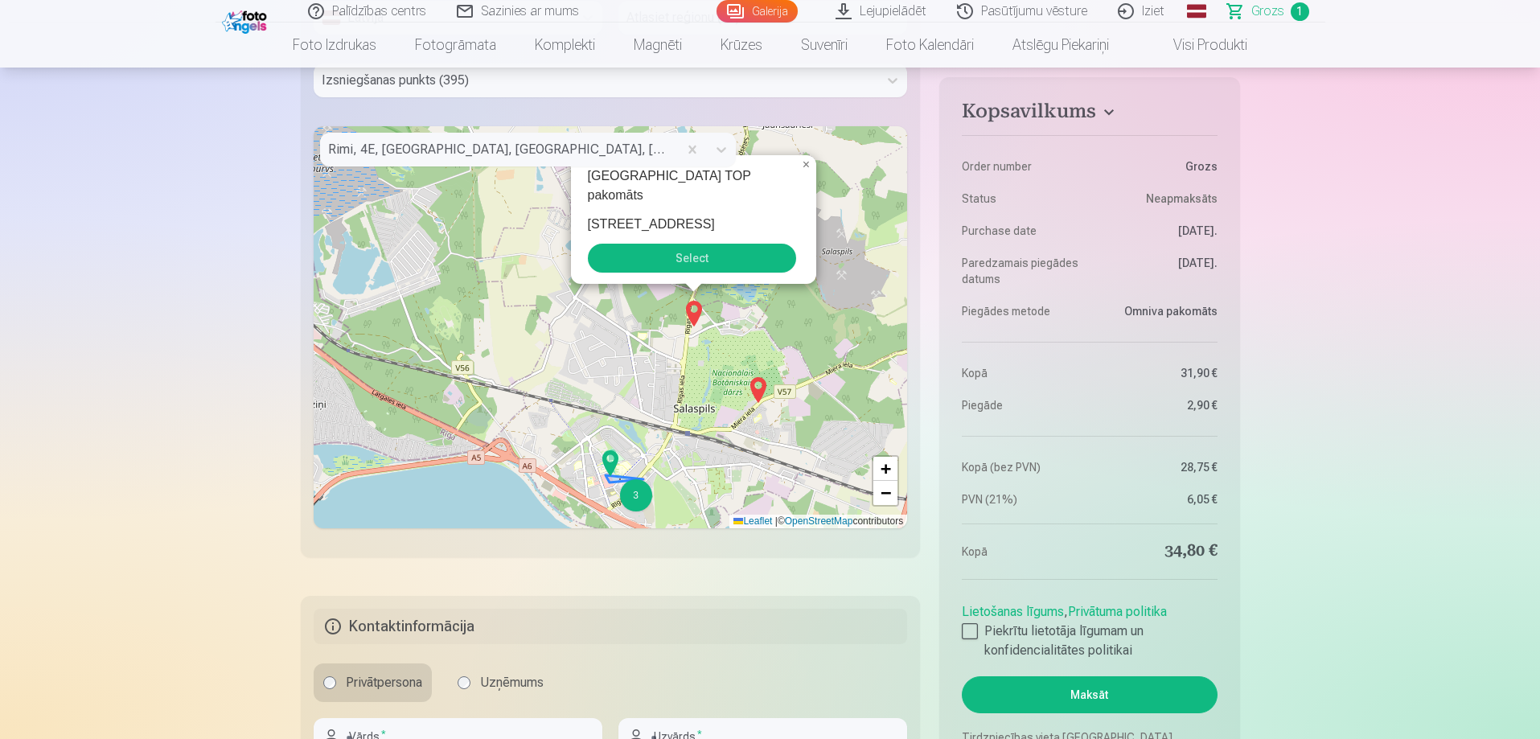
click at [626, 494] on div "3" at bounding box center [636, 495] width 32 height 32
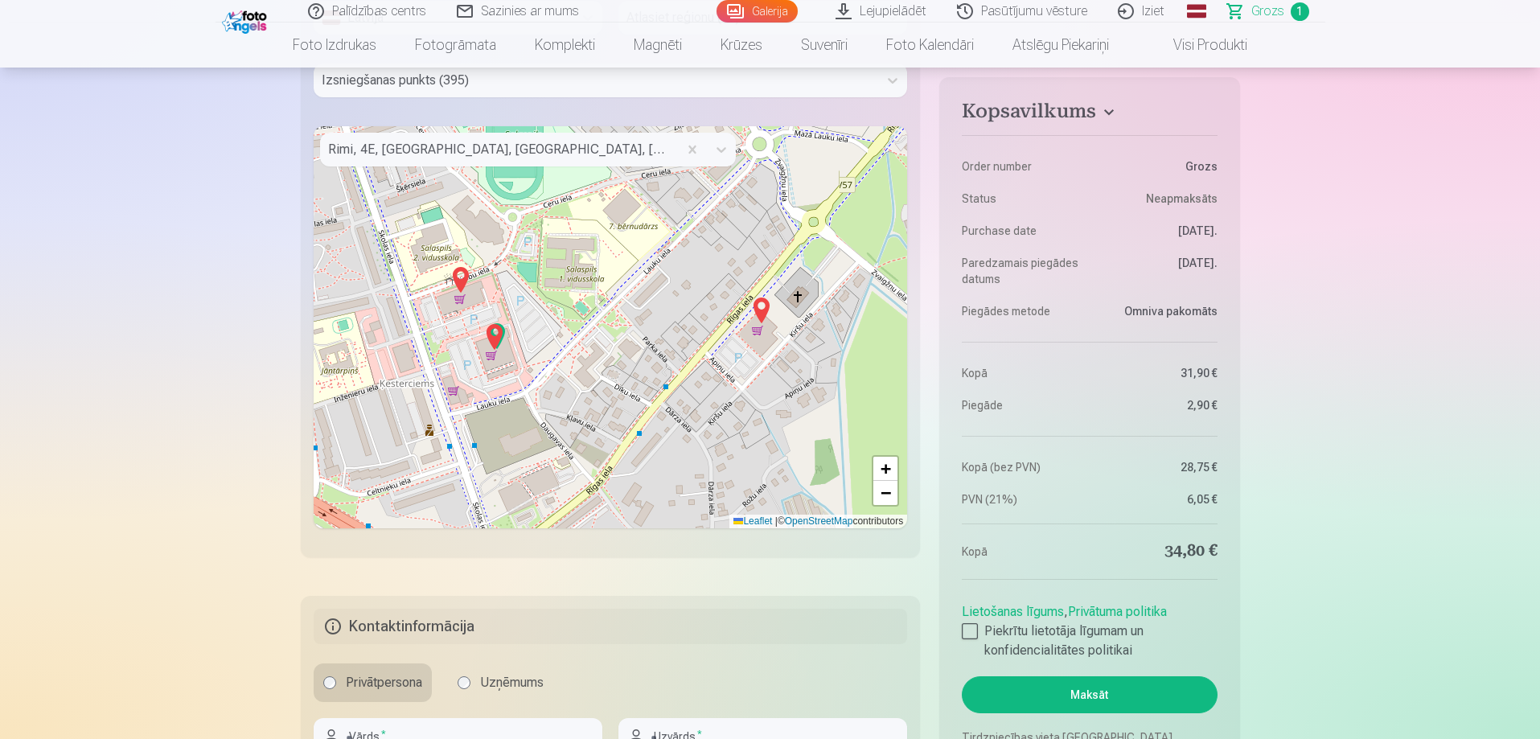
click at [492, 333] on img at bounding box center [495, 337] width 26 height 39
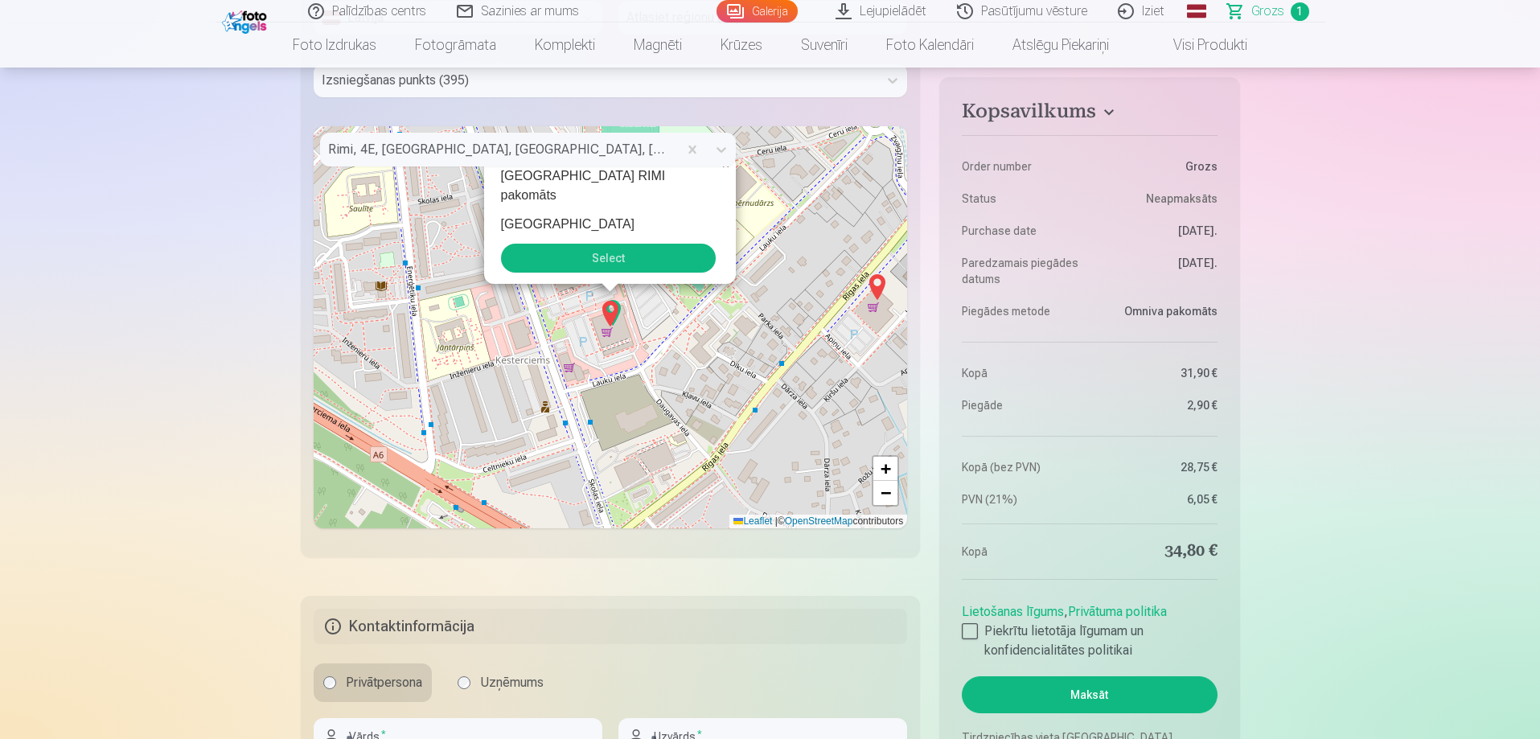
click at [616, 262] on button "Select" at bounding box center [608, 258] width 215 height 29
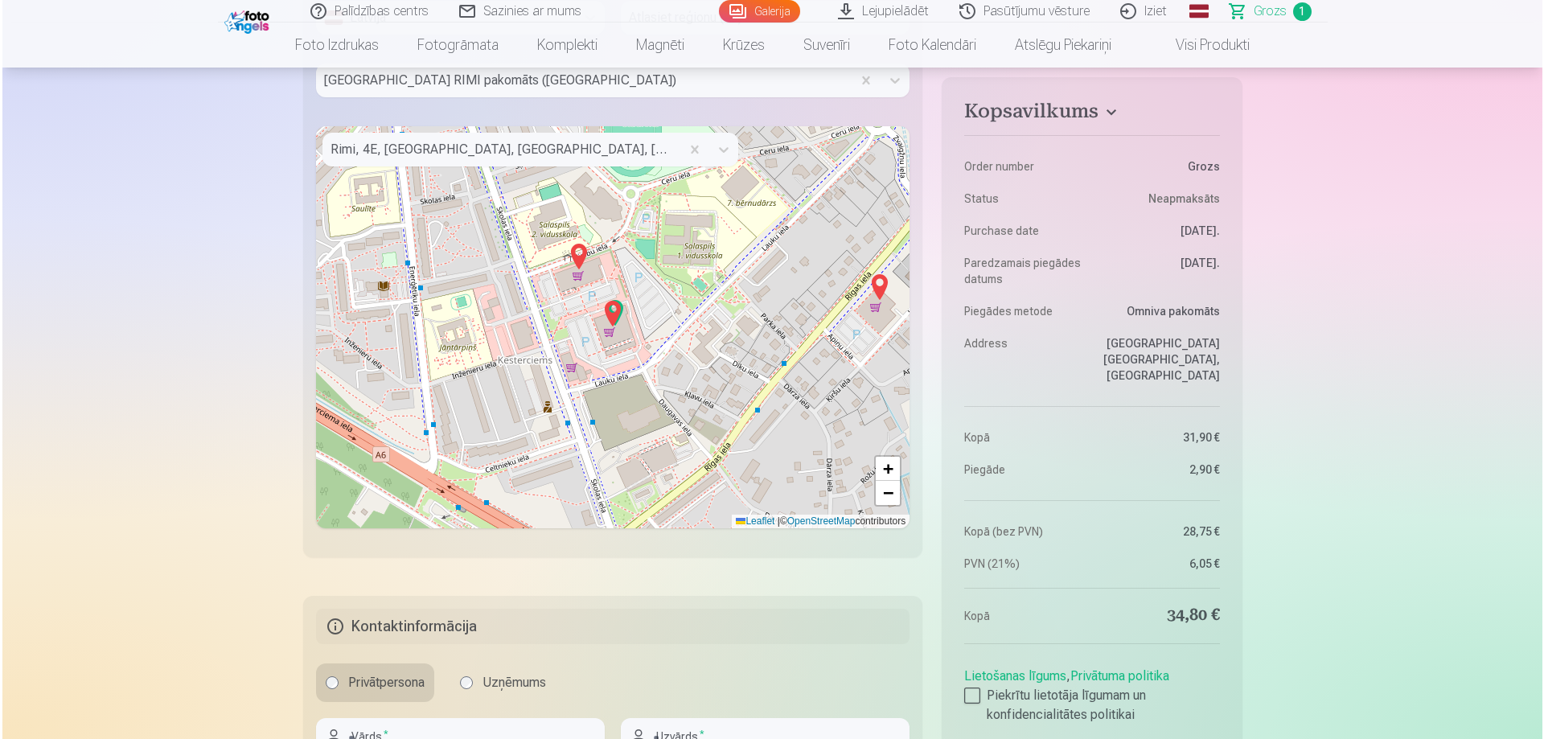
scroll to position [1045, 0]
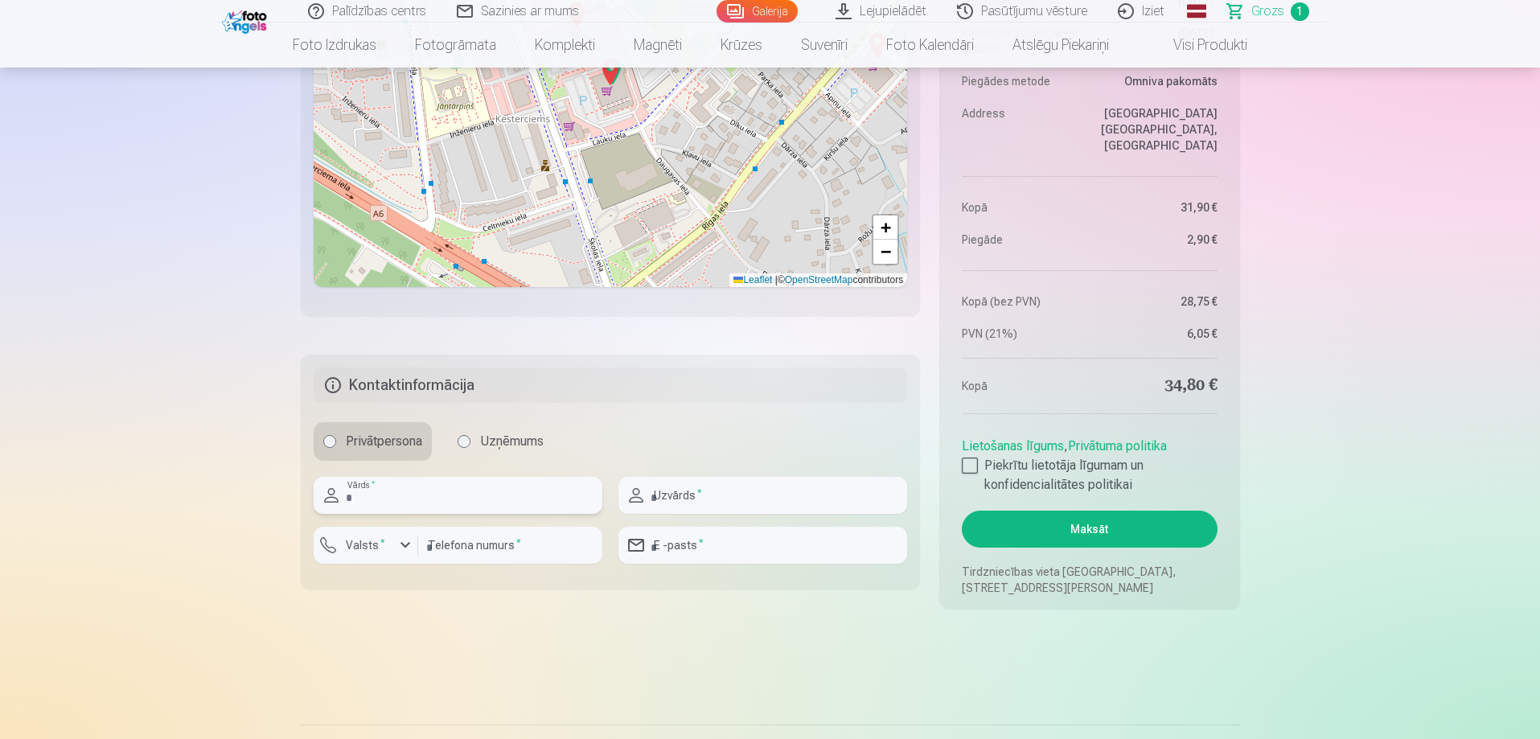
click at [514, 492] on input "text" at bounding box center [458, 495] width 289 height 37
type input "*****"
type input "*******"
click at [494, 550] on input "********" at bounding box center [510, 545] width 184 height 37
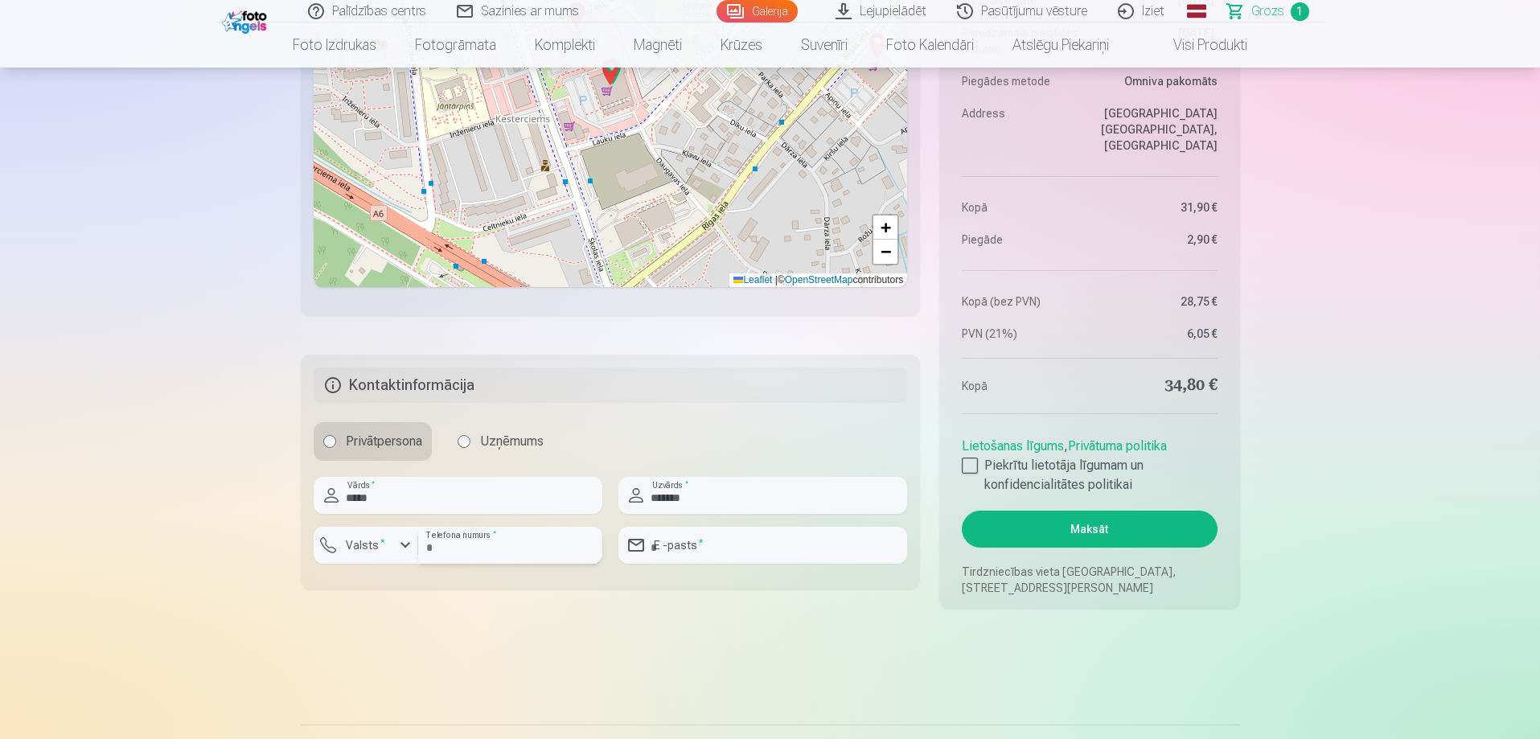
click at [494, 550] on input "********" at bounding box center [510, 545] width 184 height 37
type input "********"
click at [696, 541] on input "email" at bounding box center [762, 545] width 289 height 37
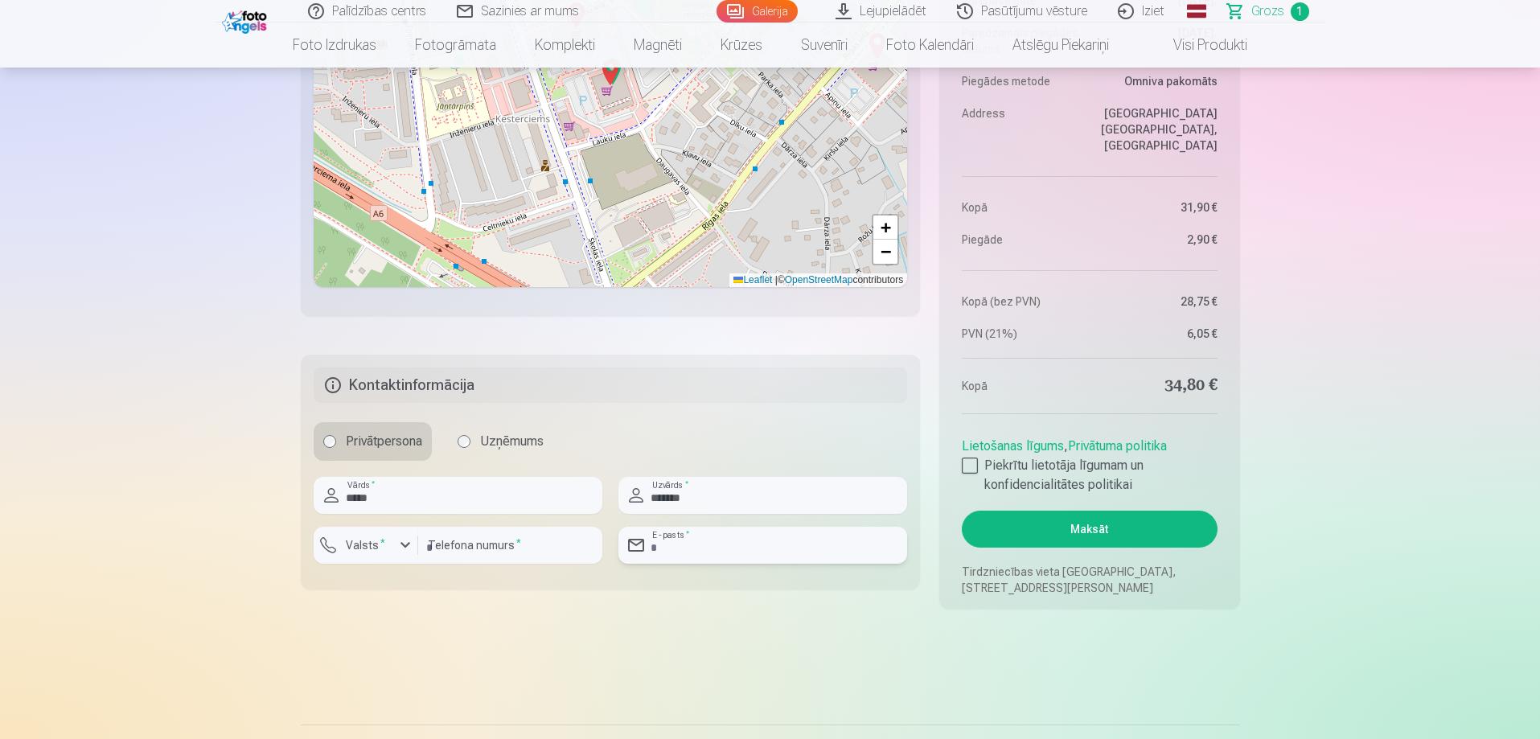
type input "**********"
click at [958, 471] on aside "Kopsavilkums Order number Grozs Status Neapmaksāts Purchase date [DATE]. Paredz…" at bounding box center [1089, 227] width 300 height 761
drag, startPoint x: 1022, startPoint y: 534, endPoint x: 1059, endPoint y: 624, distance: 97.4
click at [971, 467] on div at bounding box center [970, 466] width 16 height 16
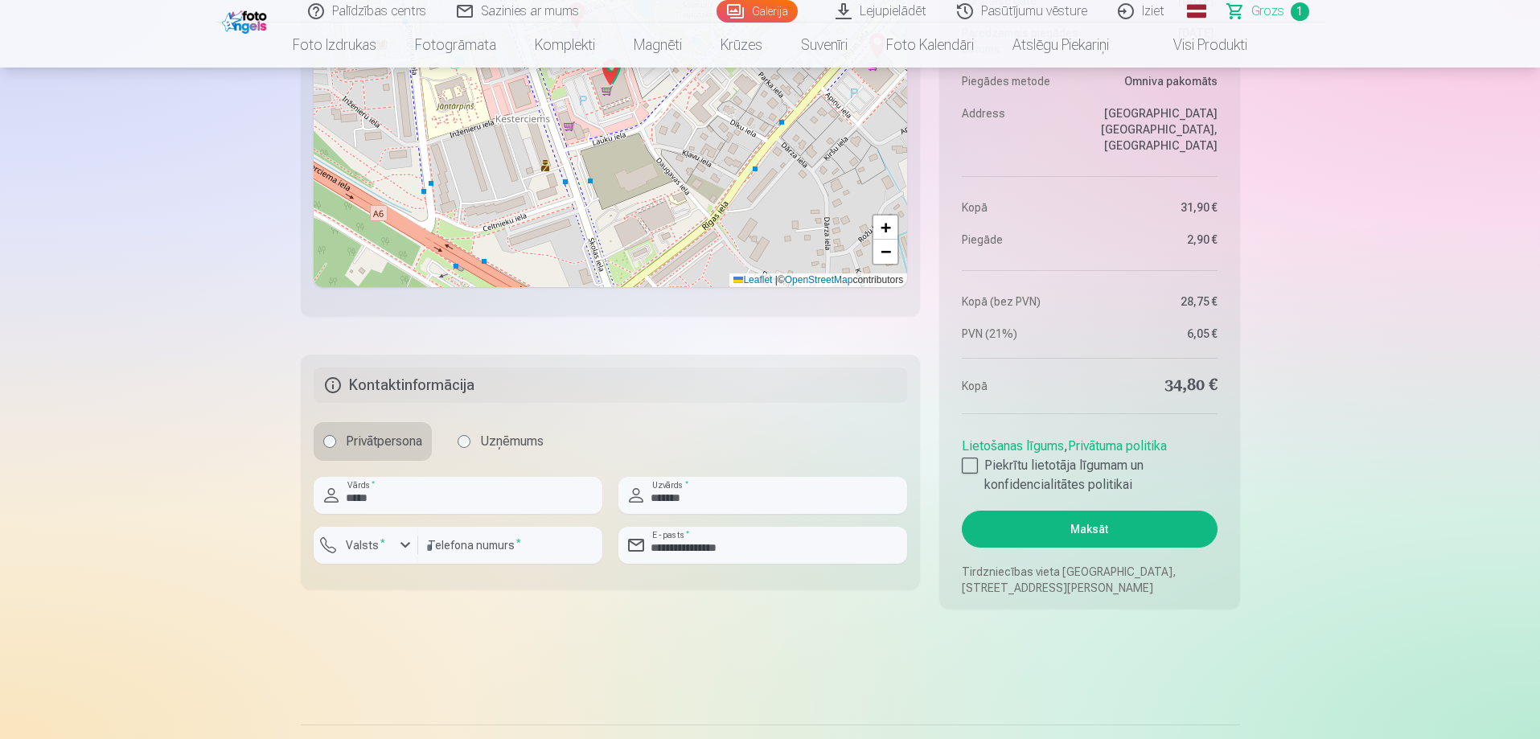
click at [1026, 524] on button "Maksāt" at bounding box center [1089, 529] width 255 height 37
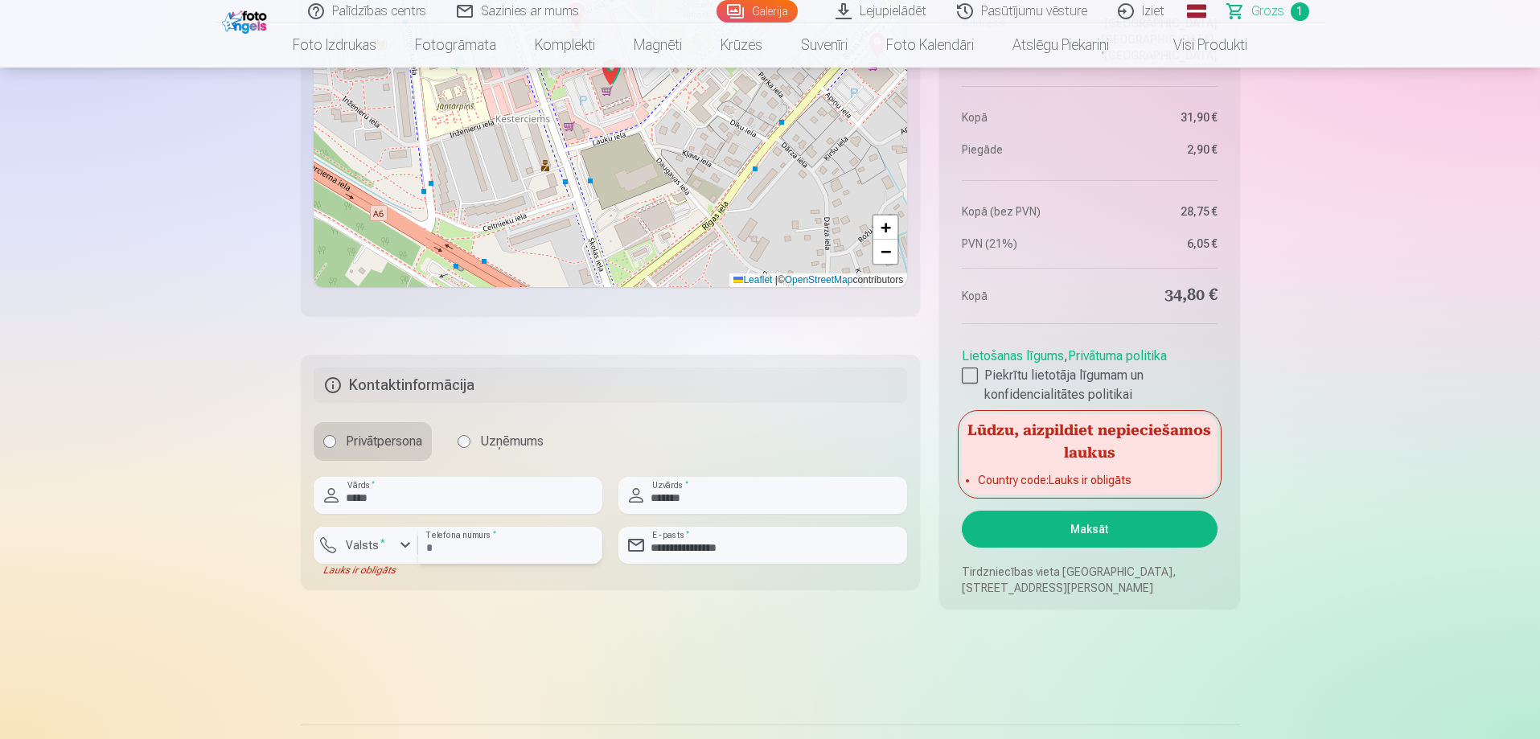
click at [540, 540] on input "********" at bounding box center [510, 545] width 184 height 37
click at [352, 544] on label "Valsts *" at bounding box center [365, 545] width 52 height 16
click at [366, 588] on div "+371" at bounding box center [375, 582] width 32 height 19
click at [1153, 526] on button "Maksāt" at bounding box center [1089, 529] width 255 height 37
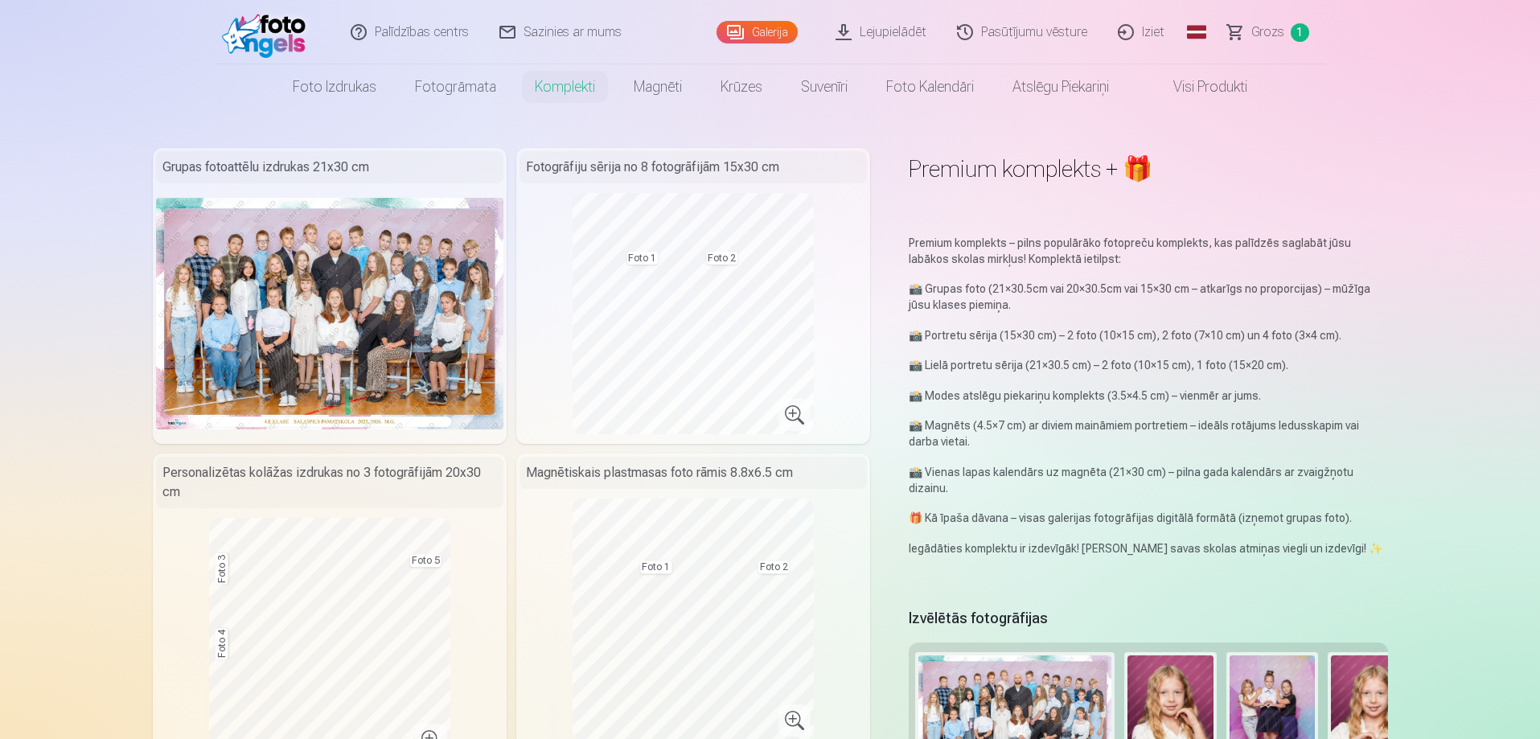
click at [1267, 35] on span "Grozs" at bounding box center [1267, 32] width 33 height 19
